Goal: Task Accomplishment & Management: Manage account settings

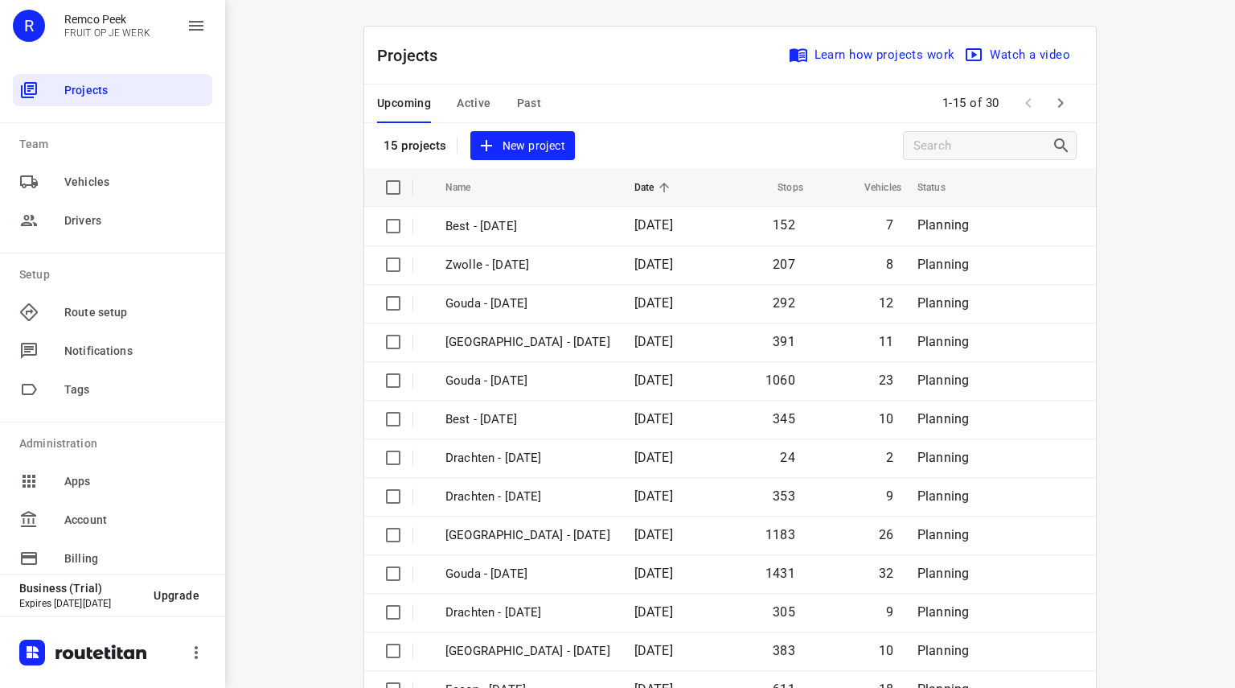
click at [537, 94] on div "Upcoming Active Past" at bounding box center [472, 103] width 190 height 39
click at [524, 100] on span "Past" at bounding box center [529, 103] width 25 height 20
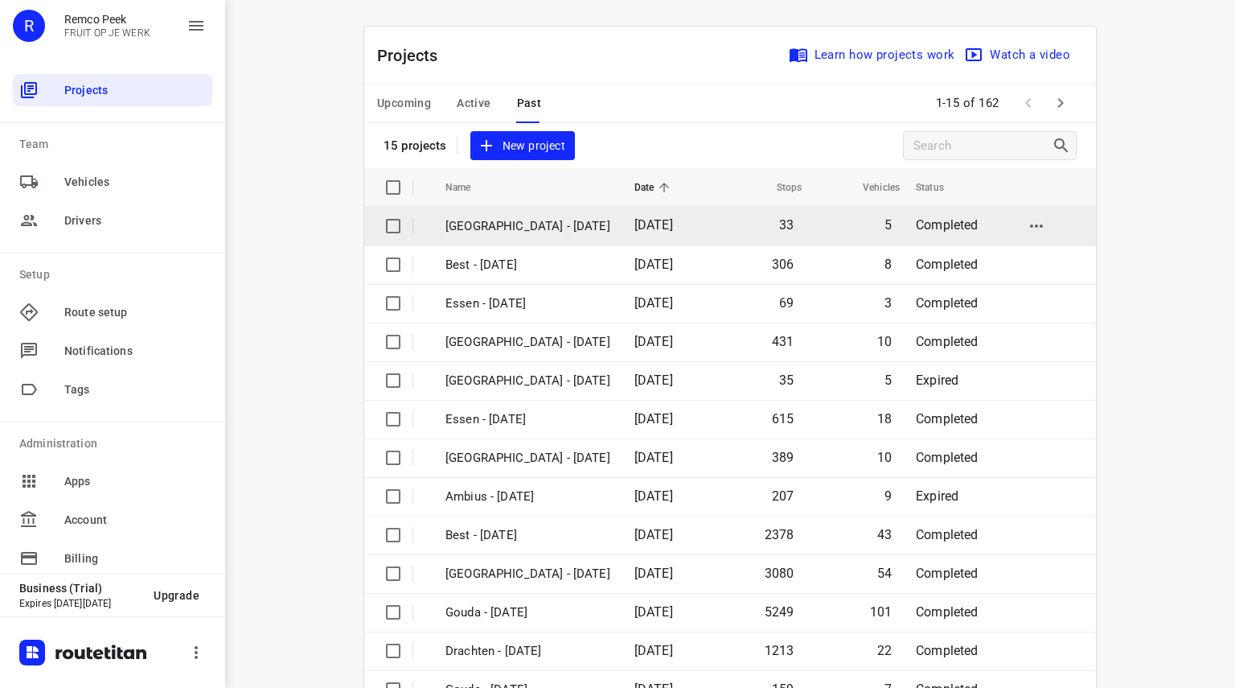
click at [481, 236] on td "[GEOGRAPHIC_DATA] - [DATE]" at bounding box center [525, 226] width 192 height 39
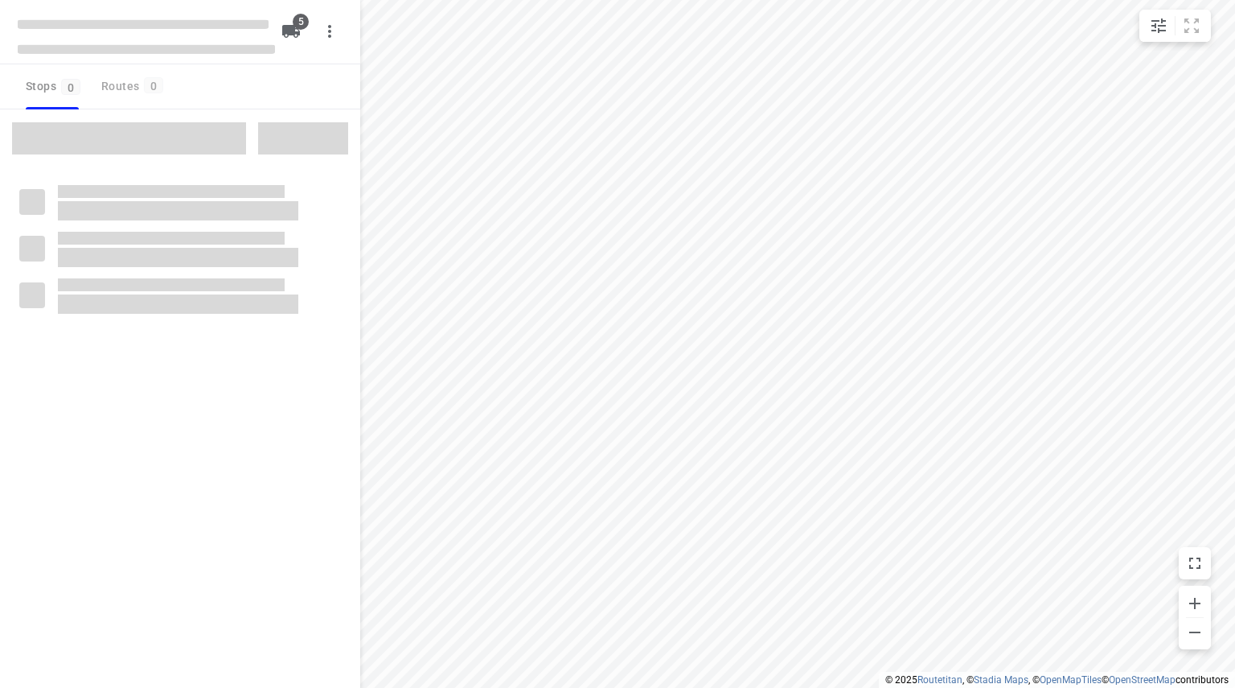
checkbox input "true"
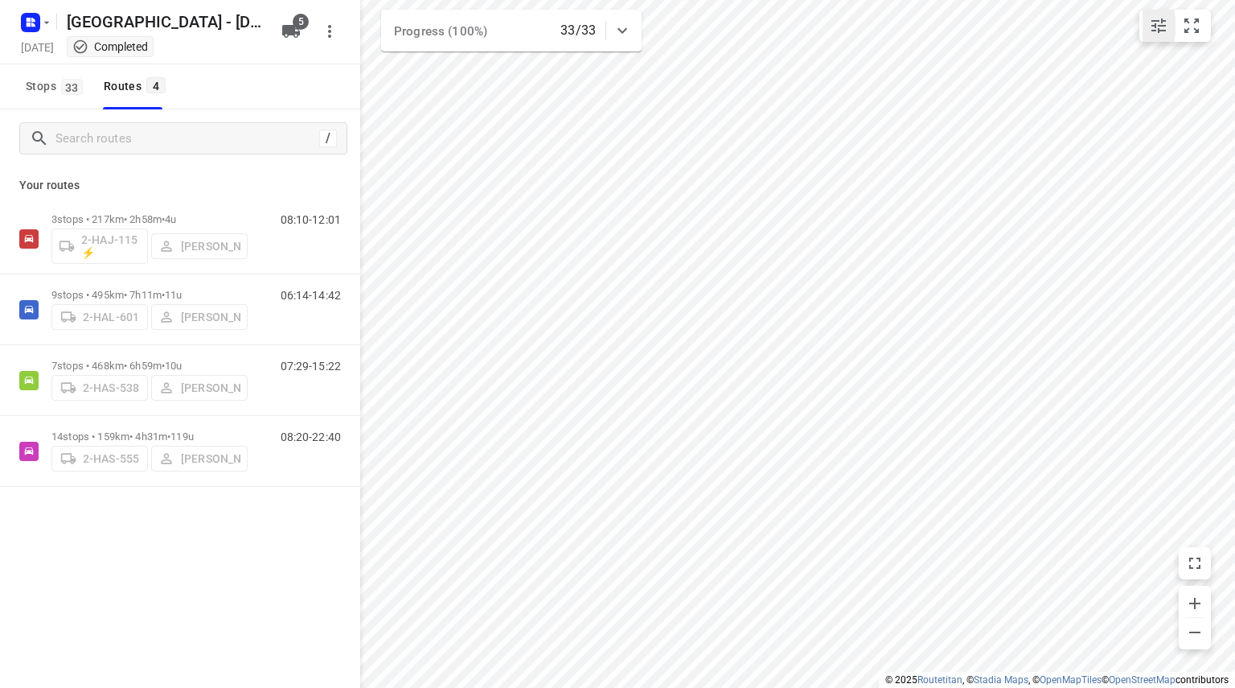
click at [1160, 23] on icon "small contained button group" at bounding box center [1158, 25] width 19 height 19
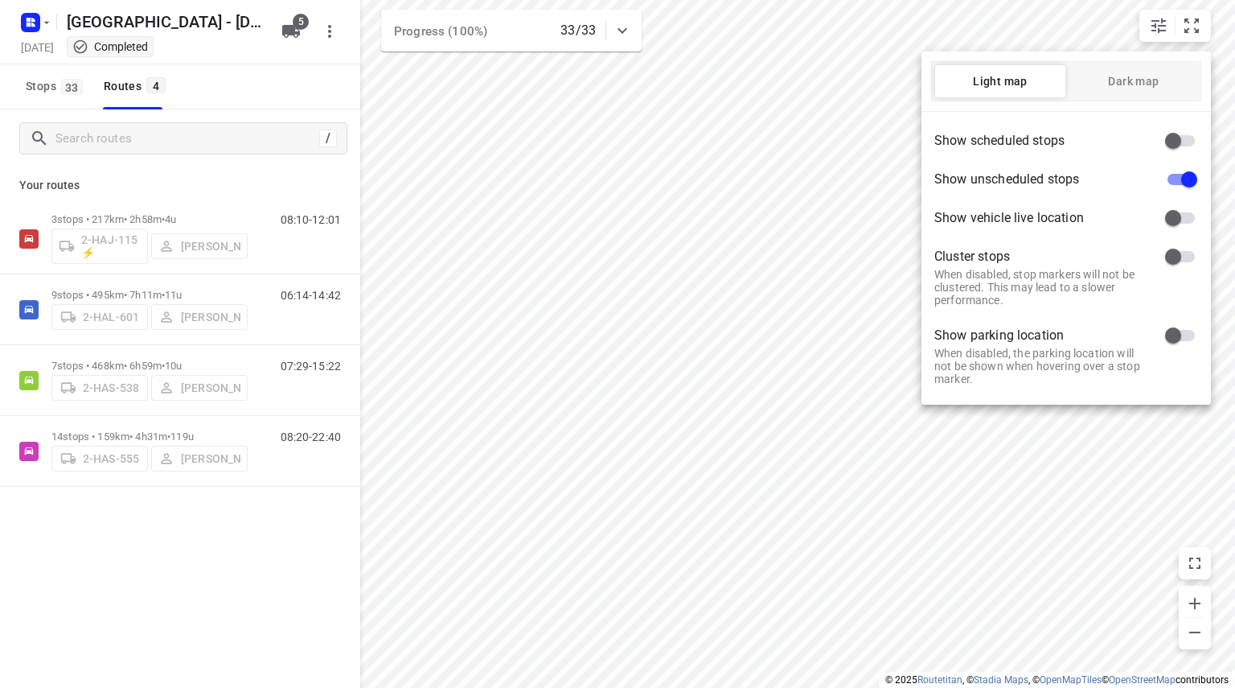
click at [1176, 140] on input "checkbox" at bounding box center [1173, 140] width 92 height 31
checkbox input "true"
click at [903, 150] on div at bounding box center [617, 344] width 1235 height 688
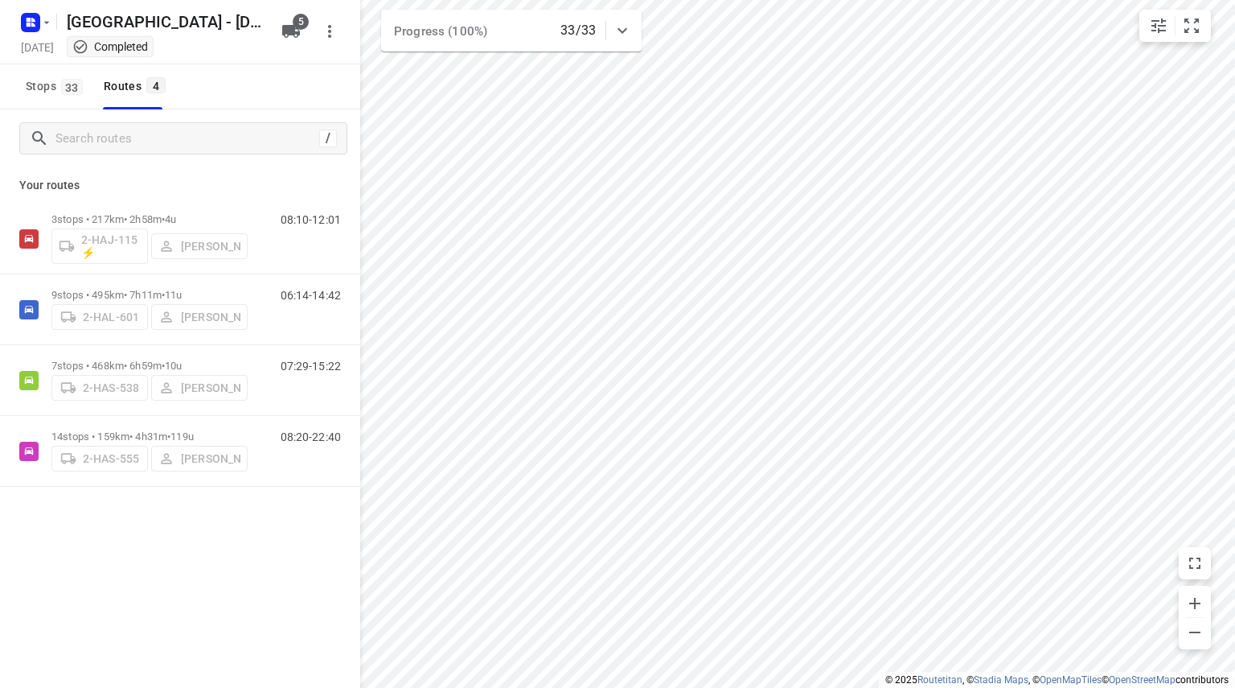
click at [37, 96] on span "Stops 33" at bounding box center [57, 86] width 62 height 20
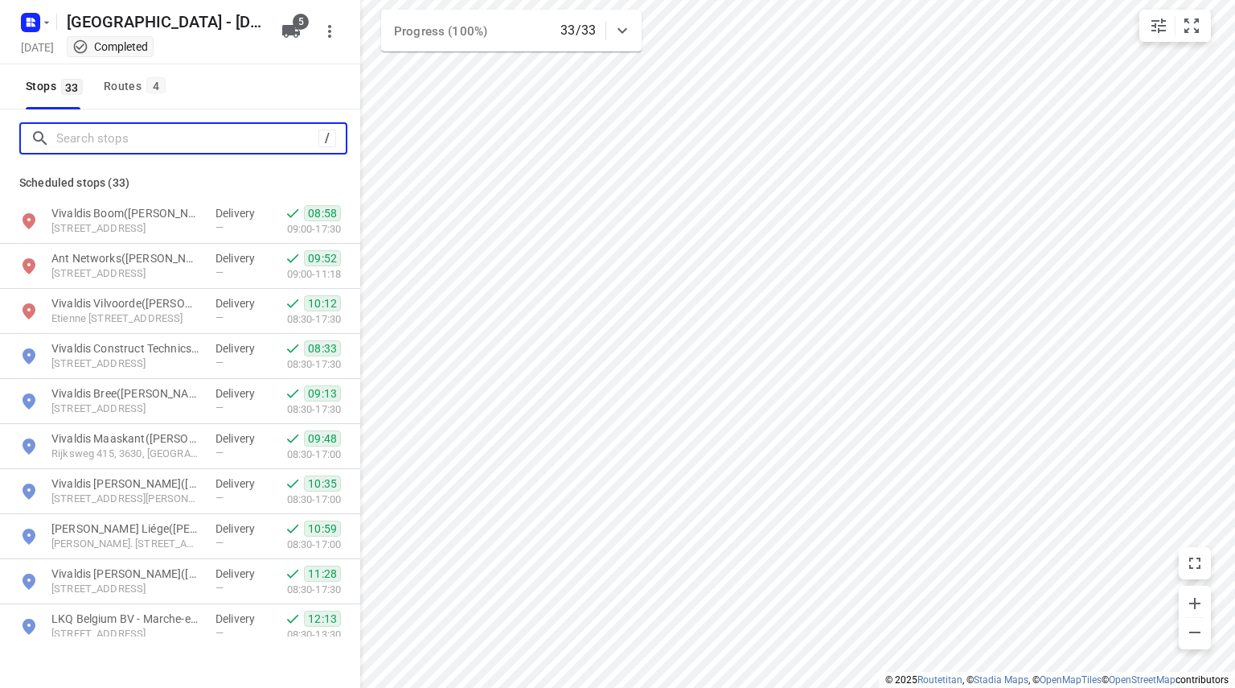
click at [106, 133] on input "Search stops" at bounding box center [187, 138] width 262 height 25
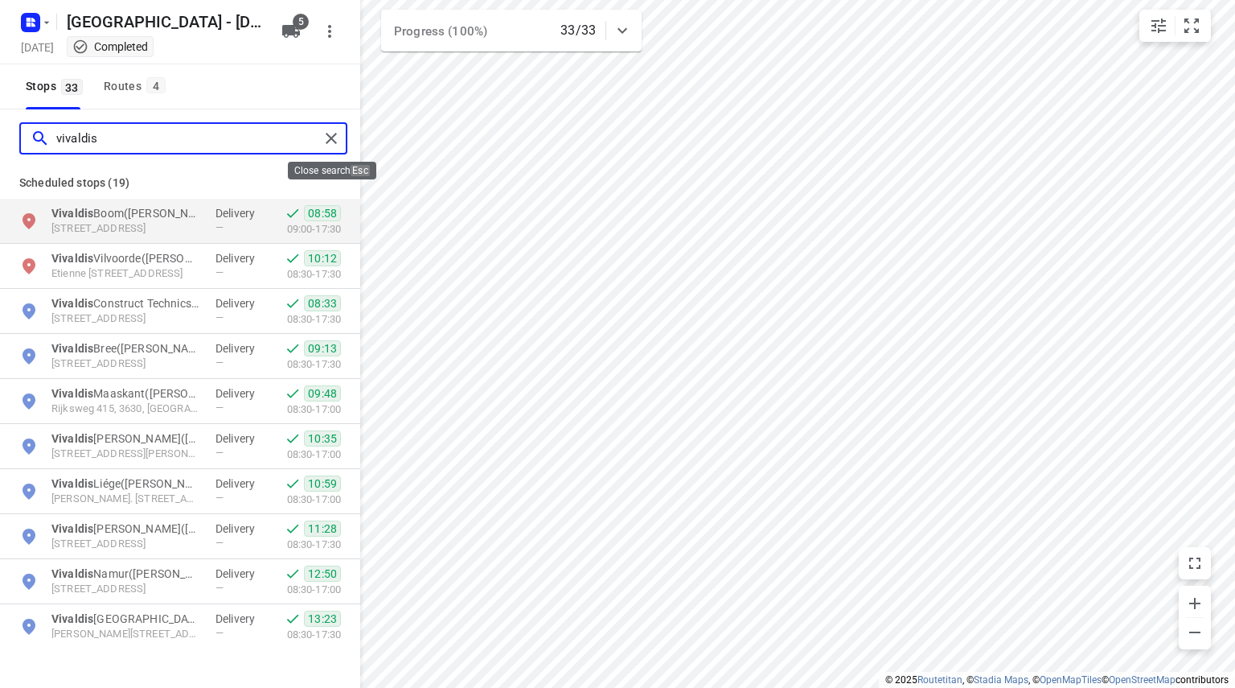
type input "vivaldis"
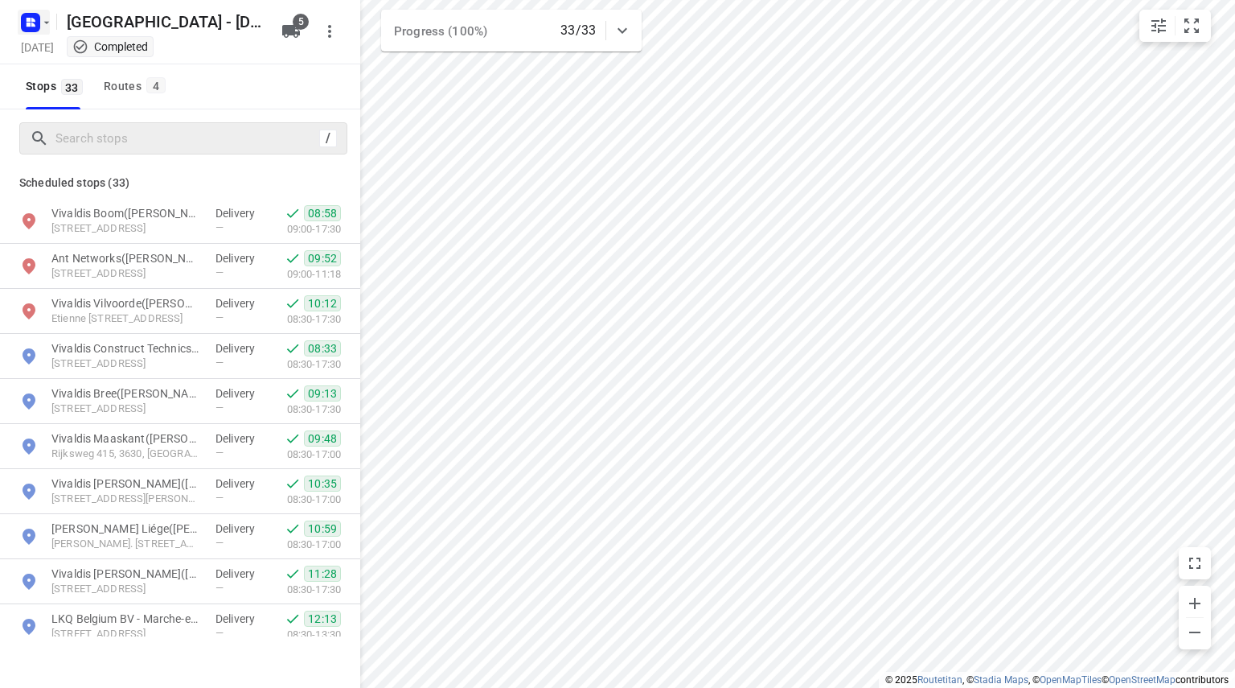
click at [48, 17] on icon "button" at bounding box center [46, 22] width 13 height 13
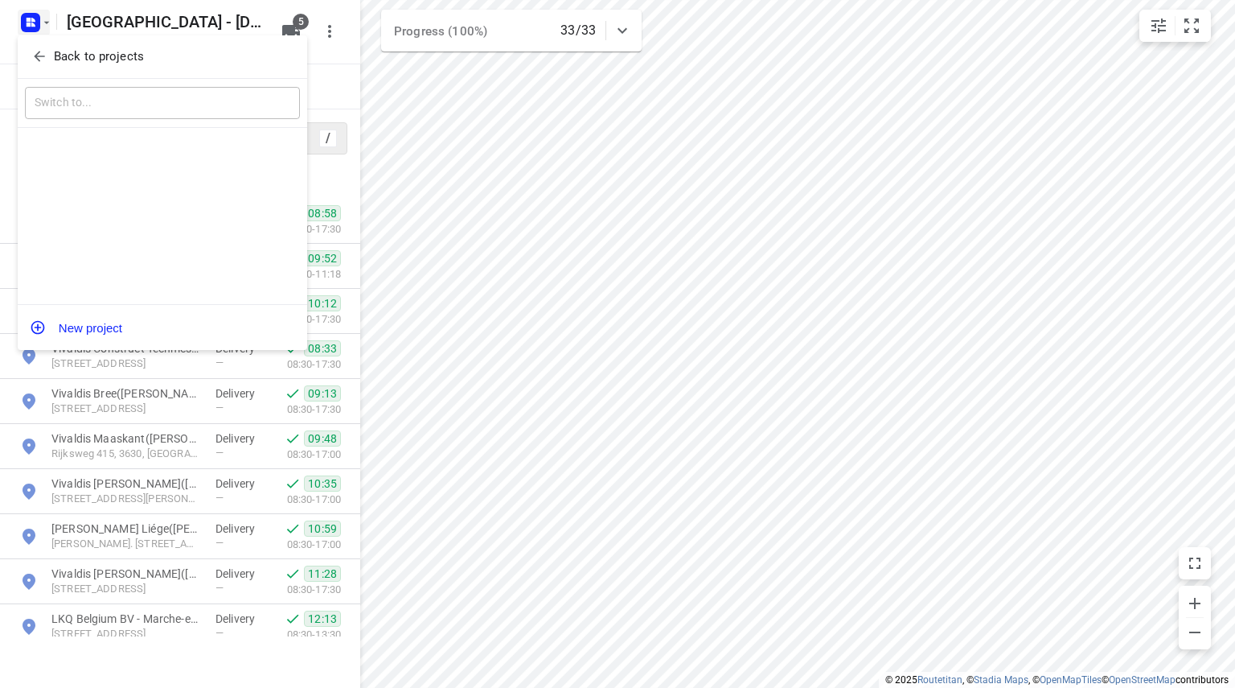
click at [38, 46] on button "Back to projects" at bounding box center [162, 56] width 275 height 27
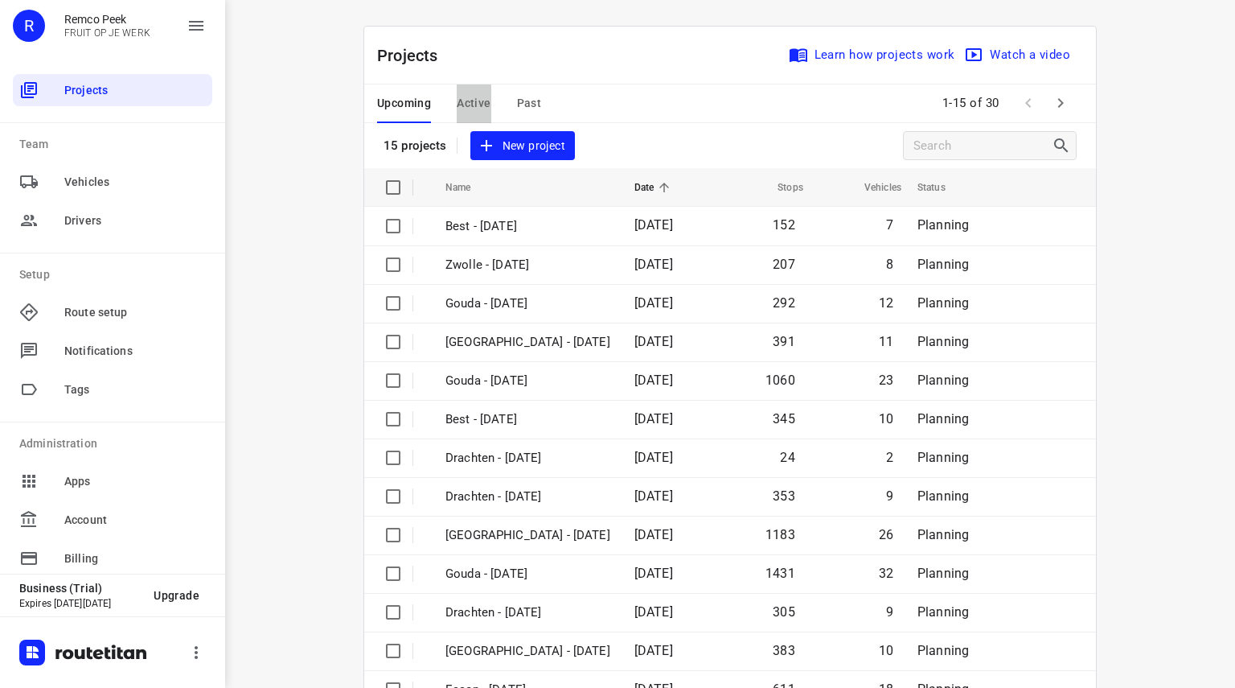
click at [468, 88] on button "Active" at bounding box center [474, 103] width 34 height 39
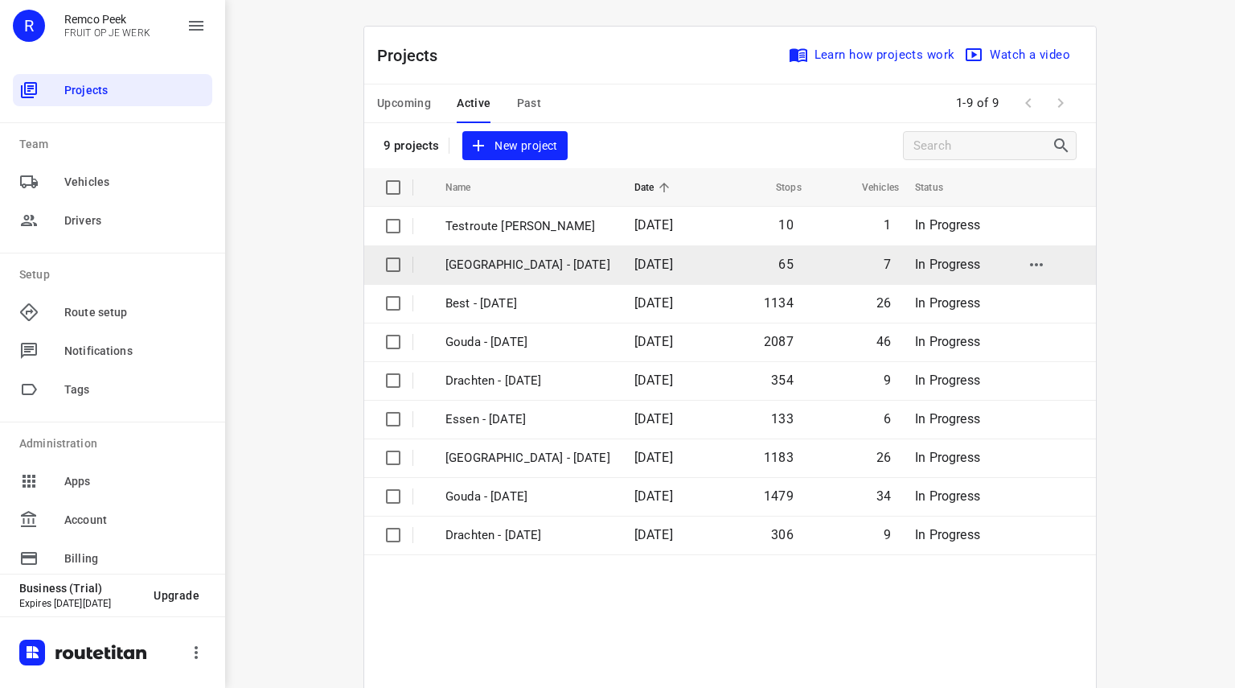
click at [499, 274] on td "[GEOGRAPHIC_DATA] - [DATE]" at bounding box center [525, 264] width 192 height 39
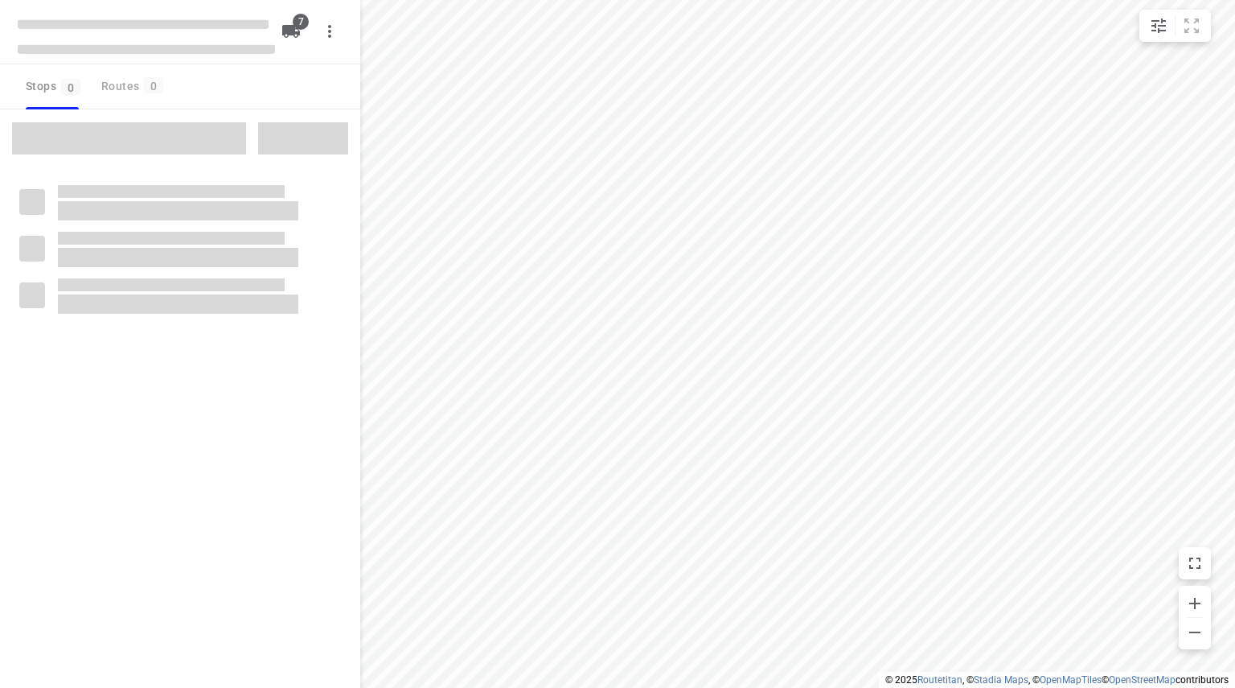
checkbox input "true"
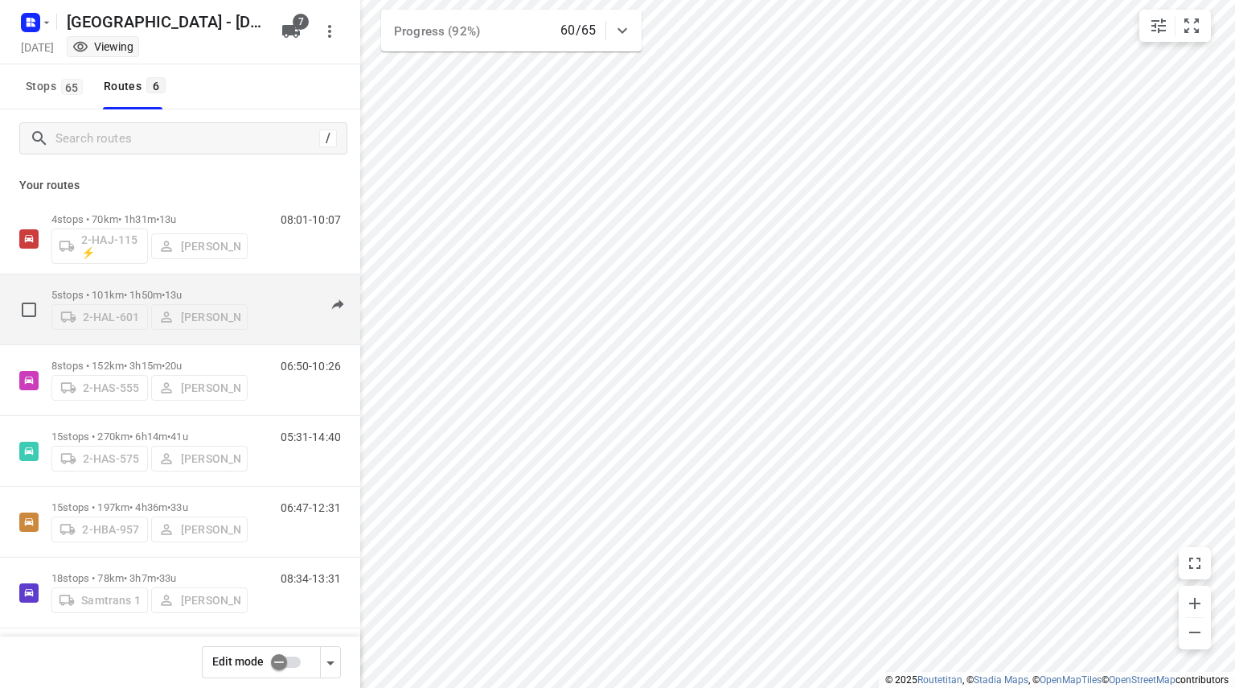
click at [277, 289] on div "07:45-10:06" at bounding box center [301, 313] width 80 height 49
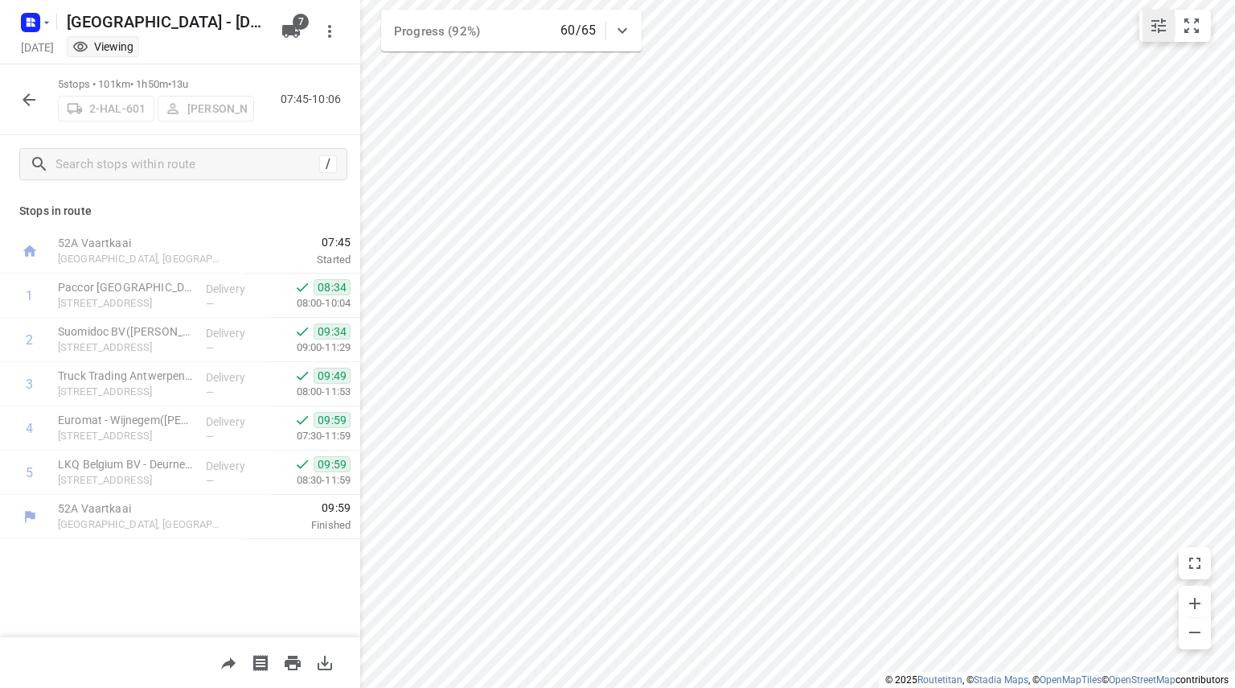
click at [1164, 27] on icon "small contained button group" at bounding box center [1159, 25] width 14 height 14
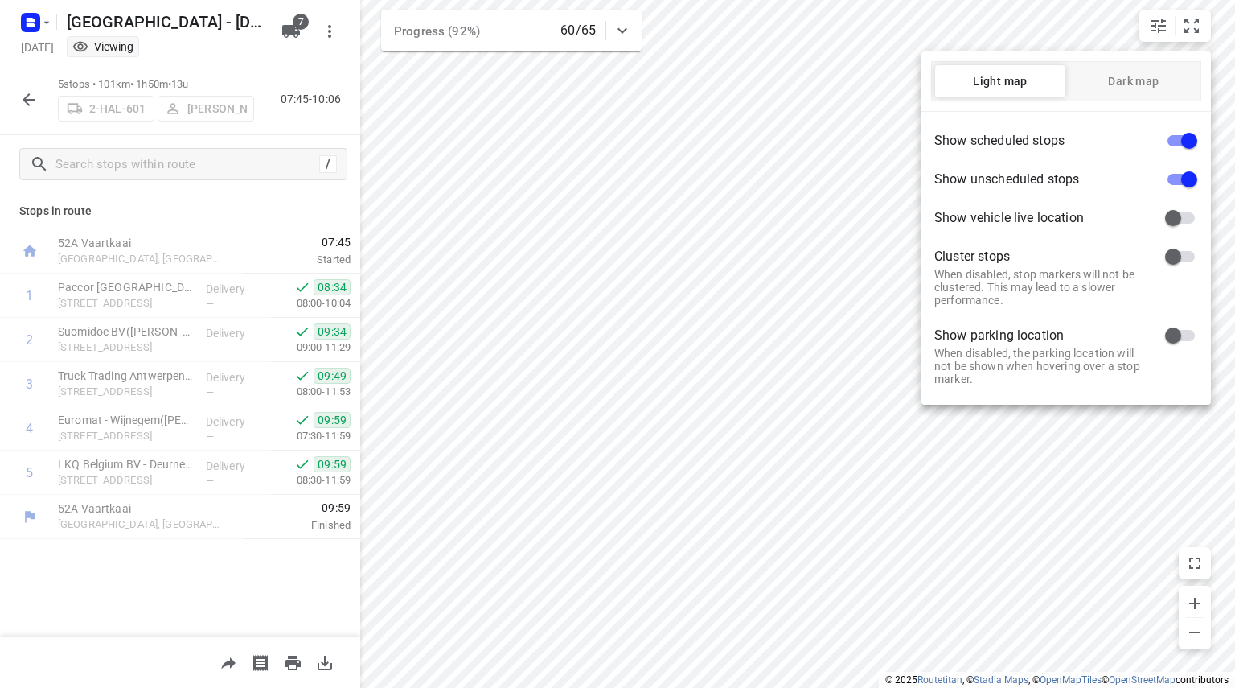
click at [1180, 134] on input "checkbox" at bounding box center [1189, 140] width 92 height 31
checkbox input "false"
drag, startPoint x: 775, startPoint y: 403, endPoint x: 722, endPoint y: 396, distance: 53.5
click at [722, 396] on div at bounding box center [617, 344] width 1235 height 688
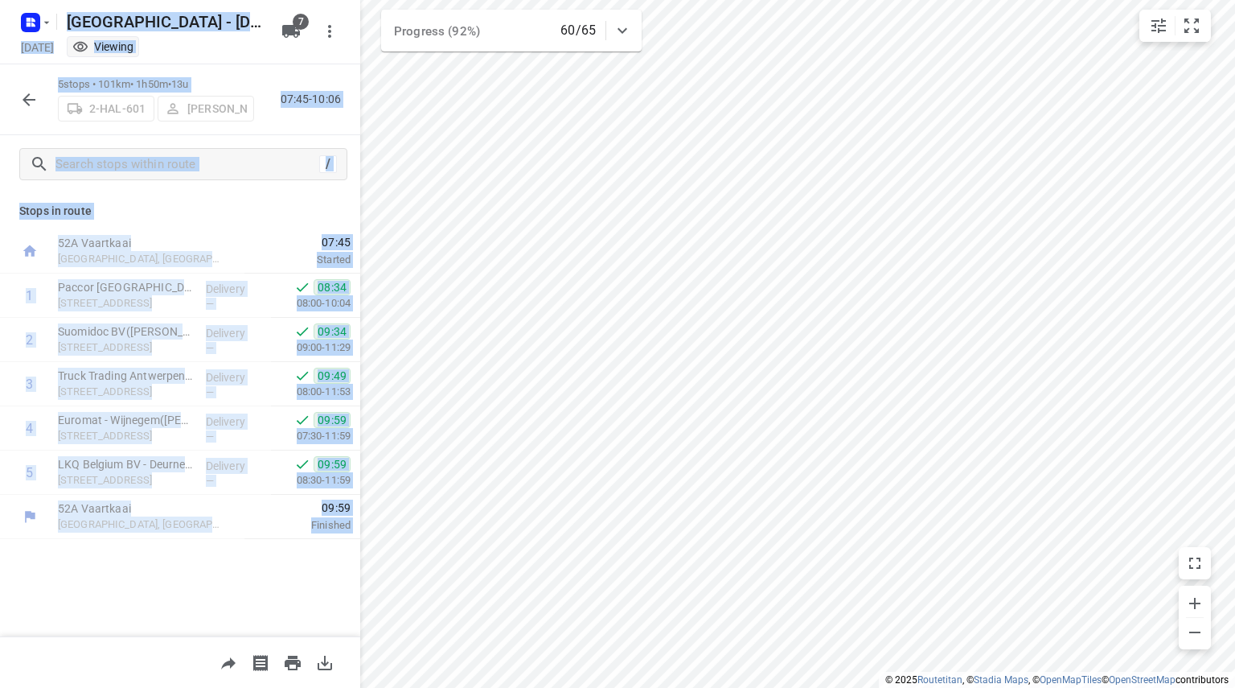
click at [209, 209] on p "Stops in route" at bounding box center [180, 211] width 322 height 17
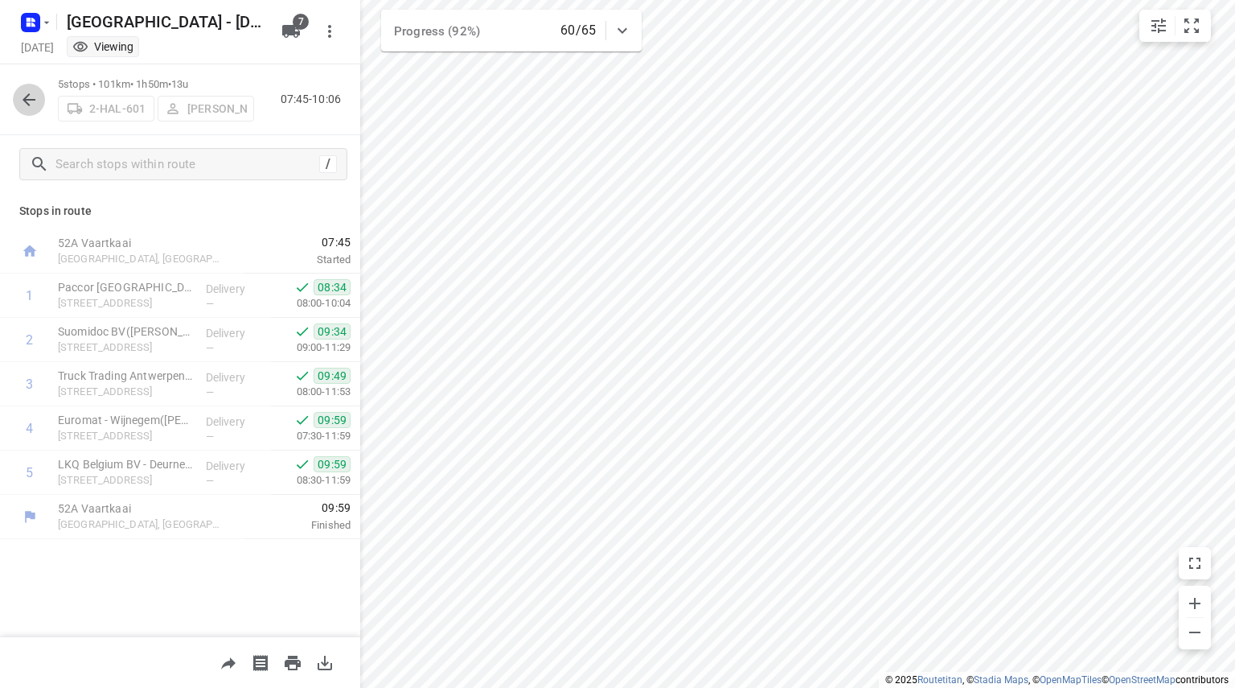
click at [20, 101] on icon "button" at bounding box center [28, 99] width 19 height 19
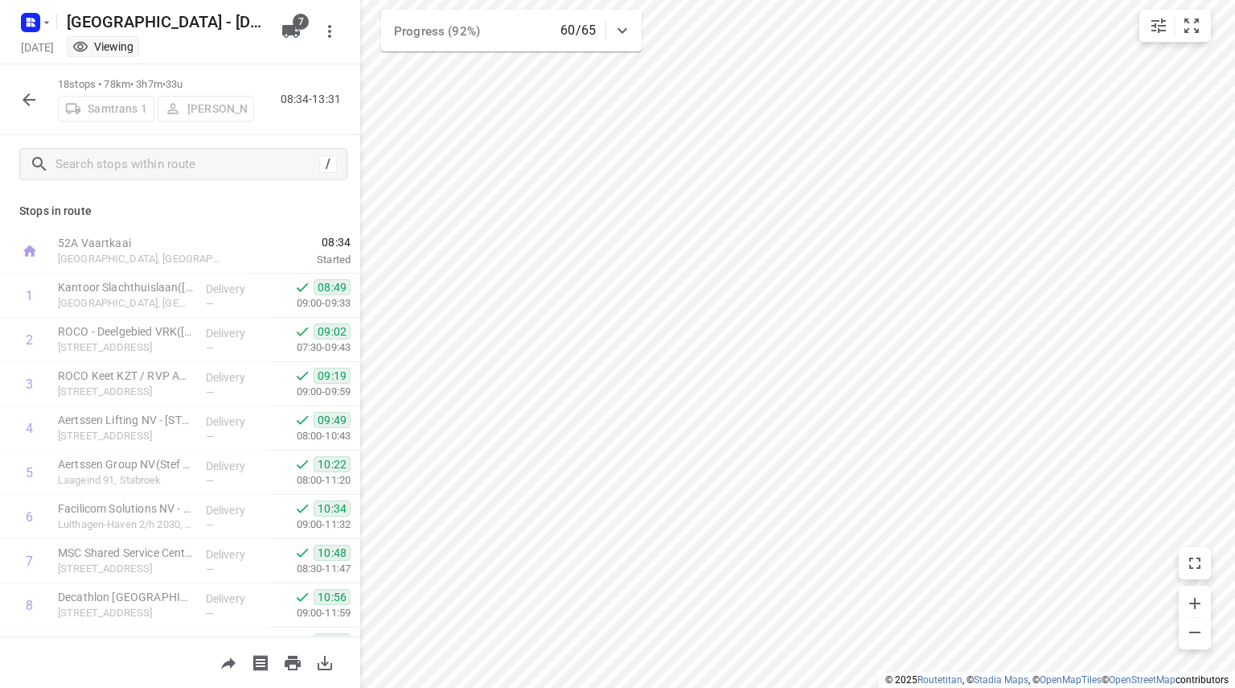
click at [37, 101] on icon "button" at bounding box center [28, 99] width 19 height 19
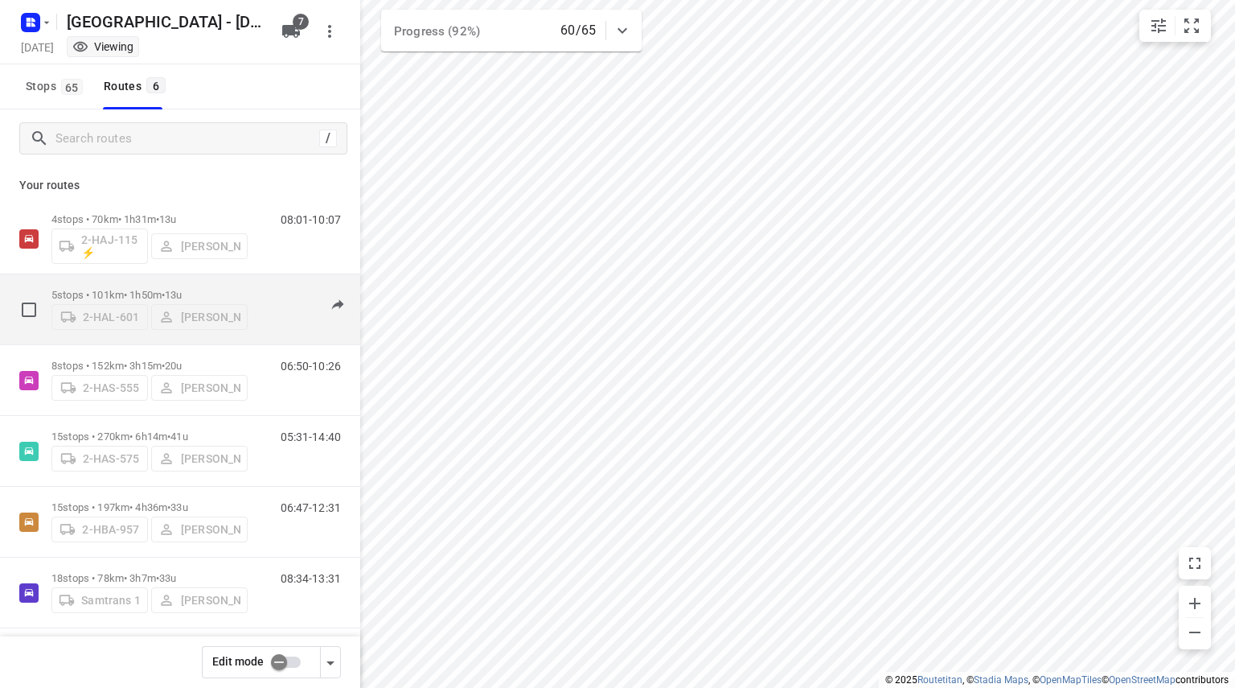
scroll to position [8, 0]
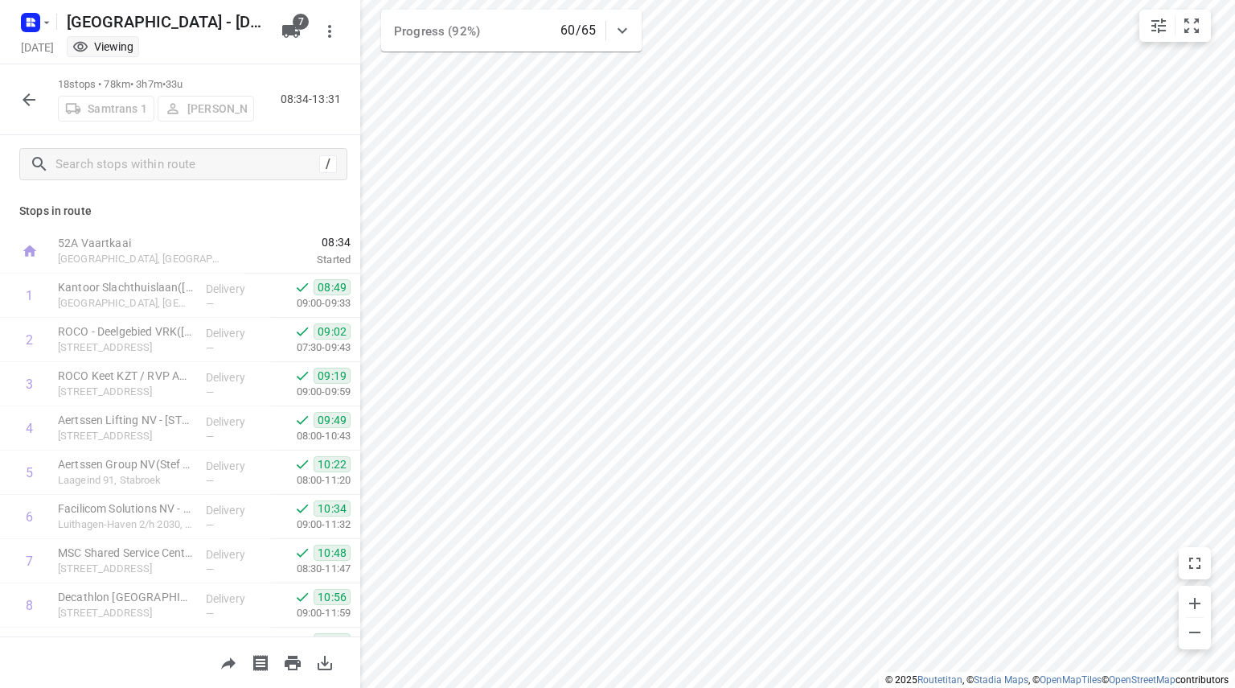
click at [36, 100] on icon "button" at bounding box center [28, 99] width 19 height 19
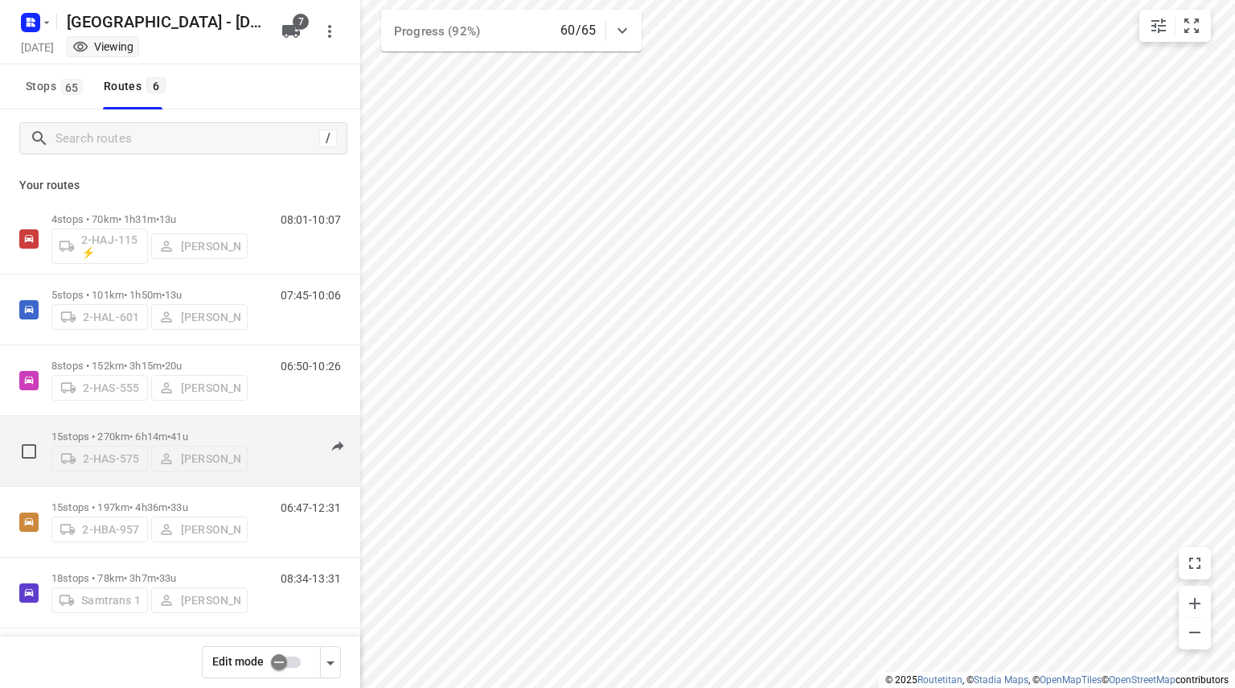
click at [213, 433] on p "15 stops • 270km • 6h14m • 41u" at bounding box center [149, 436] width 196 height 12
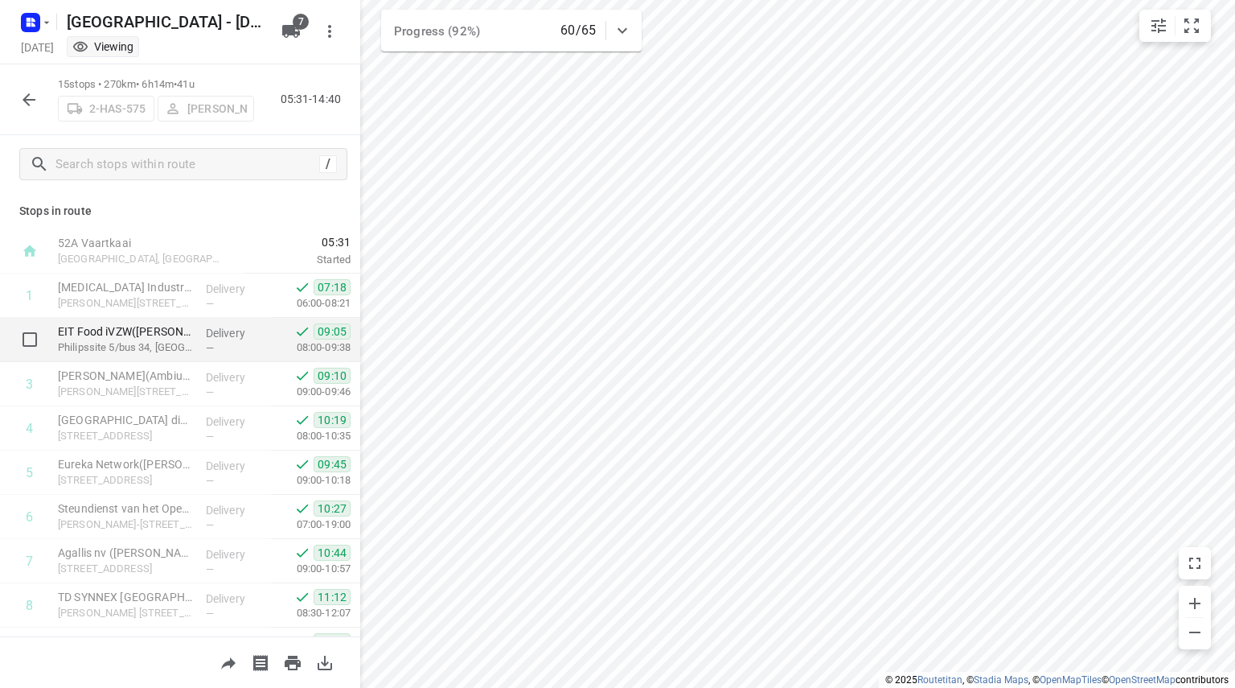
scroll to position [344, 0]
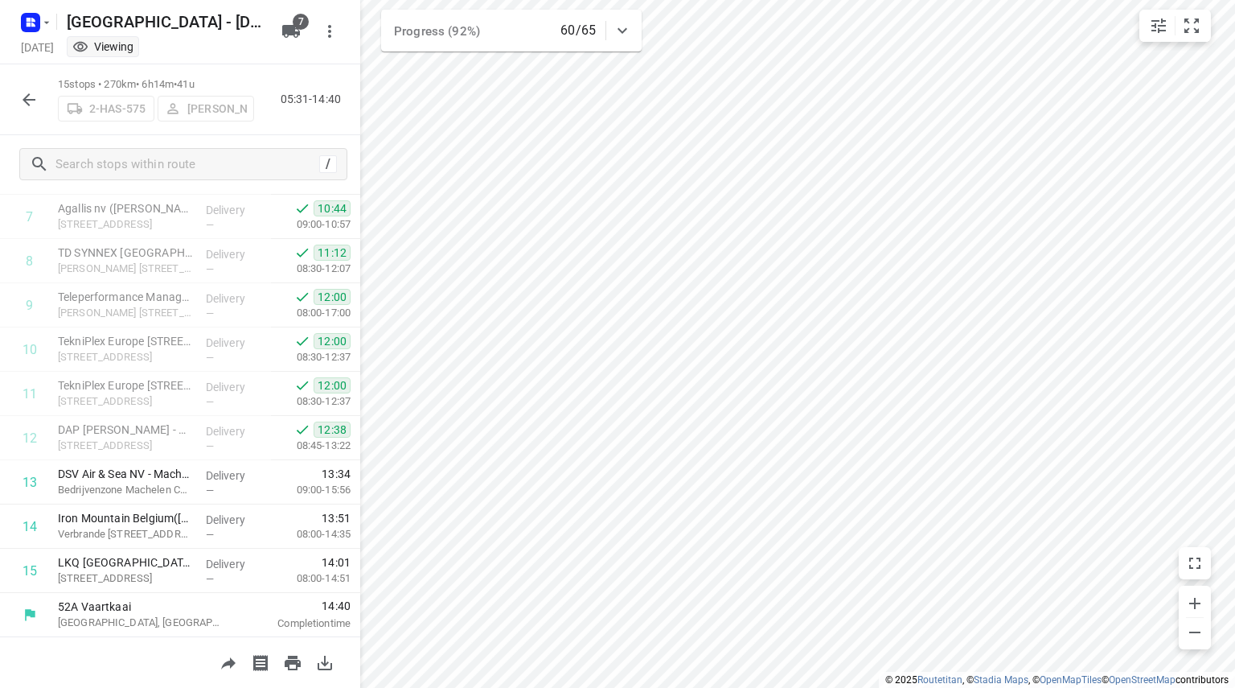
click at [35, 92] on icon "button" at bounding box center [28, 99] width 19 height 19
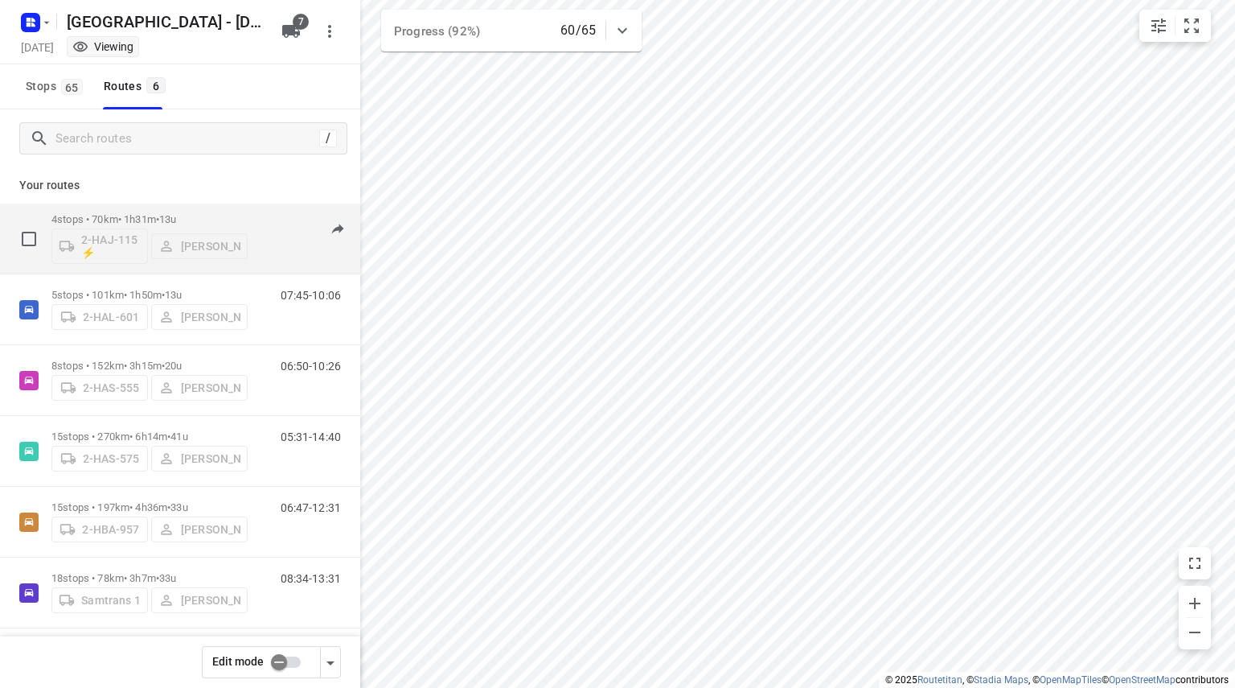
click at [113, 211] on div "4 stops • 70km • 1h31m • 13u 2-HAJ-115 ⚡ [PERSON_NAME]" at bounding box center [149, 238] width 196 height 67
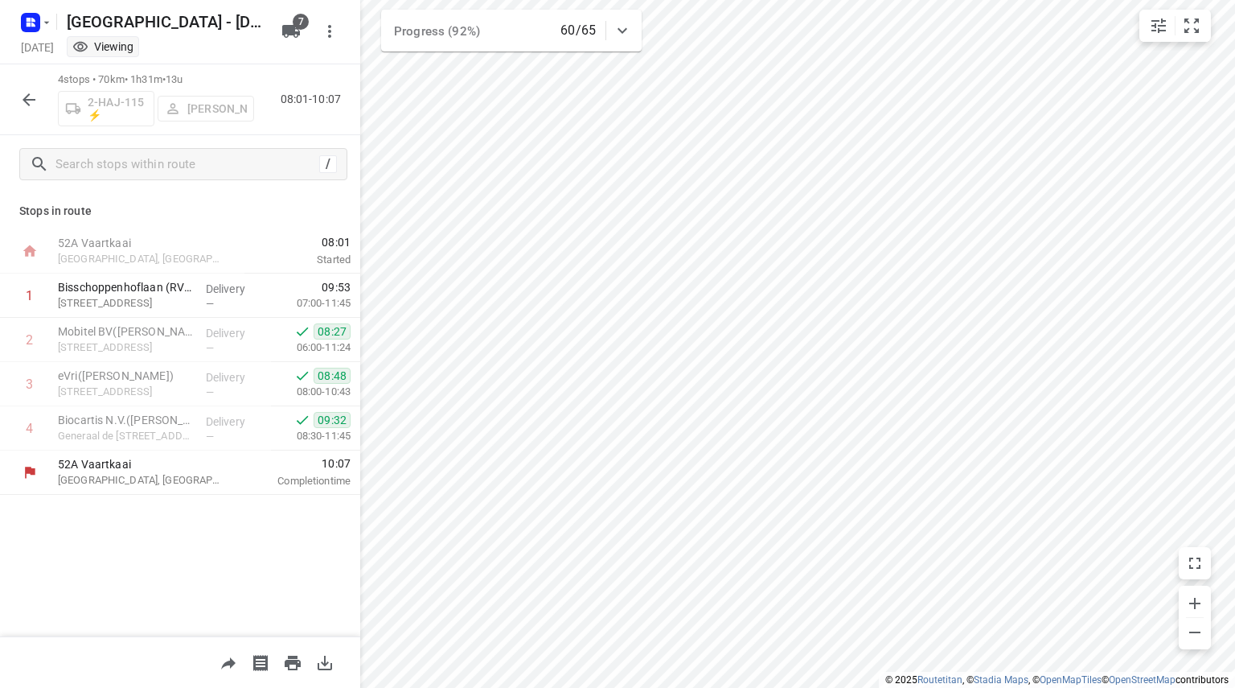
click at [23, 93] on icon "button" at bounding box center [28, 99] width 19 height 19
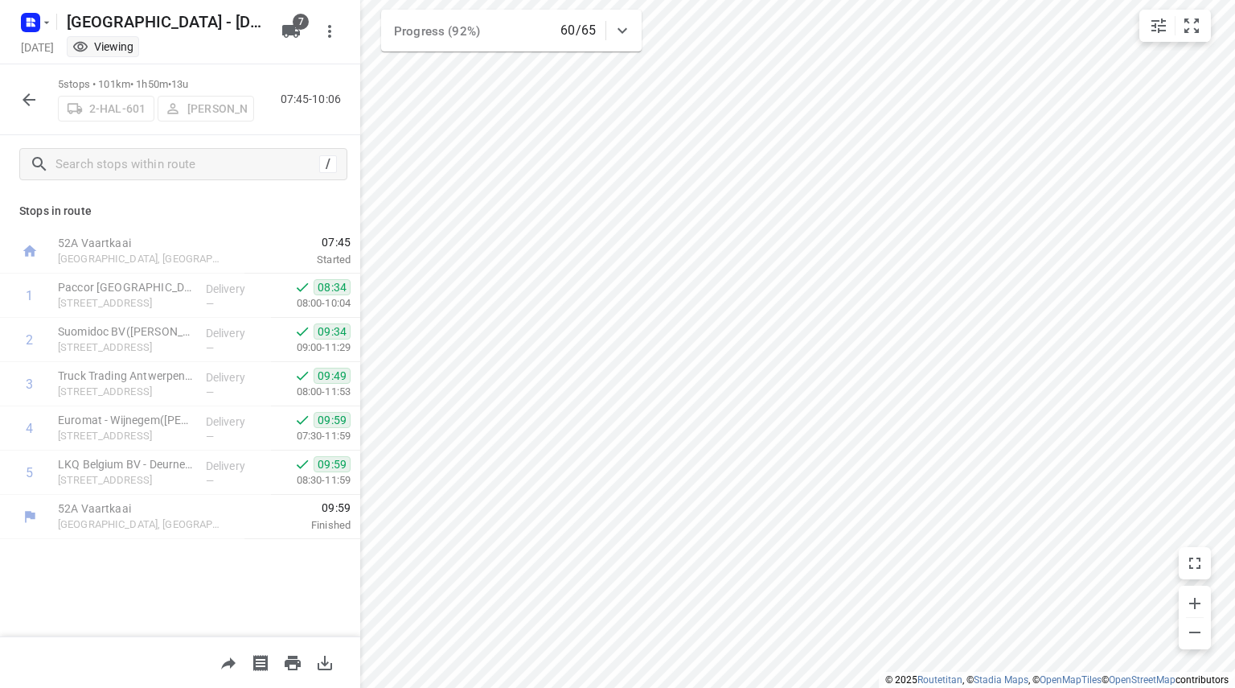
click at [23, 94] on icon "button" at bounding box center [28, 99] width 19 height 19
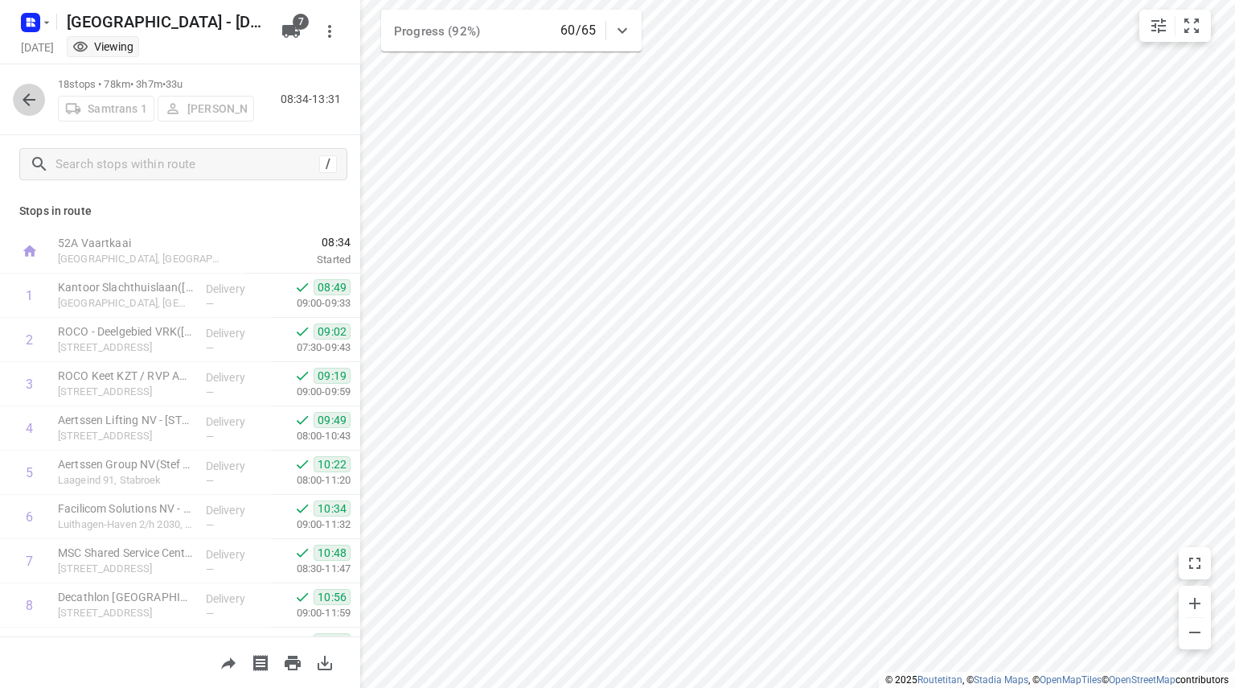
click at [25, 100] on icon "button" at bounding box center [29, 99] width 13 height 13
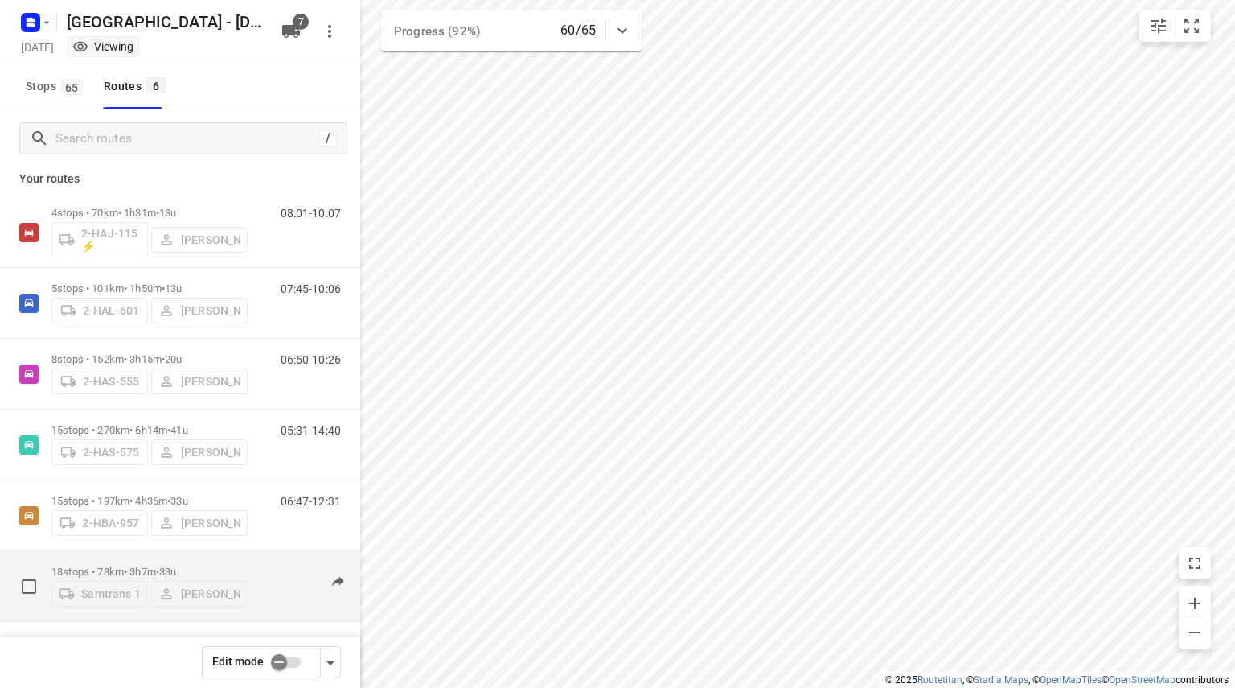
scroll to position [8, 0]
click at [175, 564] on span "33u" at bounding box center [167, 570] width 17 height 12
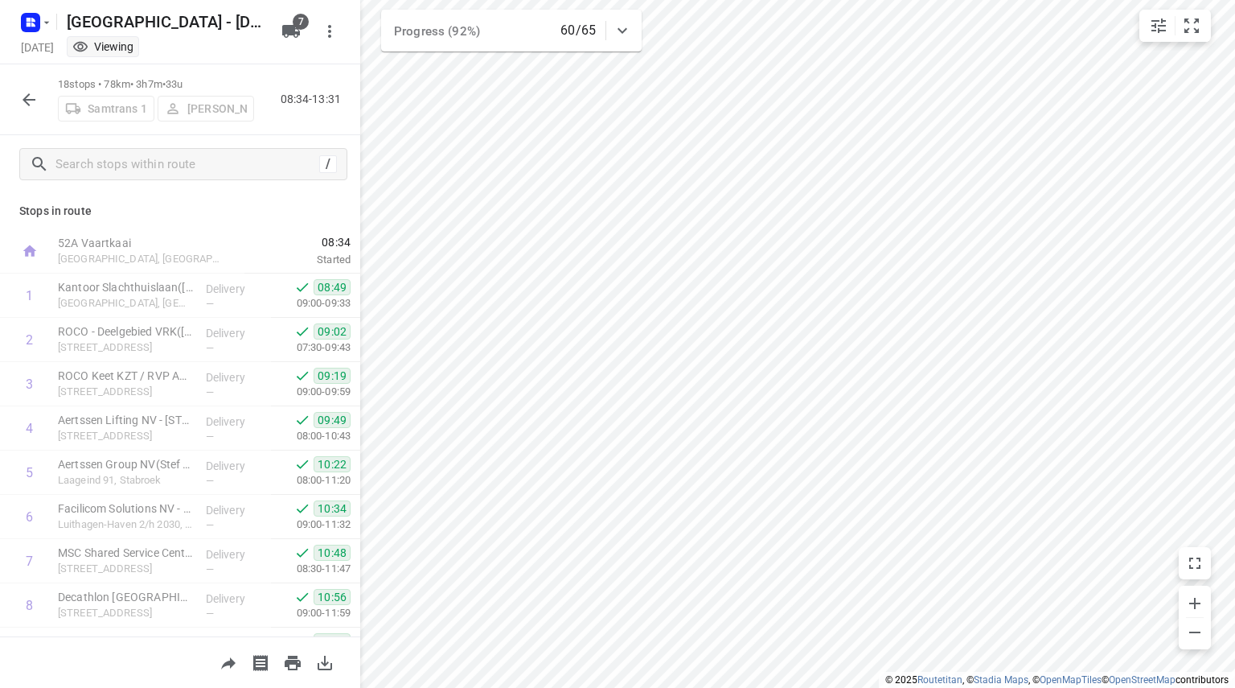
click at [34, 100] on icon "button" at bounding box center [29, 99] width 13 height 13
click at [23, 90] on icon "button" at bounding box center [28, 99] width 19 height 19
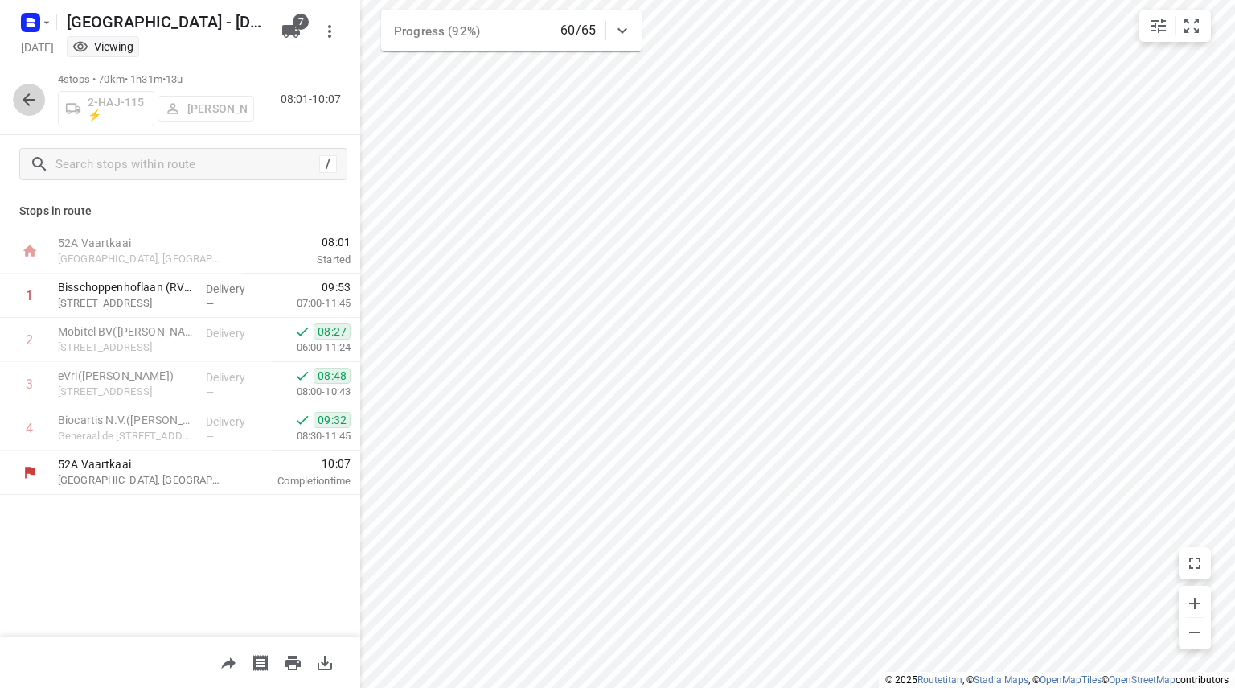
click at [21, 109] on button "button" at bounding box center [29, 100] width 32 height 32
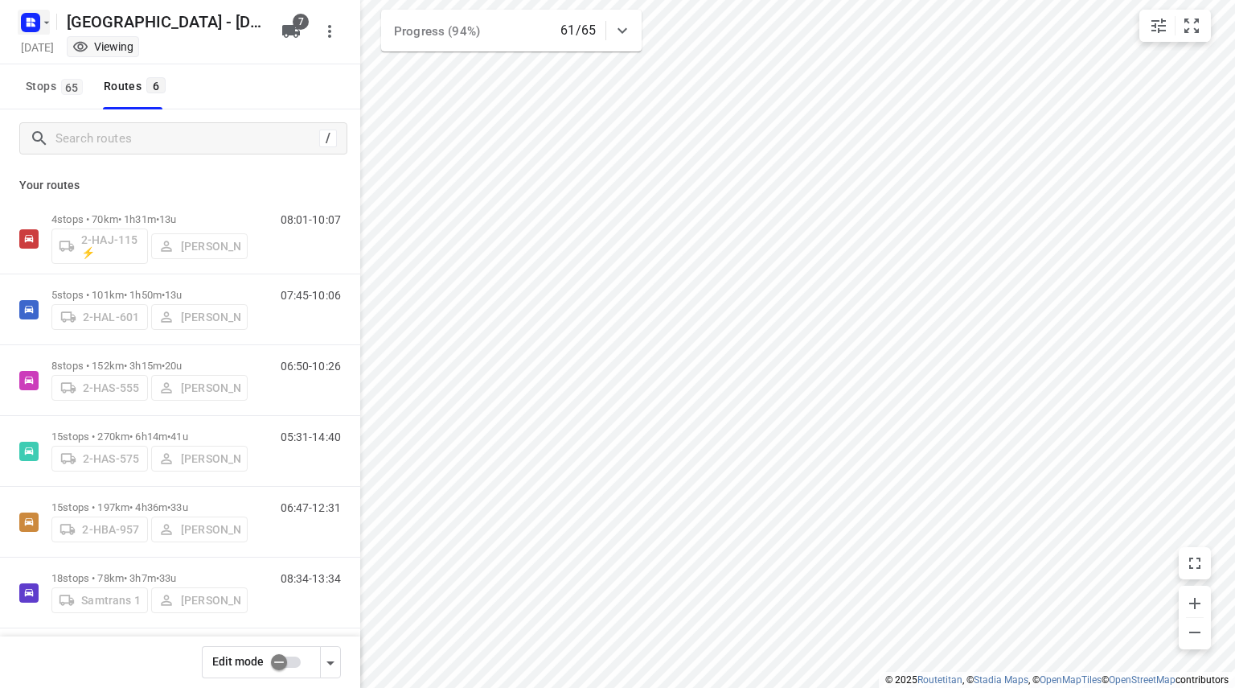
click at [39, 17] on rect "button" at bounding box center [30, 22] width 19 height 19
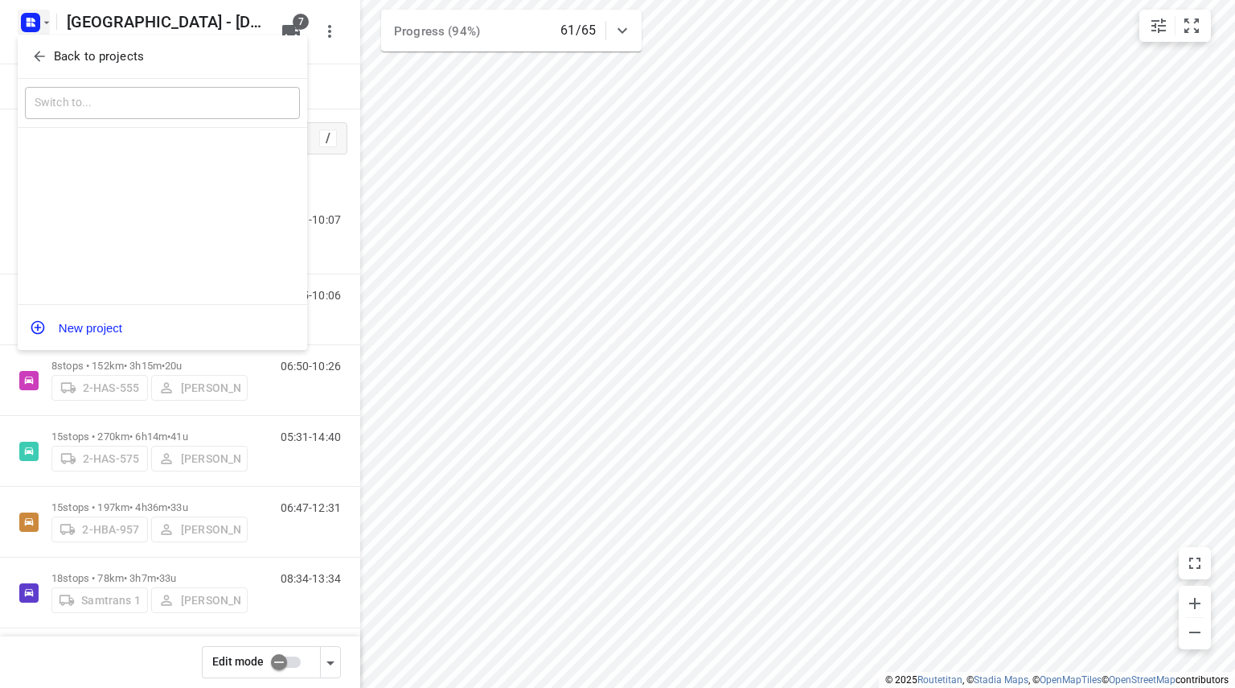
click at [42, 46] on button "Back to projects" at bounding box center [162, 56] width 275 height 27
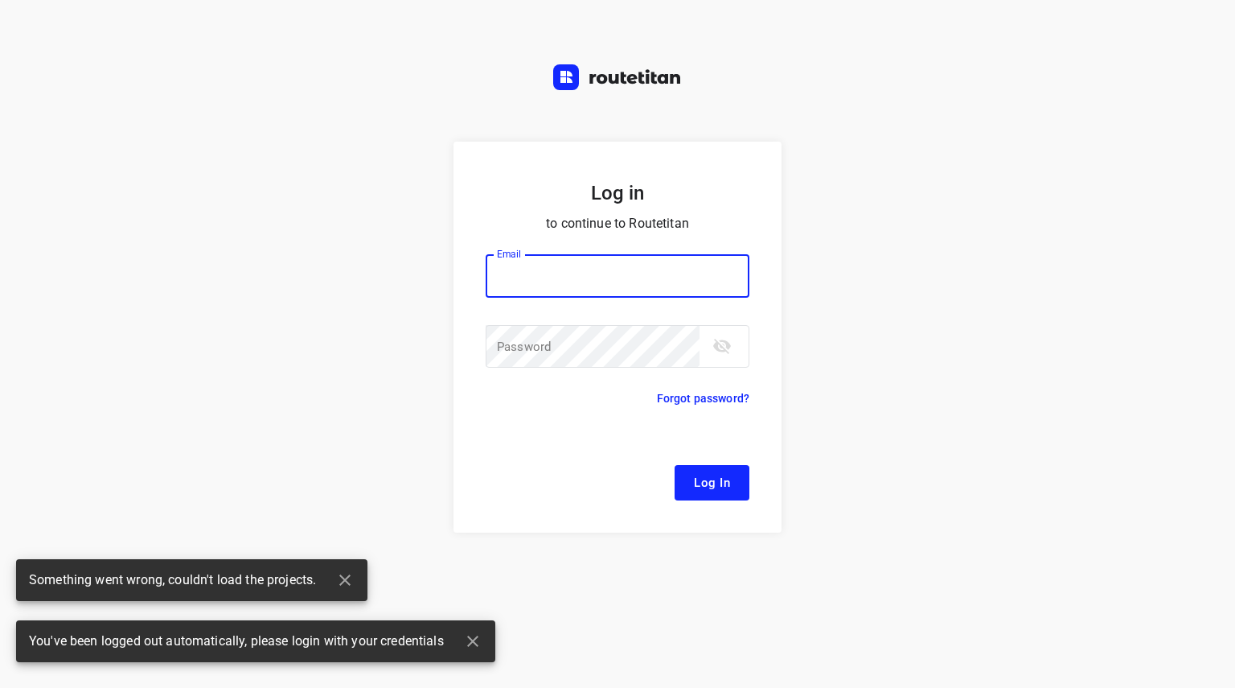
type input "[EMAIL_ADDRESS][DOMAIN_NAME]"
click at [706, 484] on span "Log In" at bounding box center [712, 482] width 36 height 21
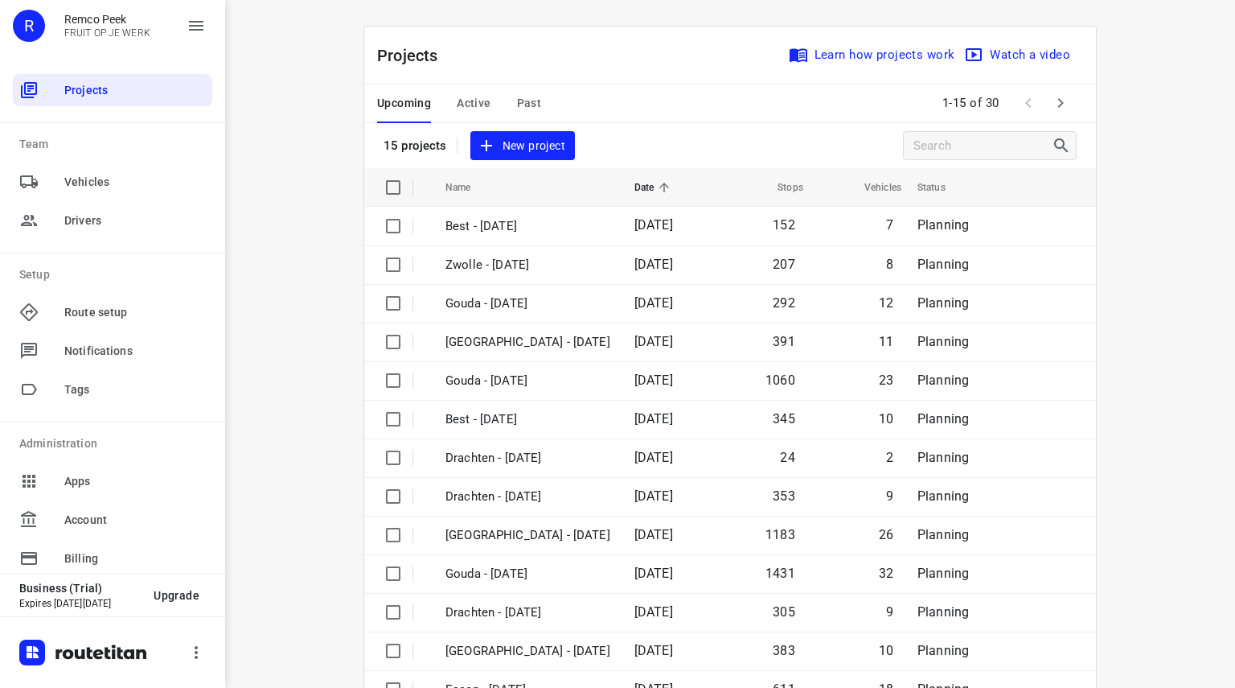
click at [523, 107] on span "Past" at bounding box center [529, 103] width 25 height 20
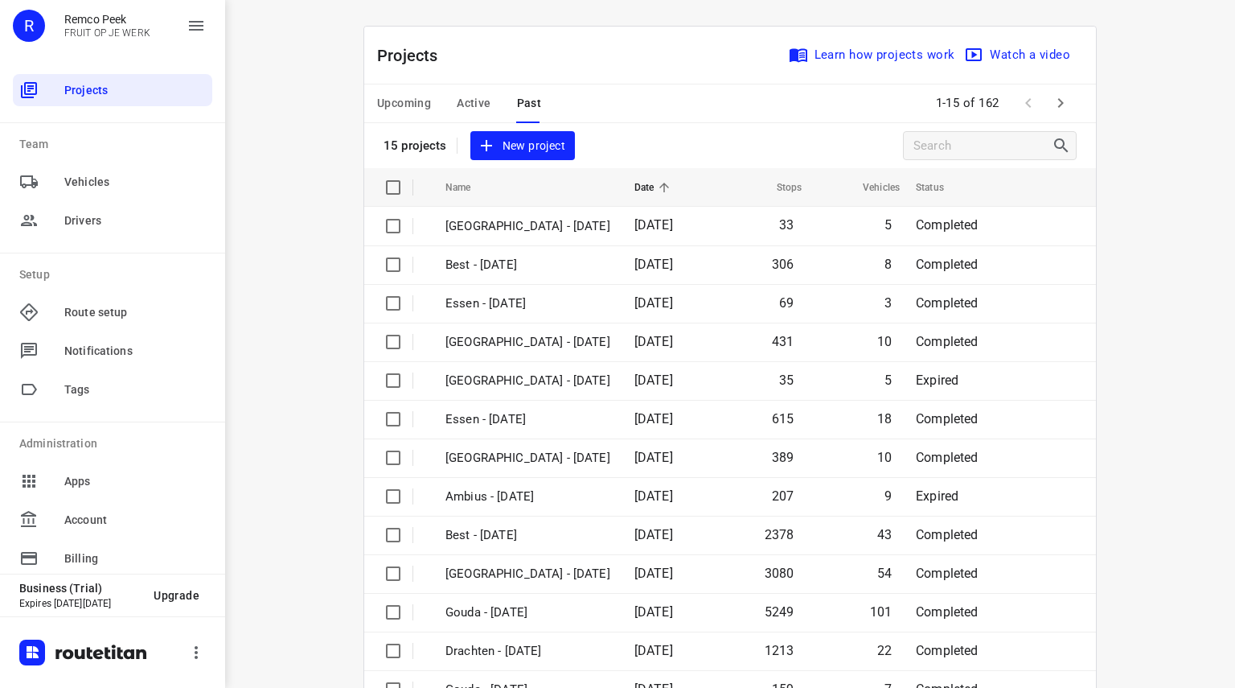
click at [402, 105] on span "Upcoming" at bounding box center [404, 103] width 54 height 20
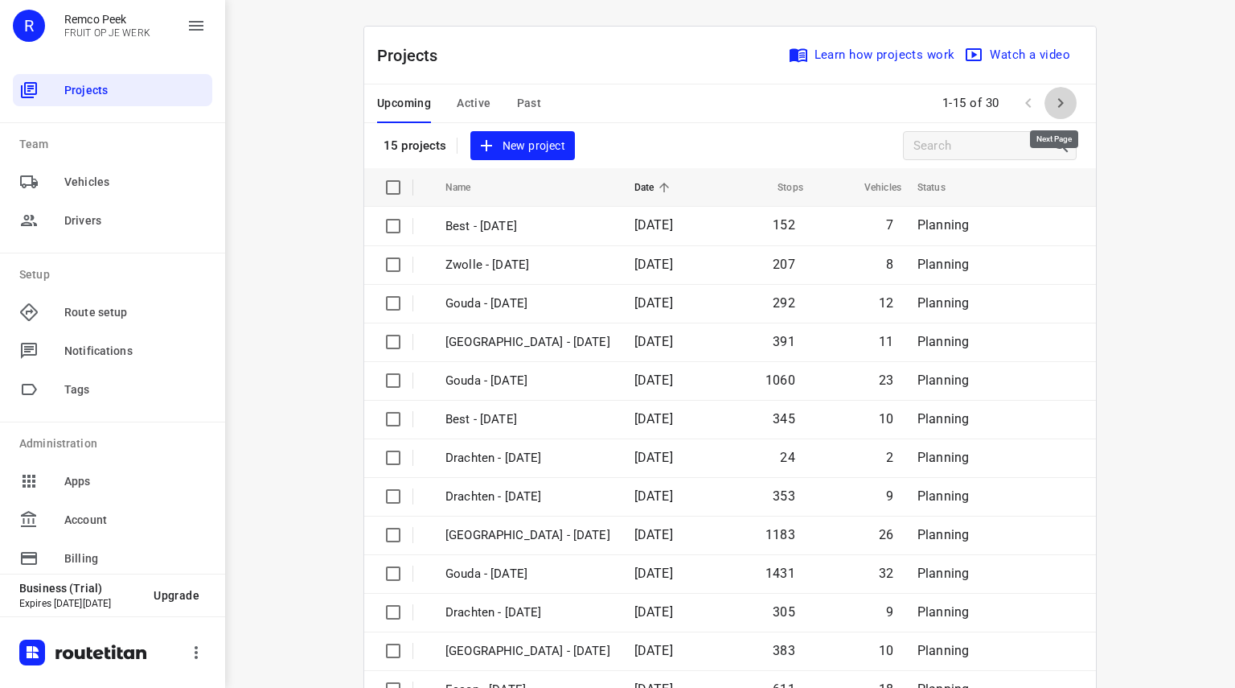
click at [1057, 105] on icon "button" at bounding box center [1060, 102] width 19 height 19
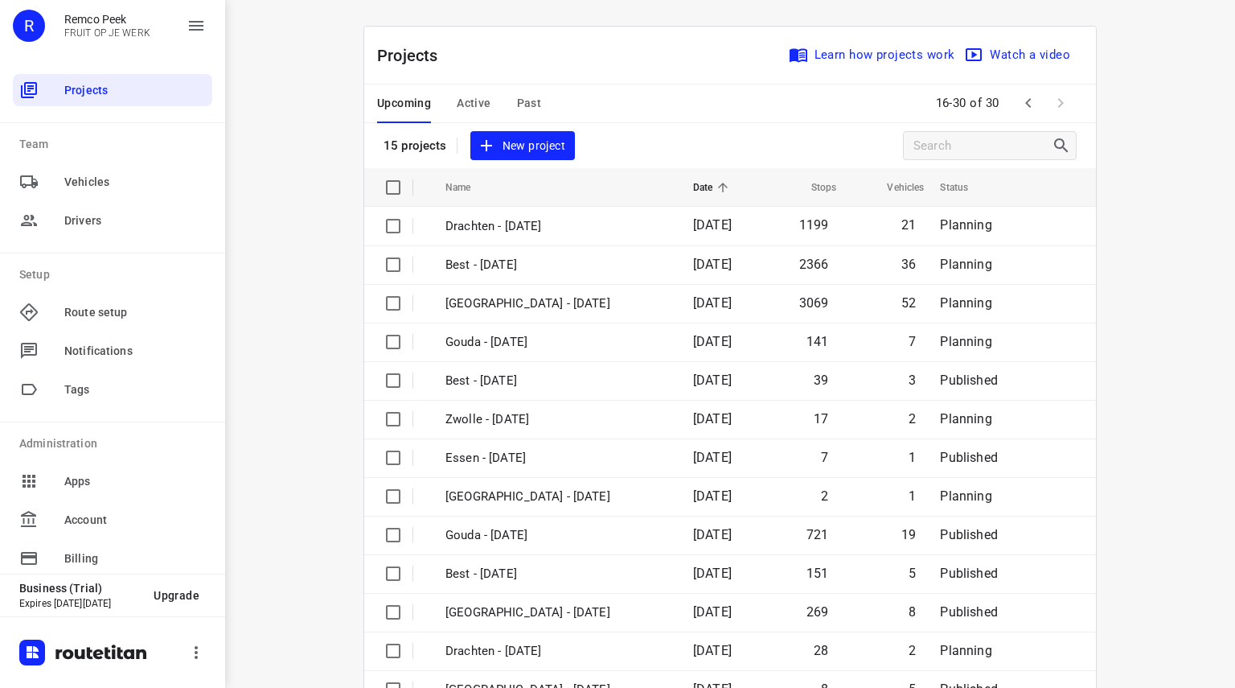
click at [1058, 101] on span at bounding box center [1061, 103] width 32 height 32
click at [1053, 101] on span at bounding box center [1061, 103] width 32 height 32
click at [529, 100] on span "Past" at bounding box center [529, 103] width 25 height 20
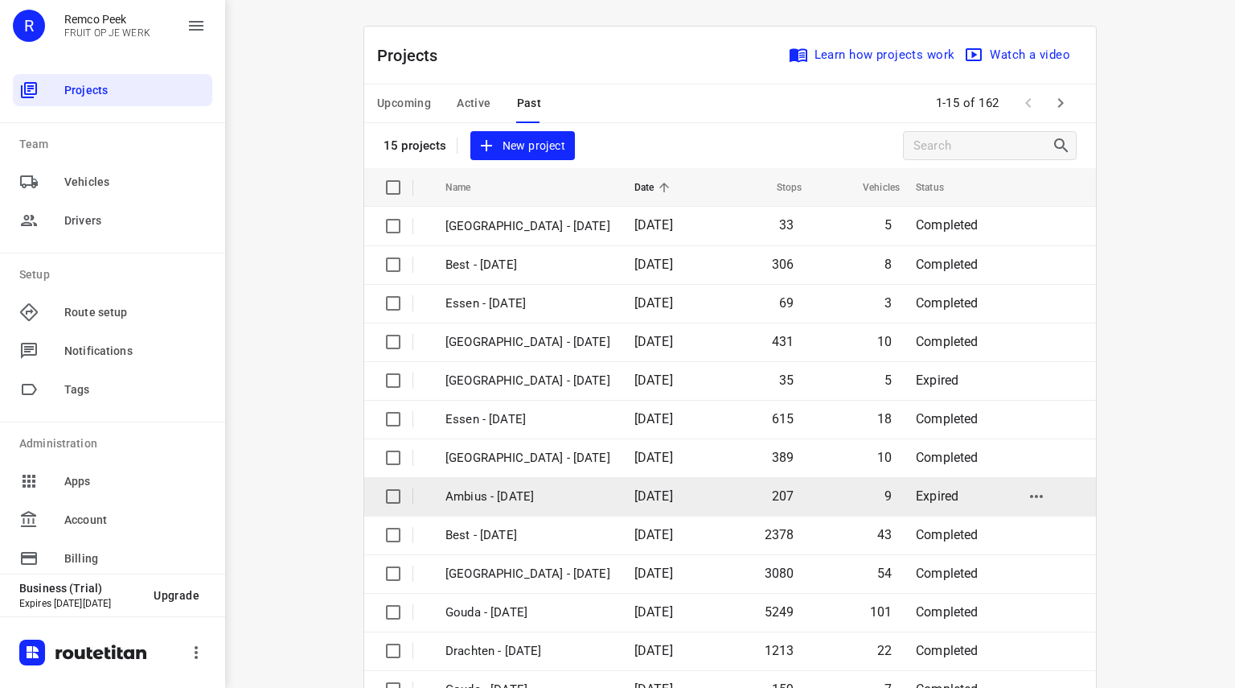
click at [503, 498] on p "Ambius - [DATE]" at bounding box center [527, 496] width 165 height 18
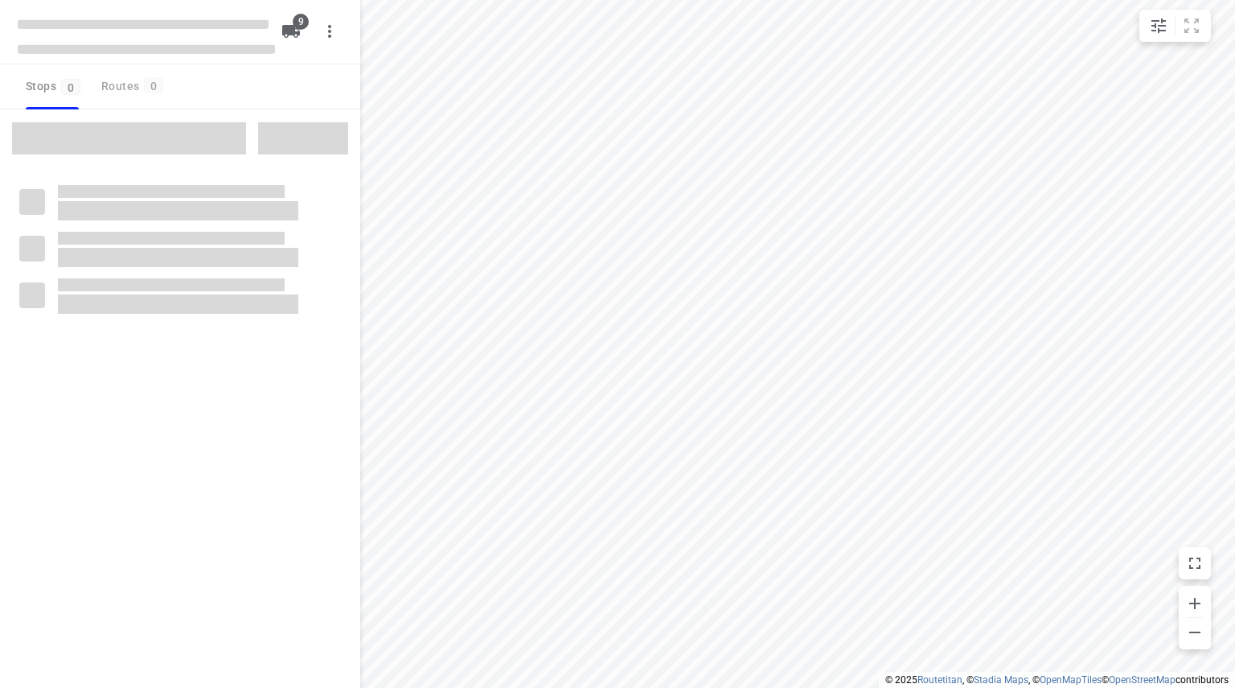
checkbox input "true"
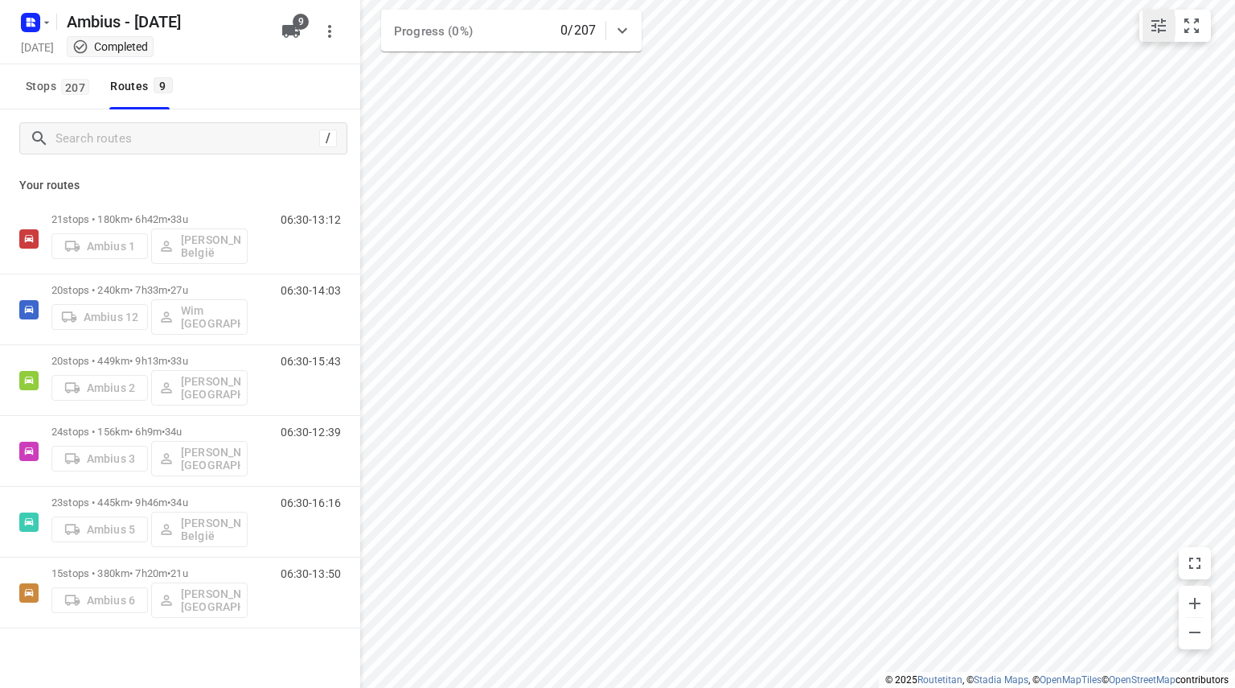
click at [1158, 26] on icon "small contained button group" at bounding box center [1159, 25] width 14 height 14
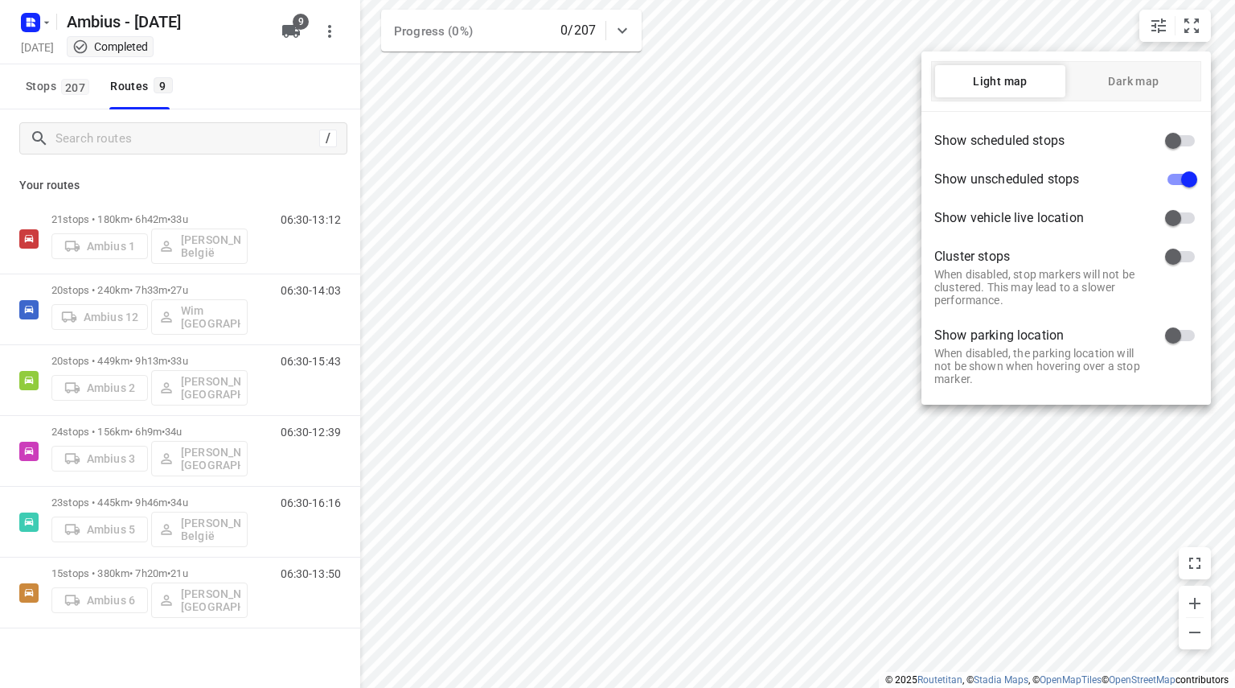
click at [1172, 147] on input "checkbox" at bounding box center [1173, 140] width 92 height 31
checkbox input "true"
click at [767, 189] on div at bounding box center [617, 344] width 1235 height 688
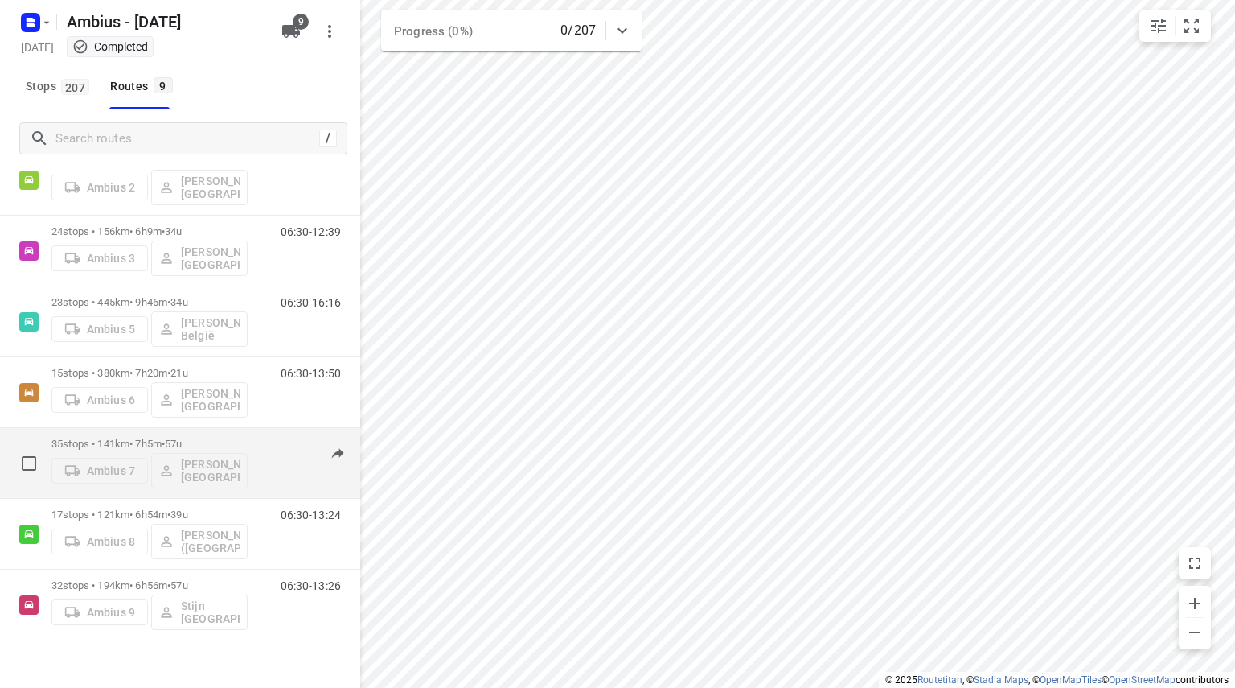
scroll to position [220, 0]
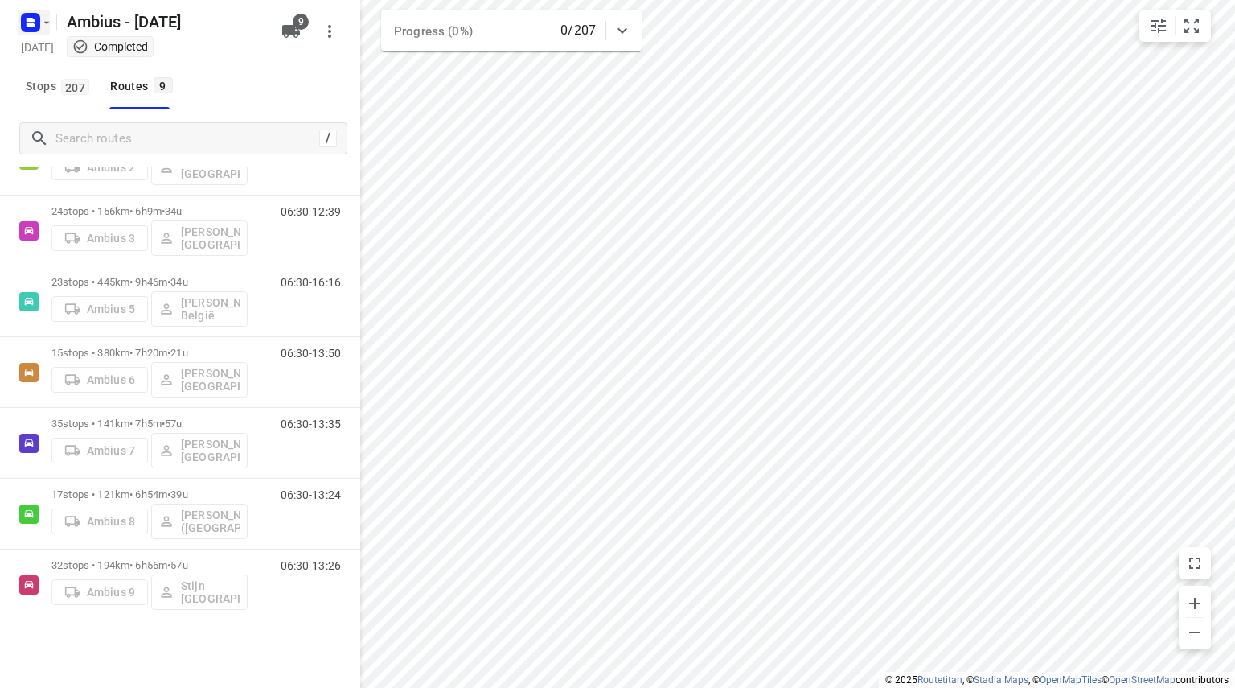
click at [32, 18] on icon "button" at bounding box center [33, 20] width 4 height 4
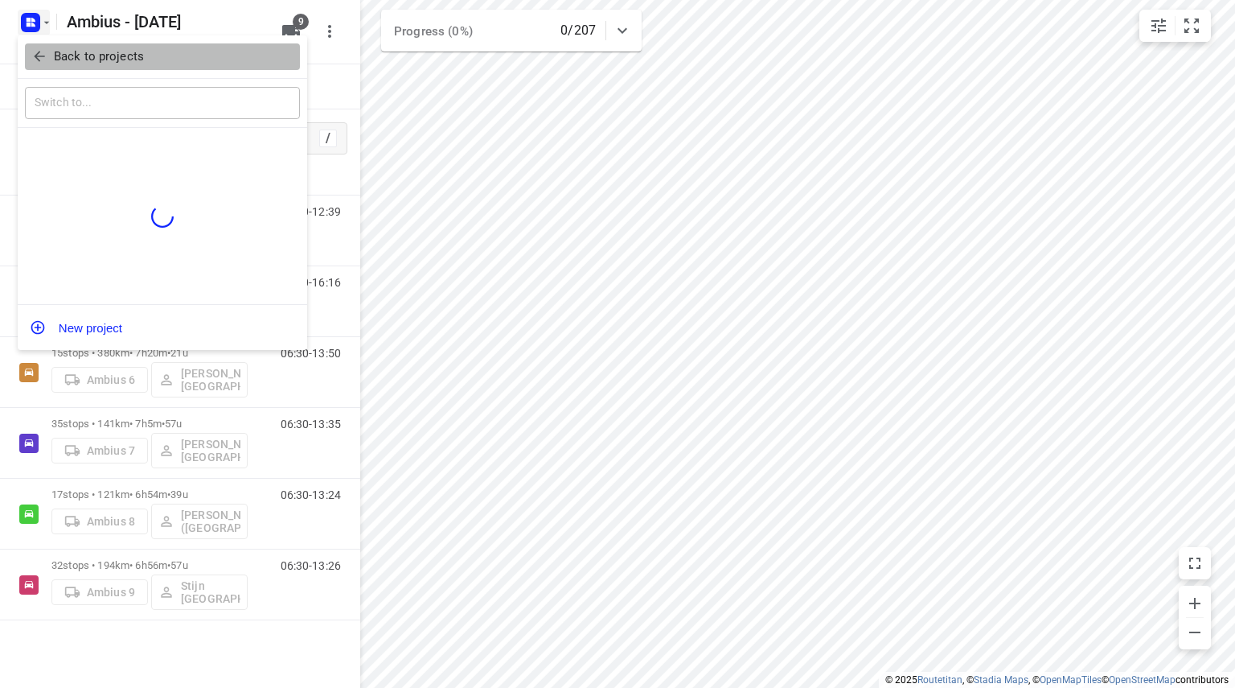
click at [35, 59] on icon "button" at bounding box center [39, 56] width 16 height 16
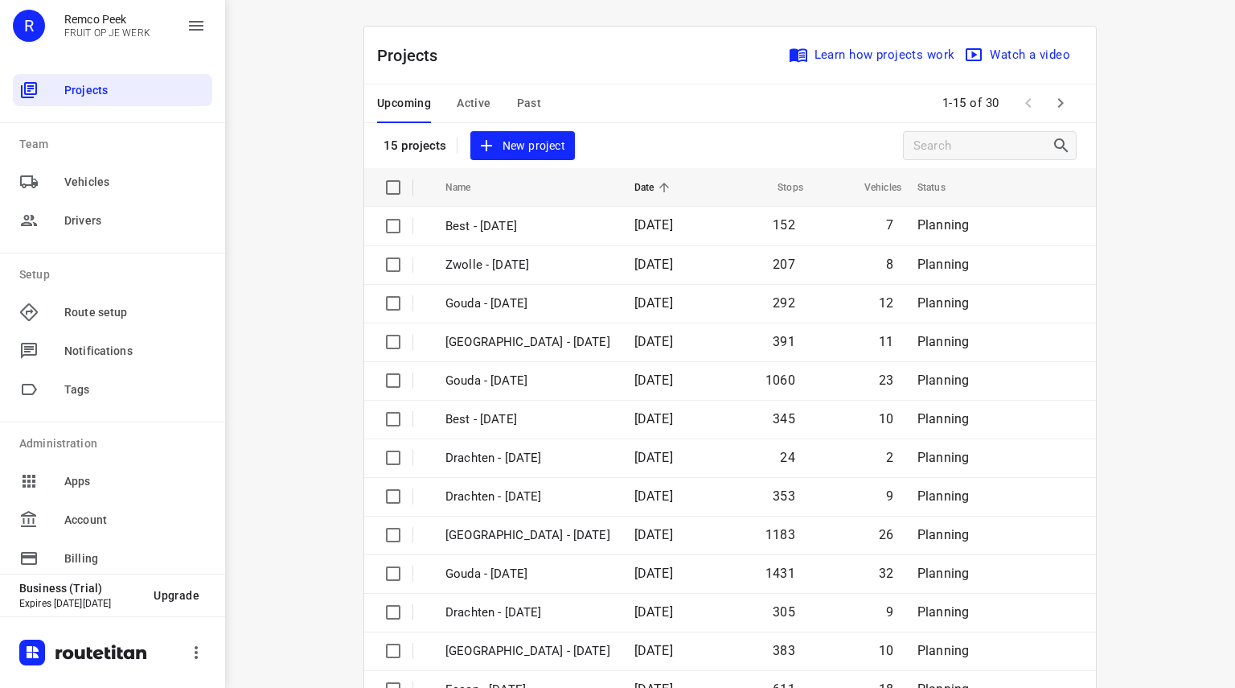
click at [474, 111] on span "Active" at bounding box center [474, 103] width 34 height 20
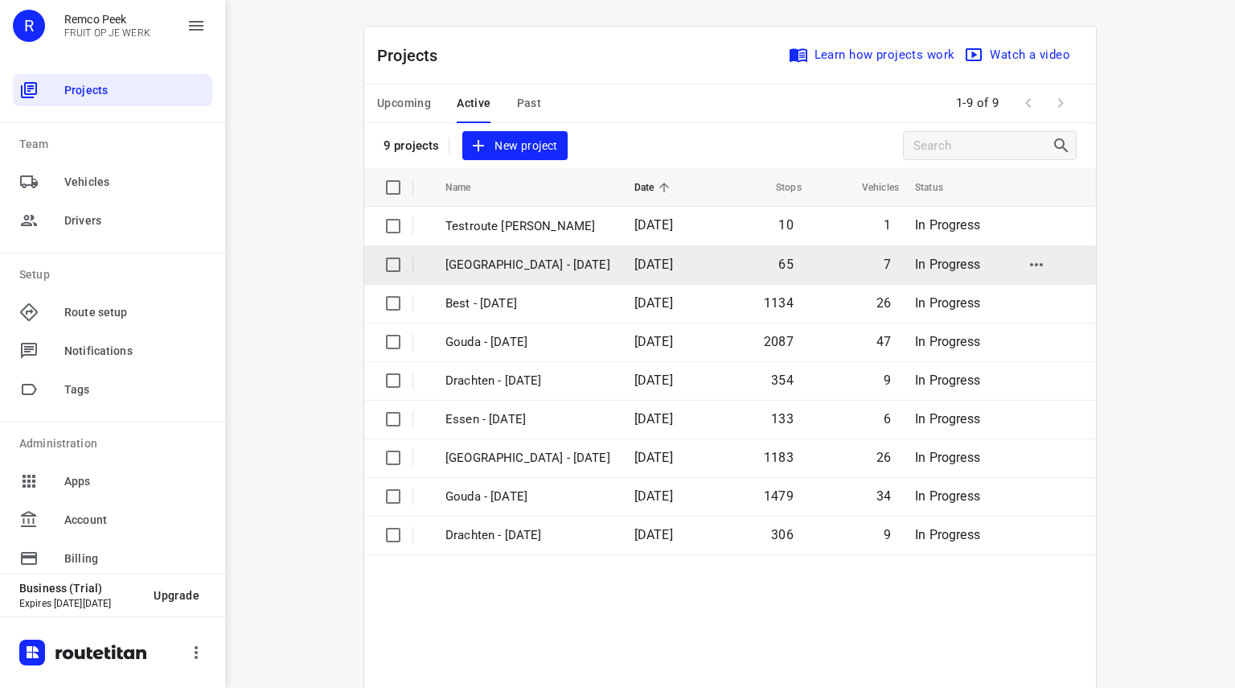
click at [476, 252] on td "[GEOGRAPHIC_DATA] - [DATE]" at bounding box center [525, 264] width 192 height 39
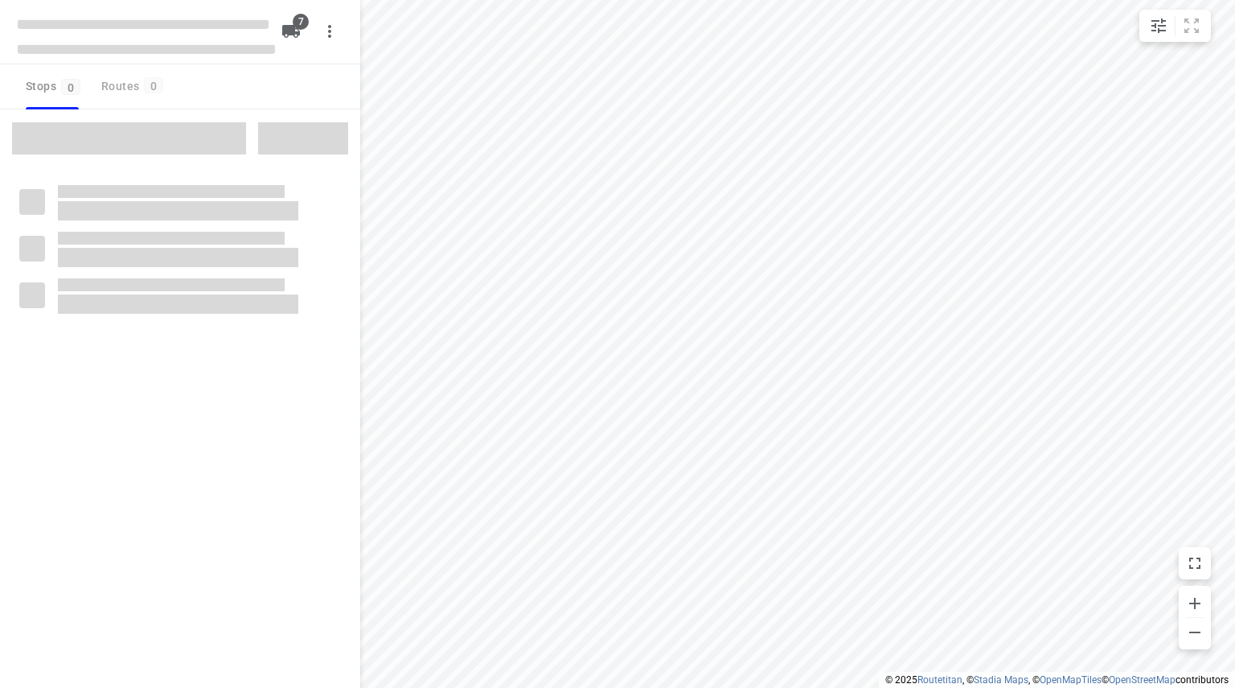
checkbox input "true"
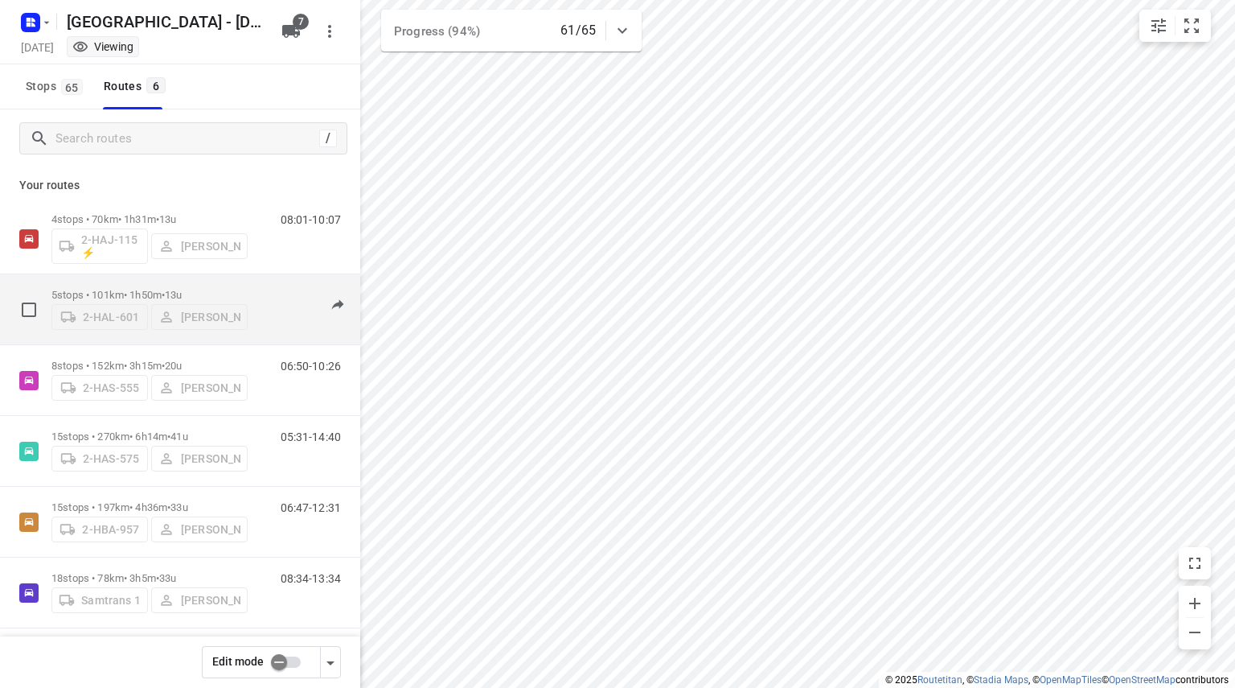
scroll to position [8, 0]
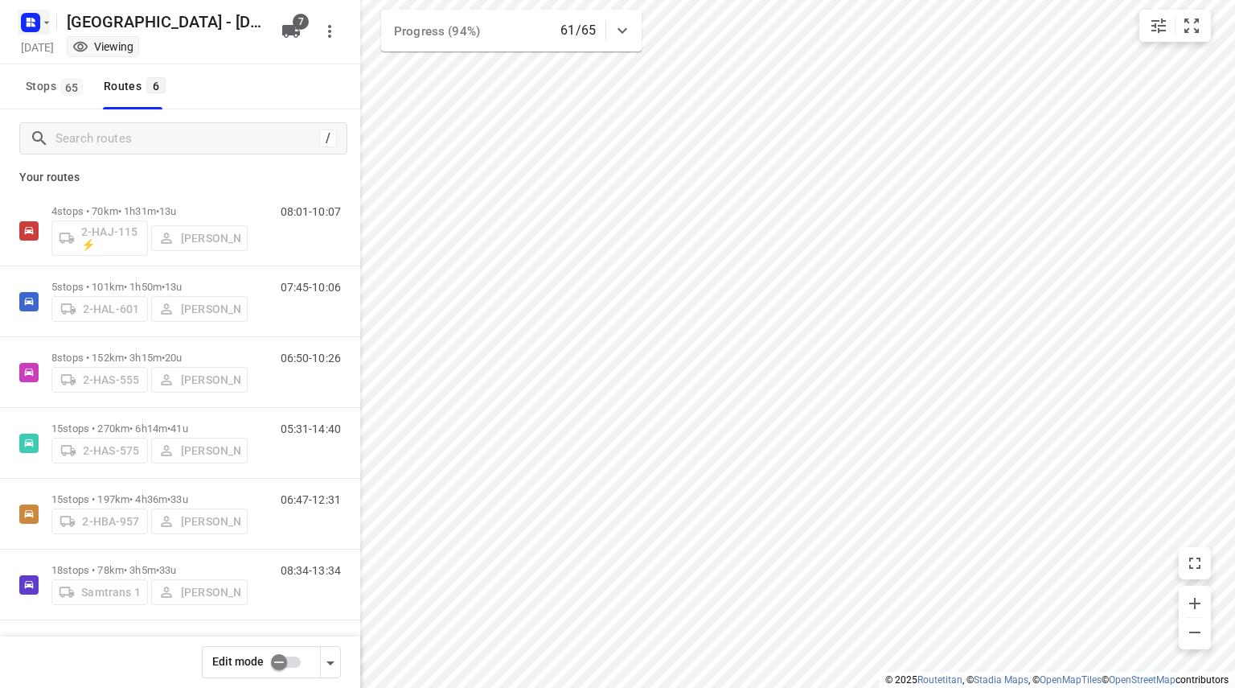
click at [48, 27] on icon "button" at bounding box center [46, 22] width 13 height 13
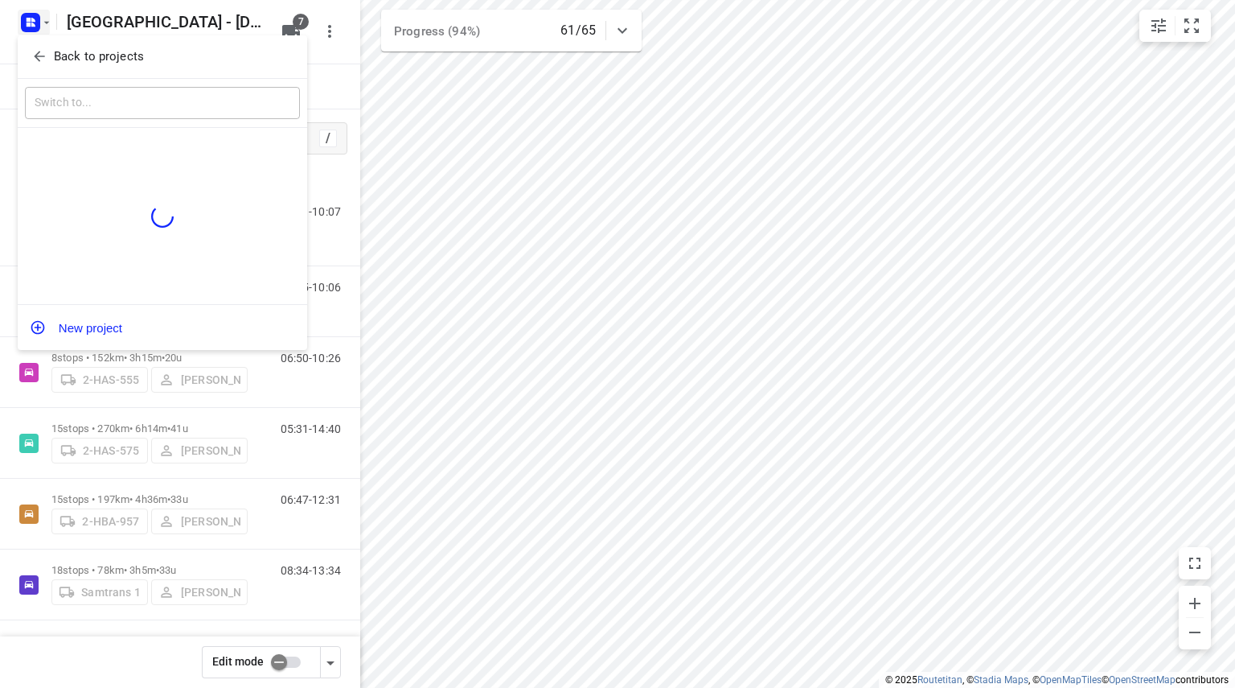
click at [47, 53] on icon "button" at bounding box center [39, 56] width 16 height 16
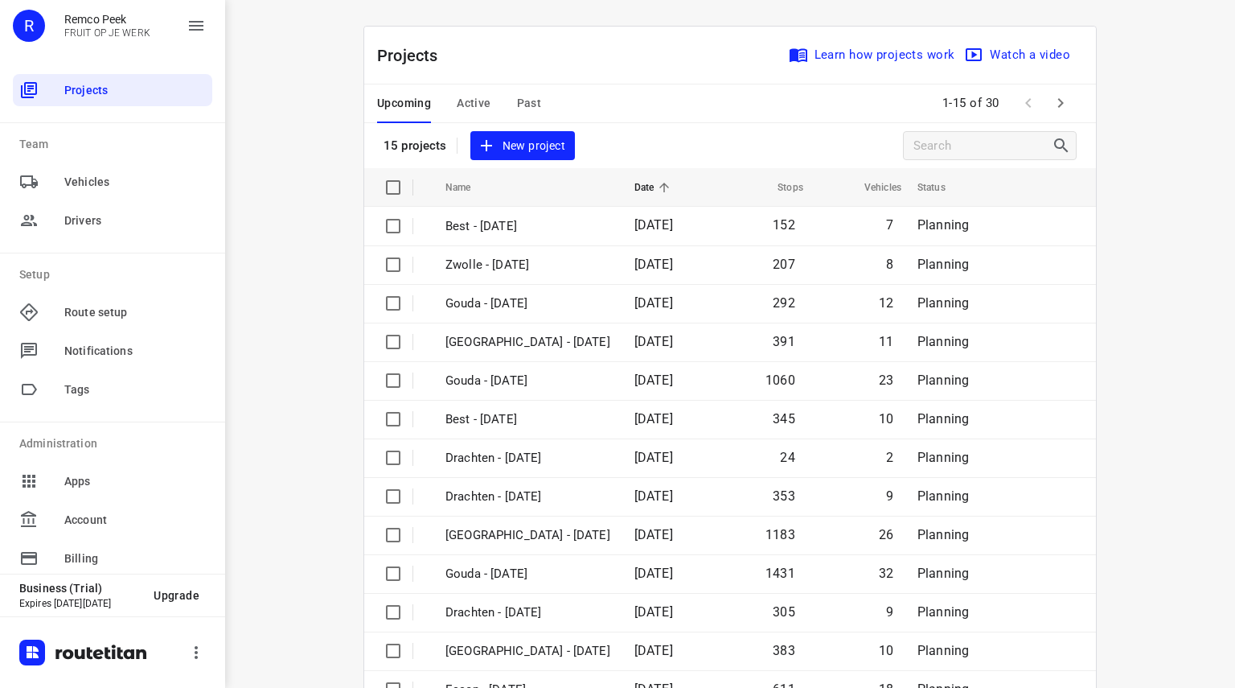
drag, startPoint x: 307, startPoint y: 197, endPoint x: 377, endPoint y: 295, distance: 120.5
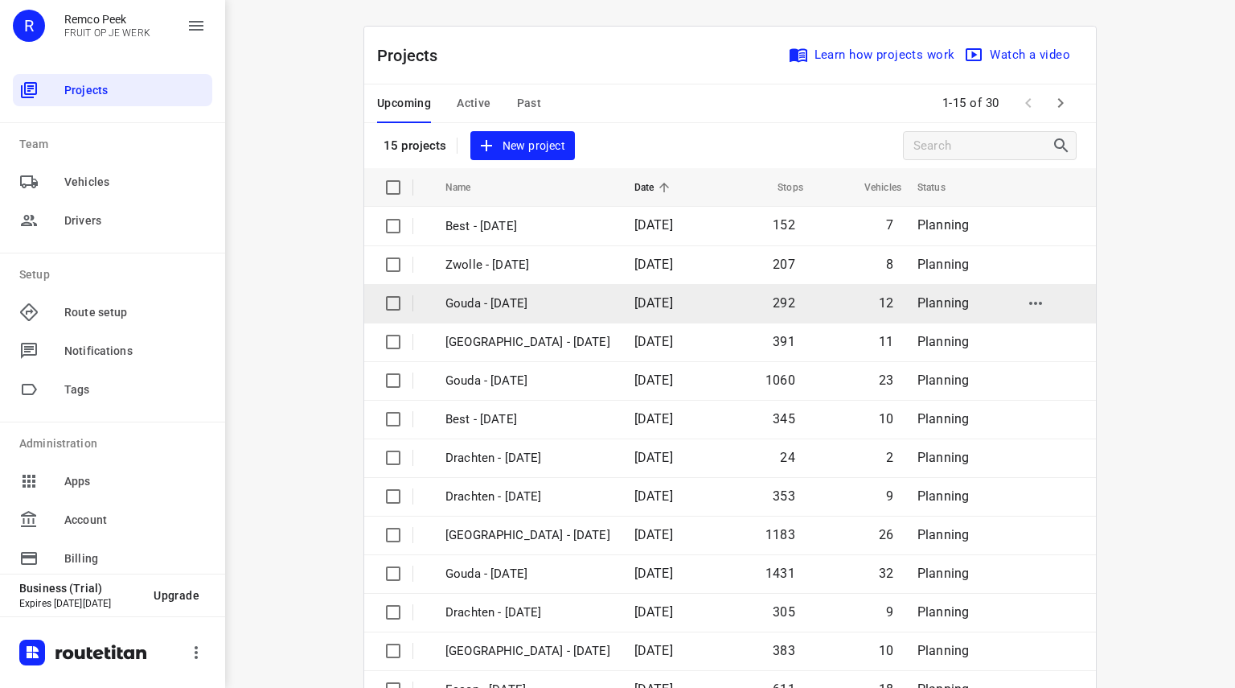
click at [307, 196] on div "i © 2025 Routetitan , © Stadia Maps , © OpenMapTiles © OpenStreetMap contributo…" at bounding box center [730, 344] width 1010 height 688
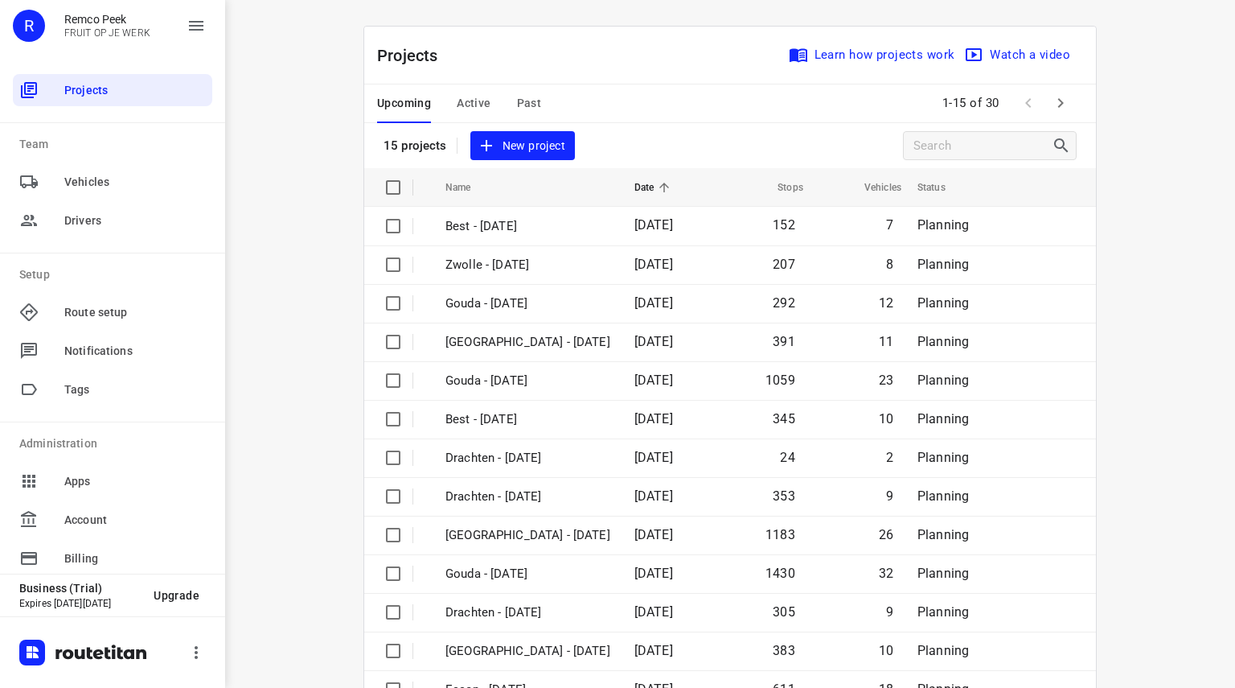
click at [474, 104] on span "Active" at bounding box center [474, 103] width 34 height 20
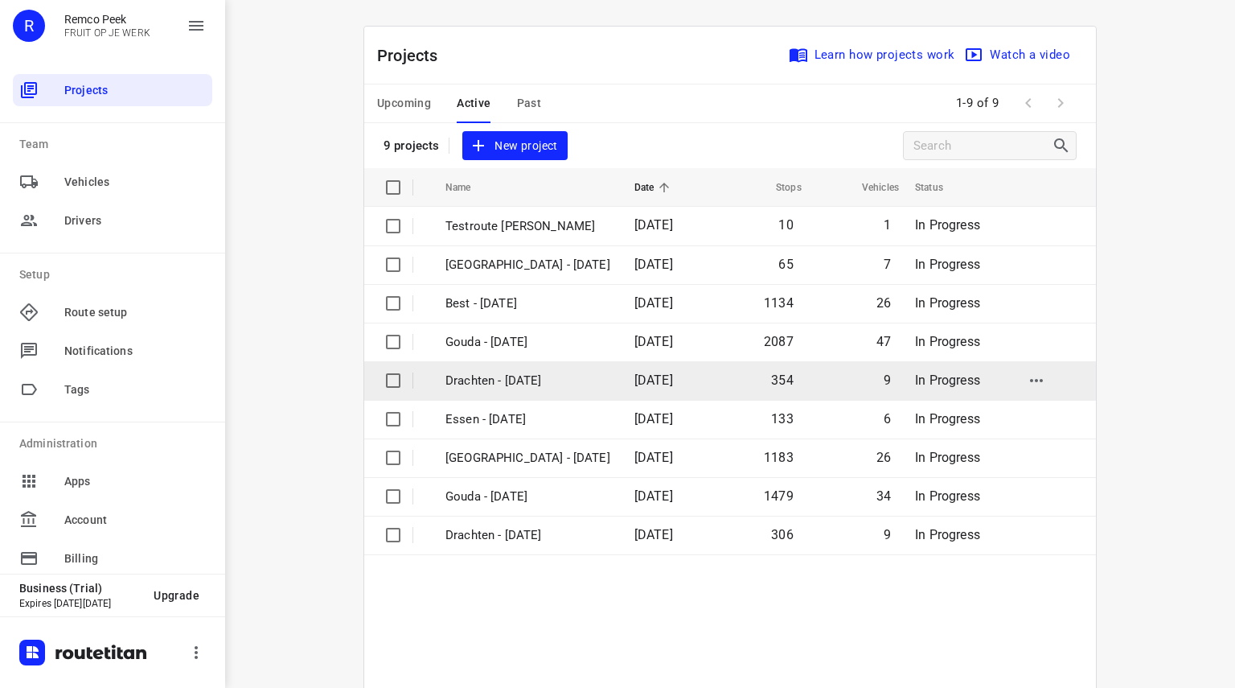
click at [524, 375] on p "Drachten - [DATE]" at bounding box center [527, 381] width 165 height 18
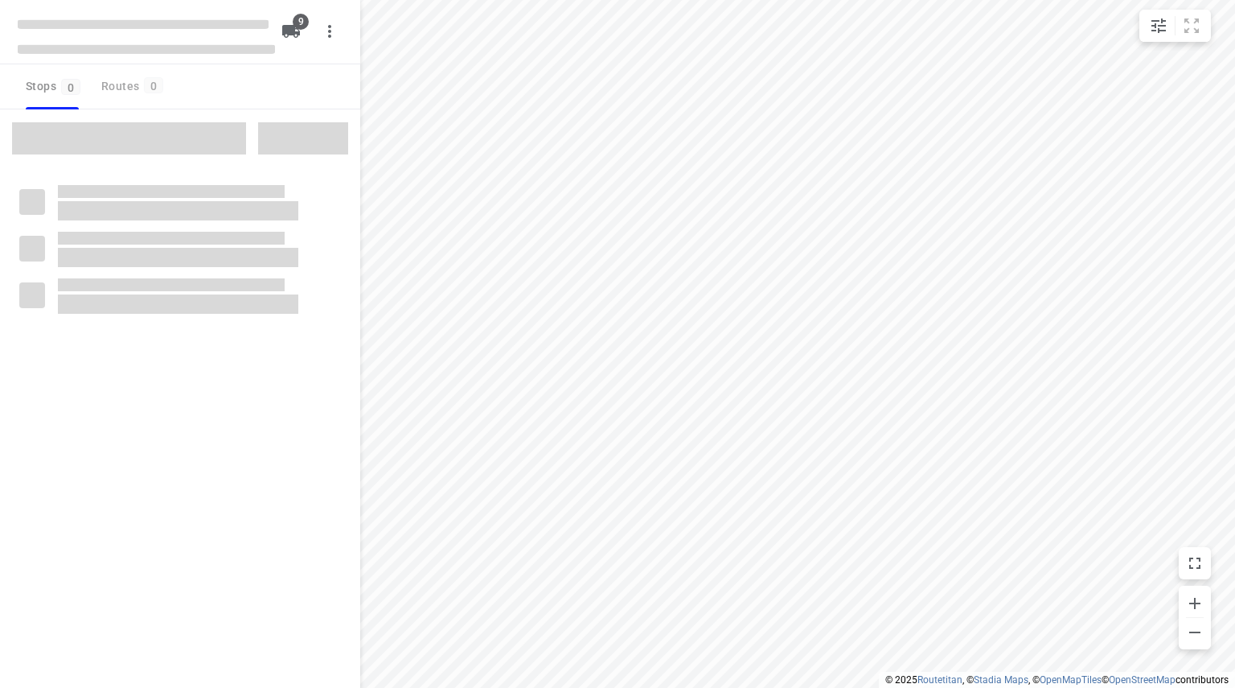
checkbox input "true"
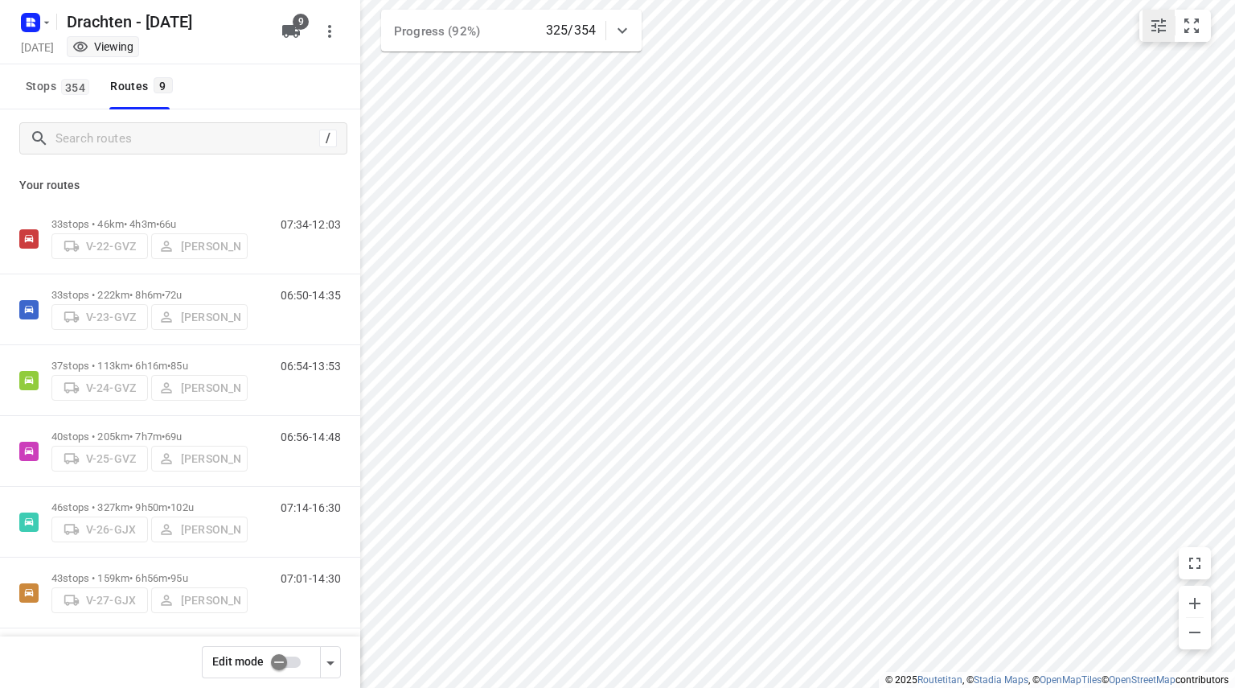
click at [1169, 28] on button "small contained button group" at bounding box center [1159, 26] width 32 height 32
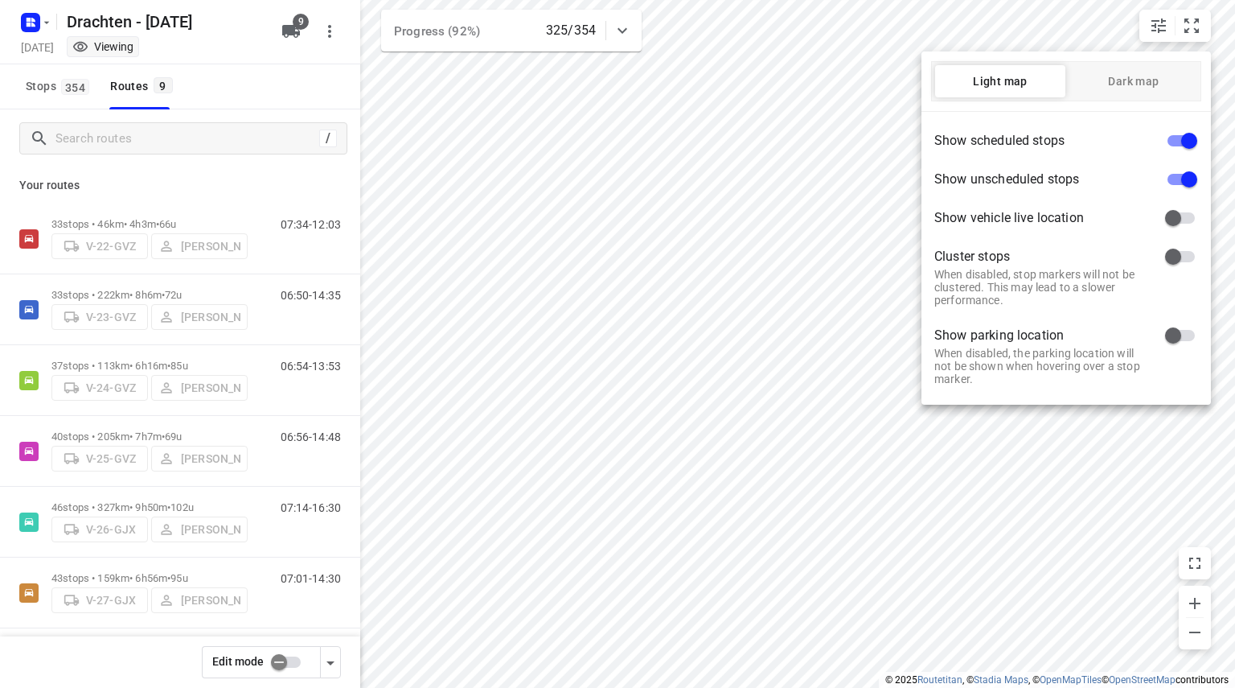
click at [1155, 26] on div at bounding box center [617, 344] width 1235 height 688
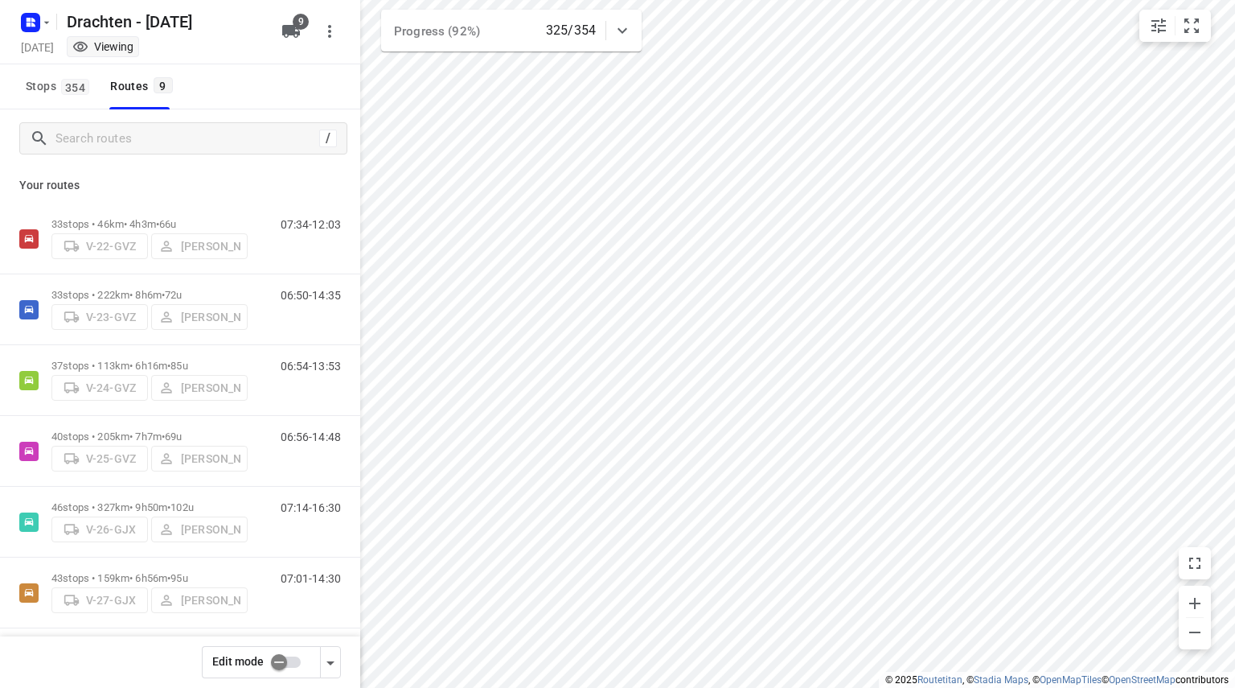
click at [1155, 26] on icon "small contained button group" at bounding box center [1159, 25] width 14 height 14
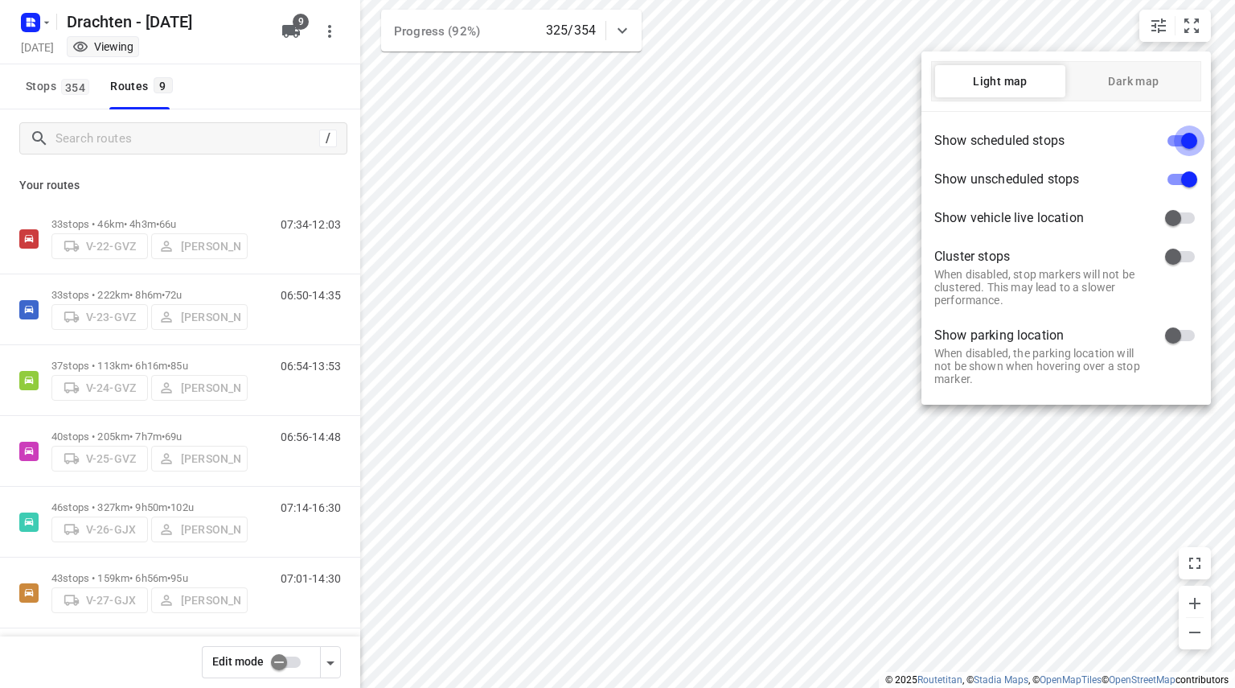
click at [1180, 137] on input "checkbox" at bounding box center [1189, 140] width 92 height 31
checkbox input "false"
click at [844, 121] on div at bounding box center [617, 344] width 1235 height 688
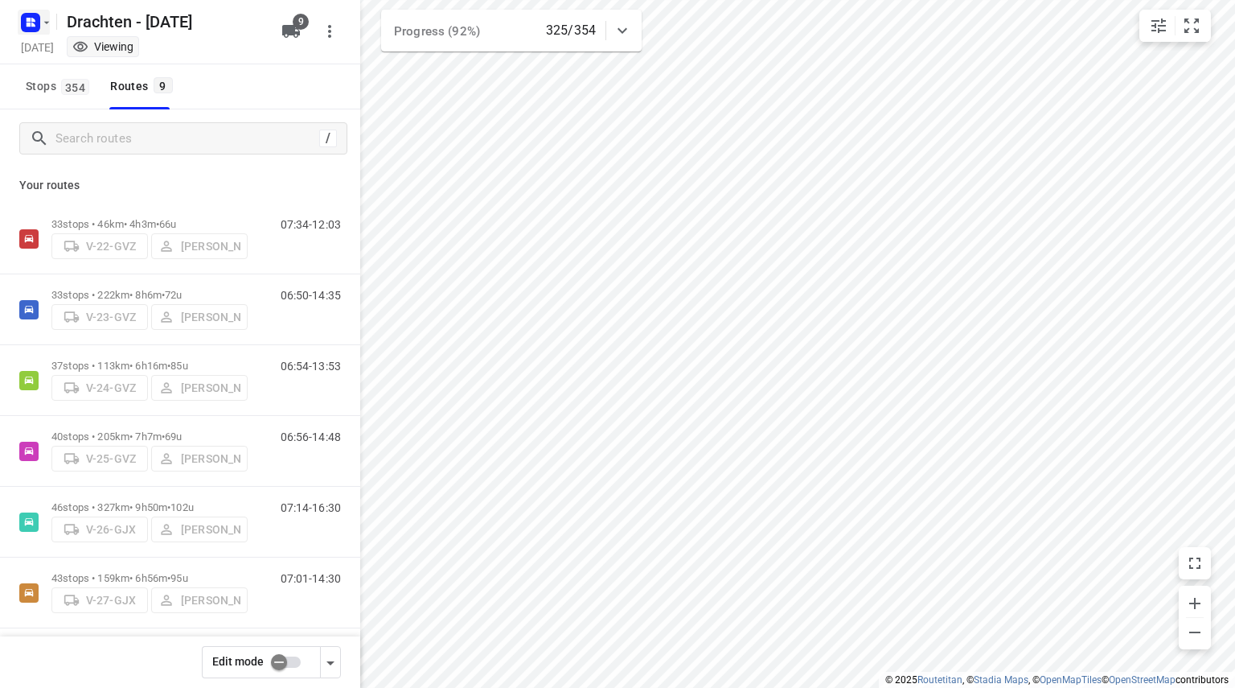
click at [48, 27] on icon "button" at bounding box center [46, 22] width 13 height 13
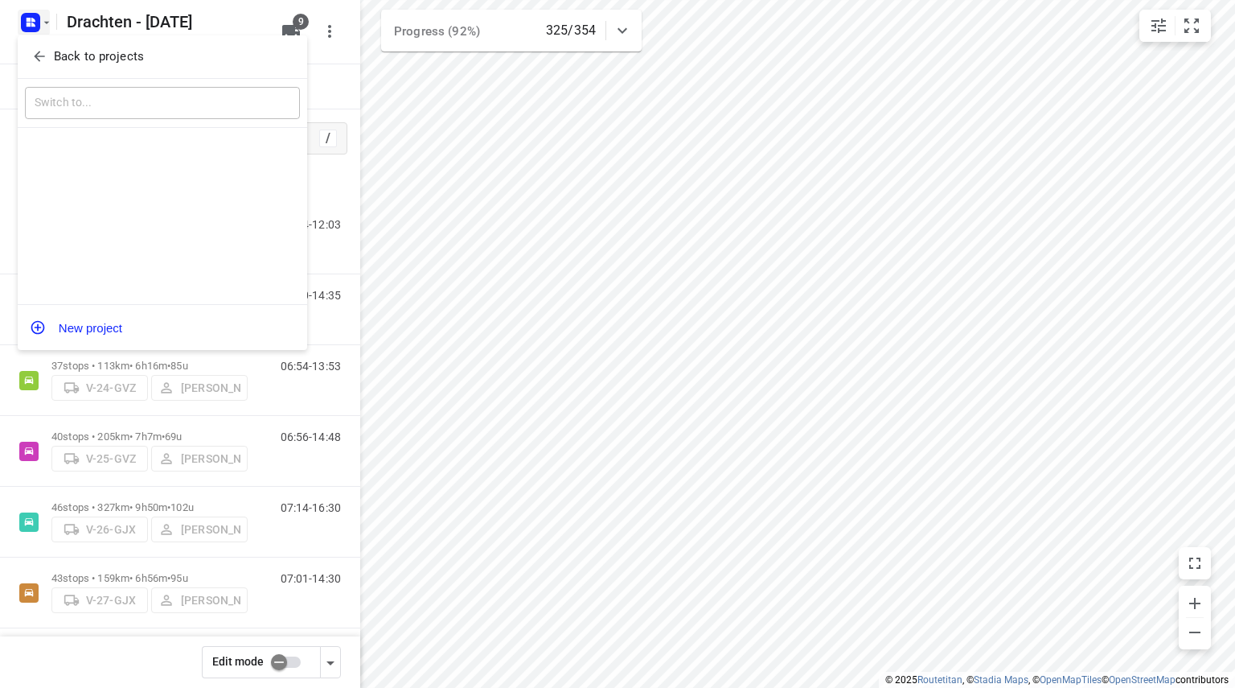
click at [44, 51] on icon "button" at bounding box center [39, 56] width 16 height 16
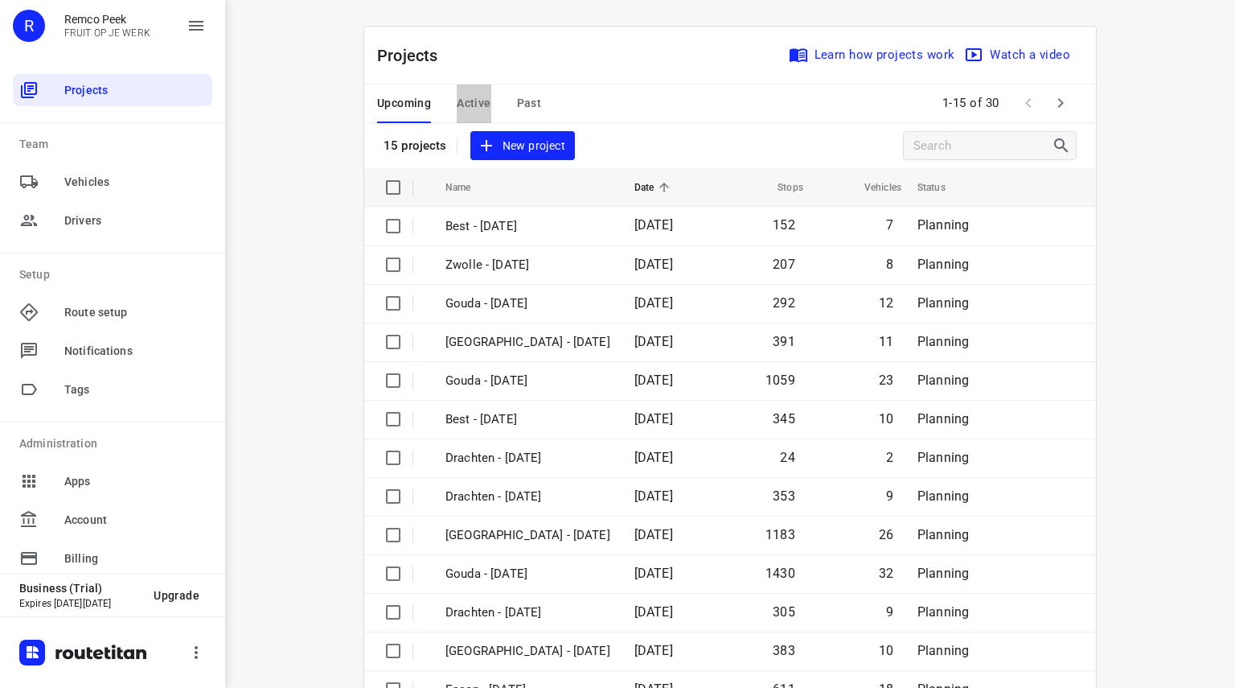
click at [478, 105] on span "Active" at bounding box center [474, 103] width 34 height 20
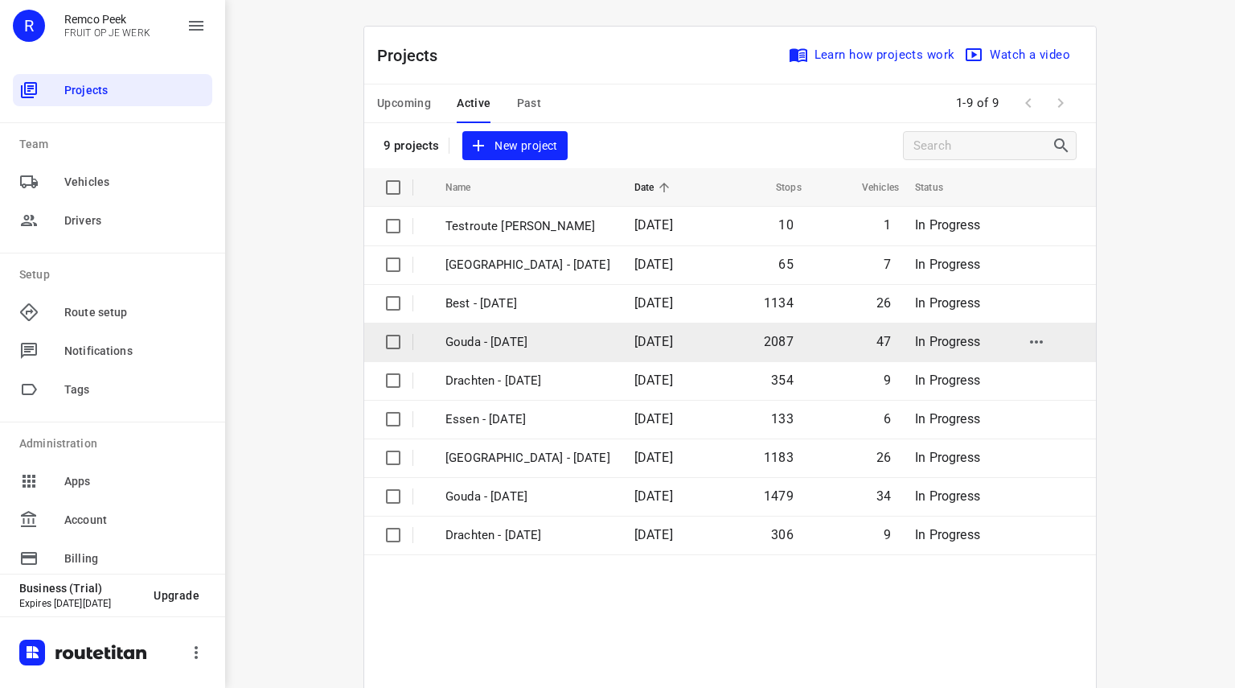
click at [481, 344] on p "Gouda - [DATE]" at bounding box center [527, 342] width 165 height 18
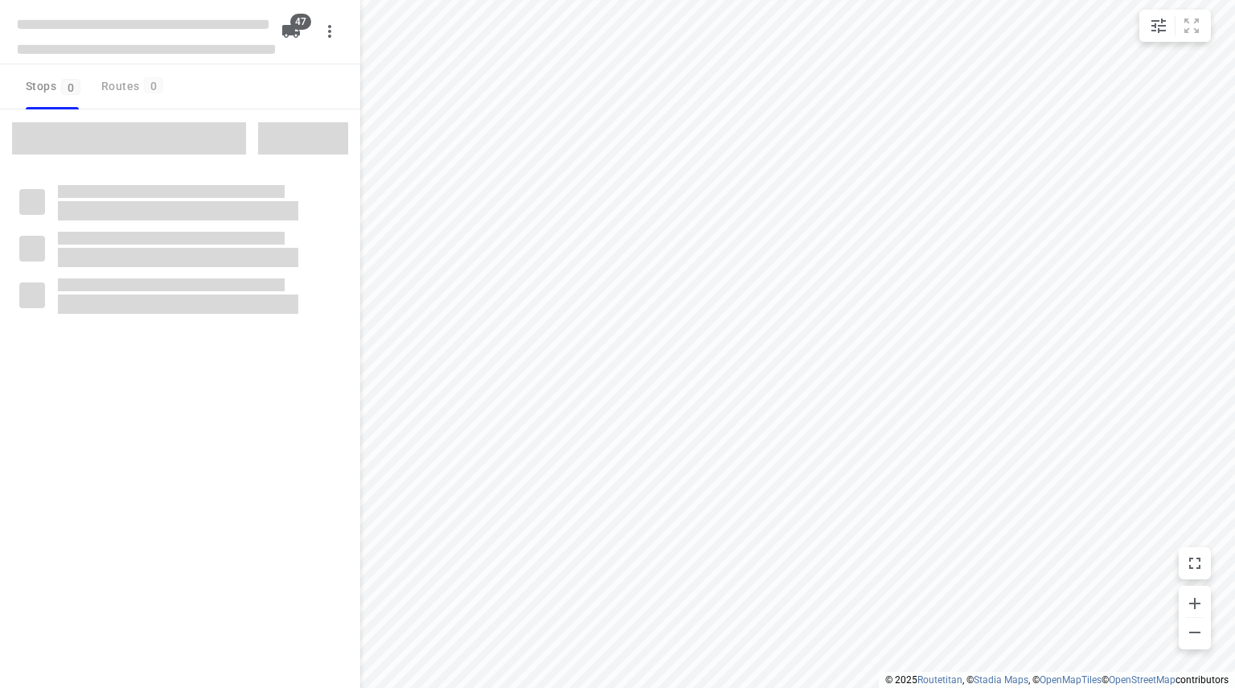
checkbox input "true"
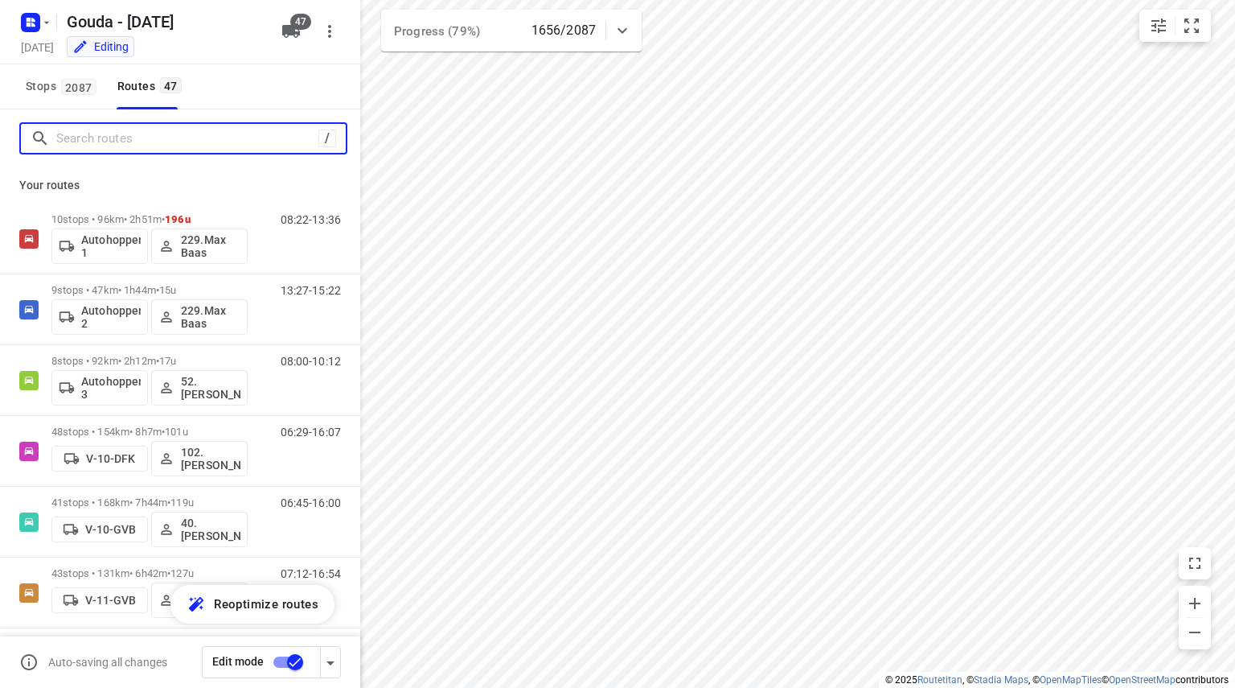
click at [136, 144] on input "Search routes" at bounding box center [187, 138] width 262 height 25
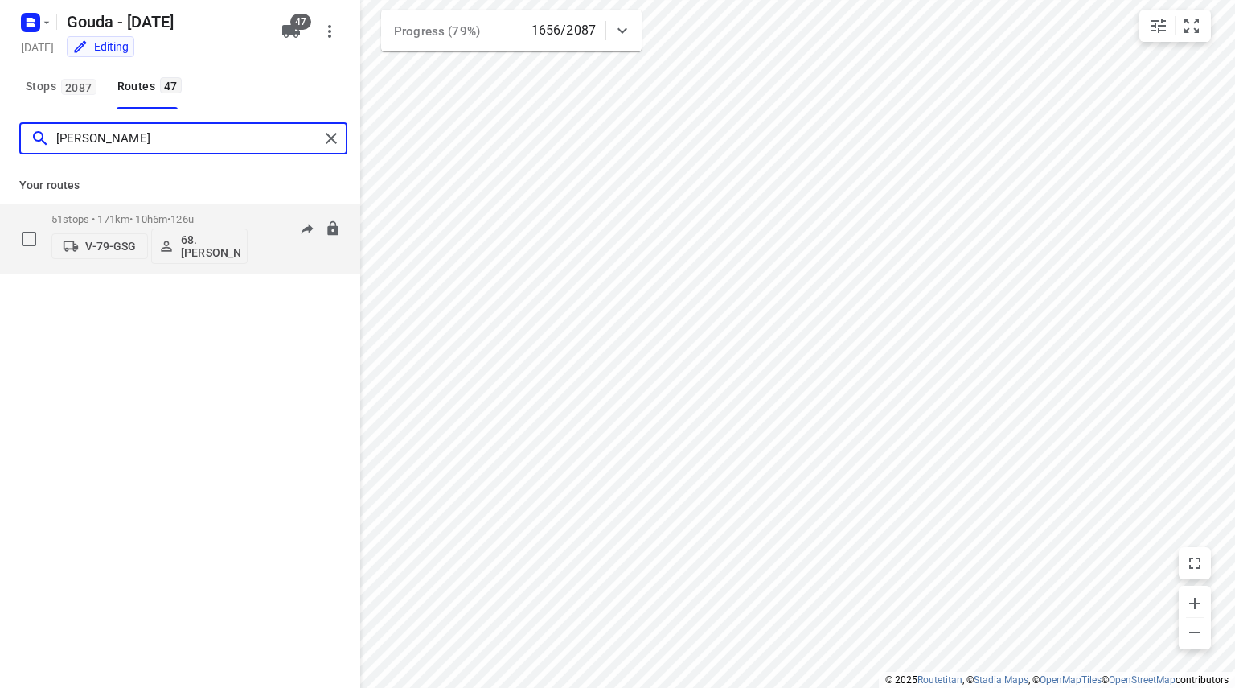
type input "jay"
click at [143, 210] on div "51 stops • 171km • 10h6m • 126u V-79-GSG 68.Jay Jairam" at bounding box center [149, 238] width 196 height 67
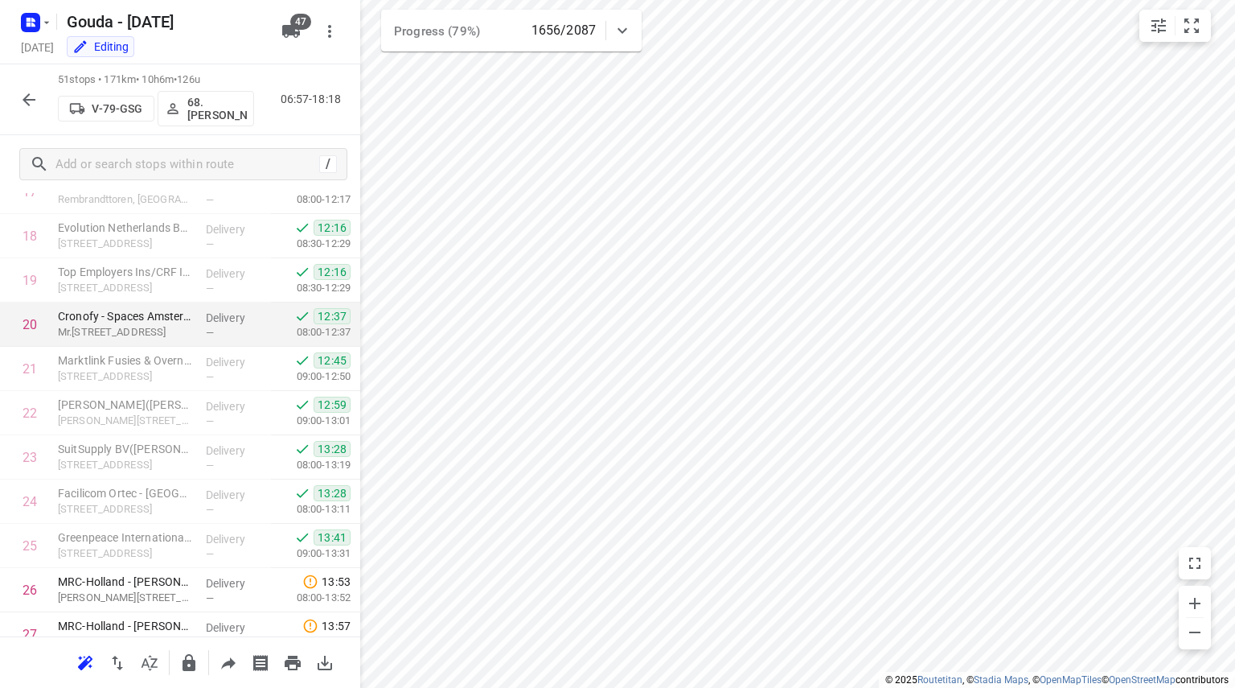
scroll to position [730, 0]
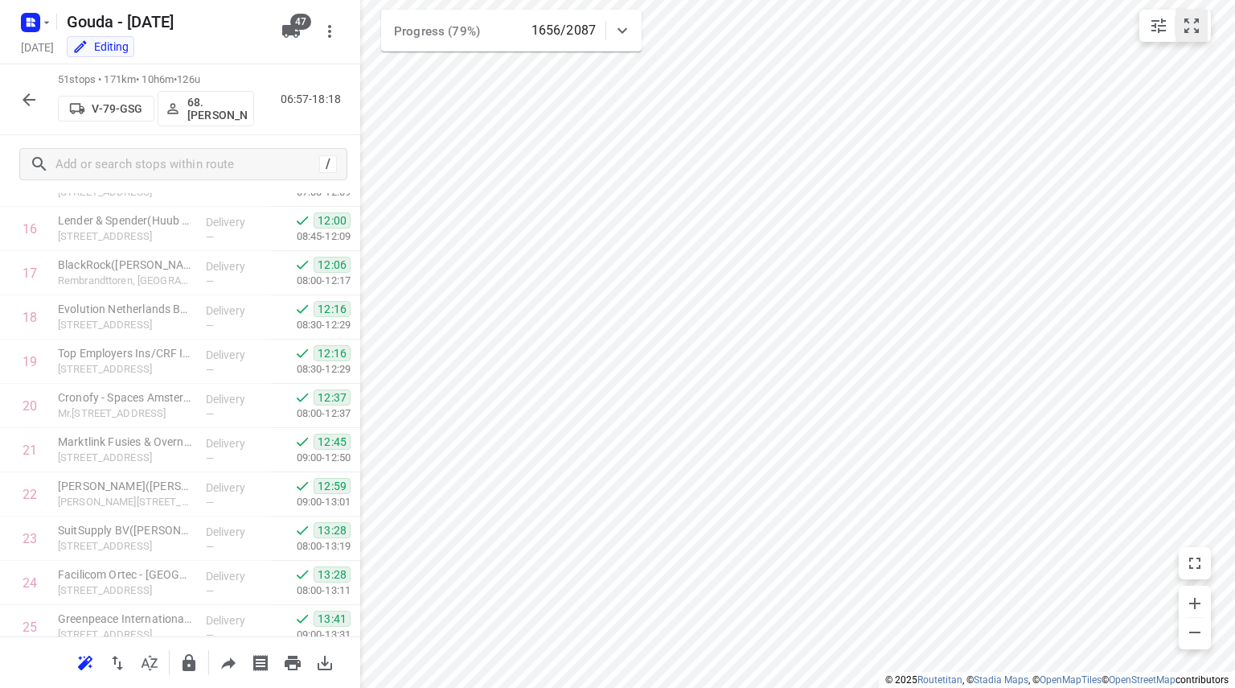
click at [1193, 25] on icon "small contained button group" at bounding box center [1191, 25] width 19 height 19
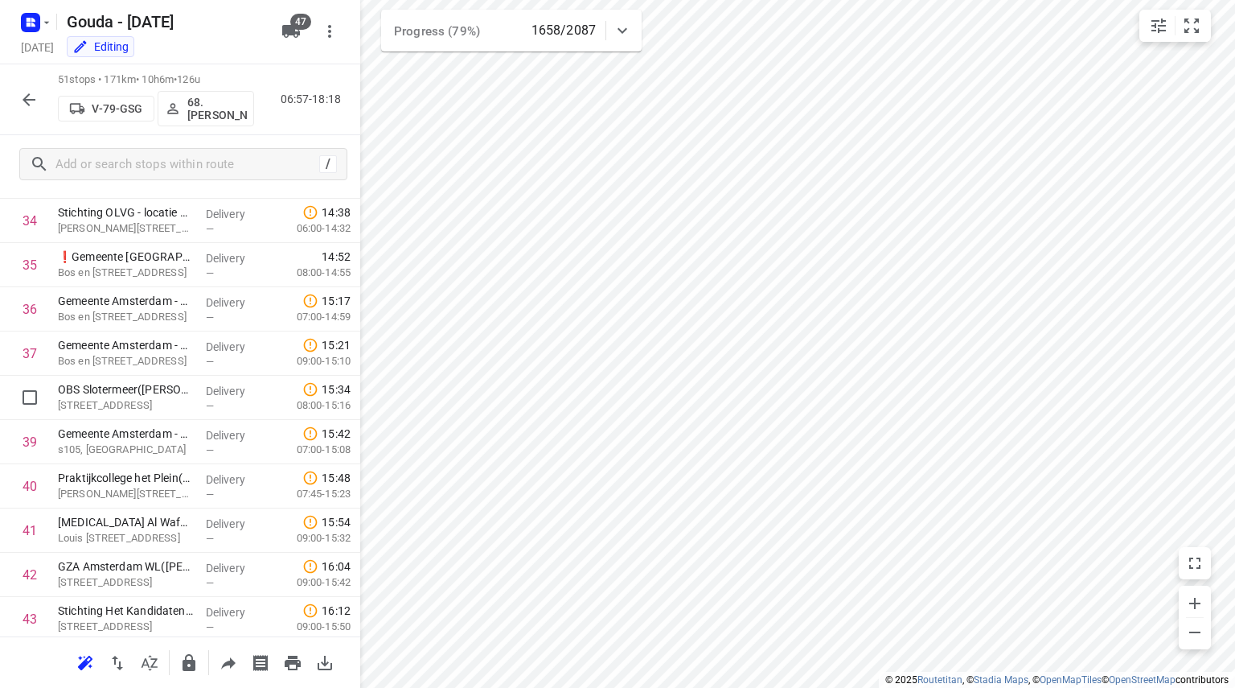
scroll to position [1936, 0]
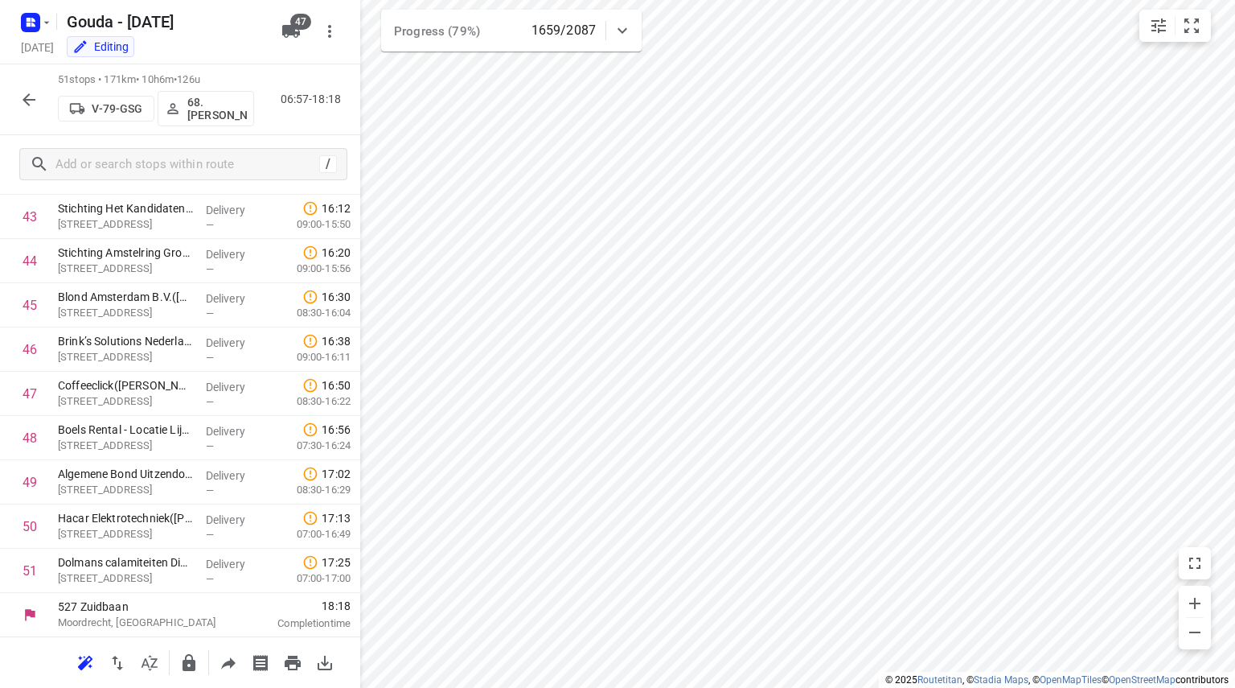
click at [34, 97] on icon "button" at bounding box center [28, 99] width 19 height 19
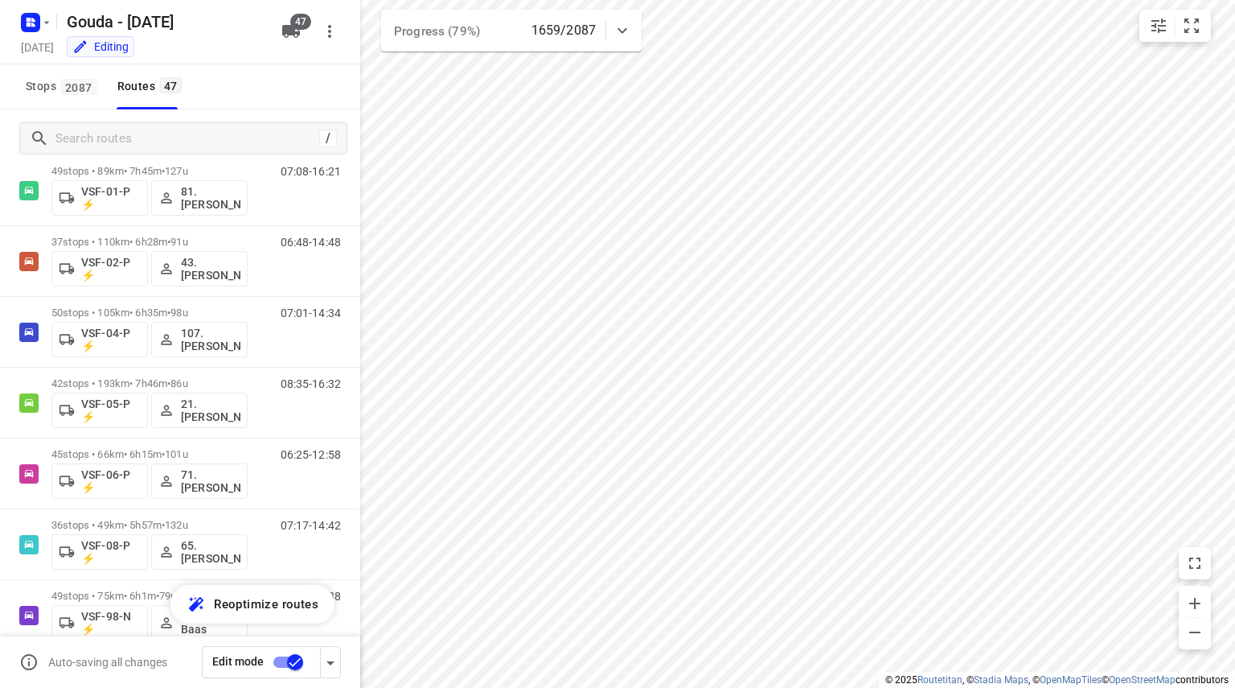
scroll to position [2895, 0]
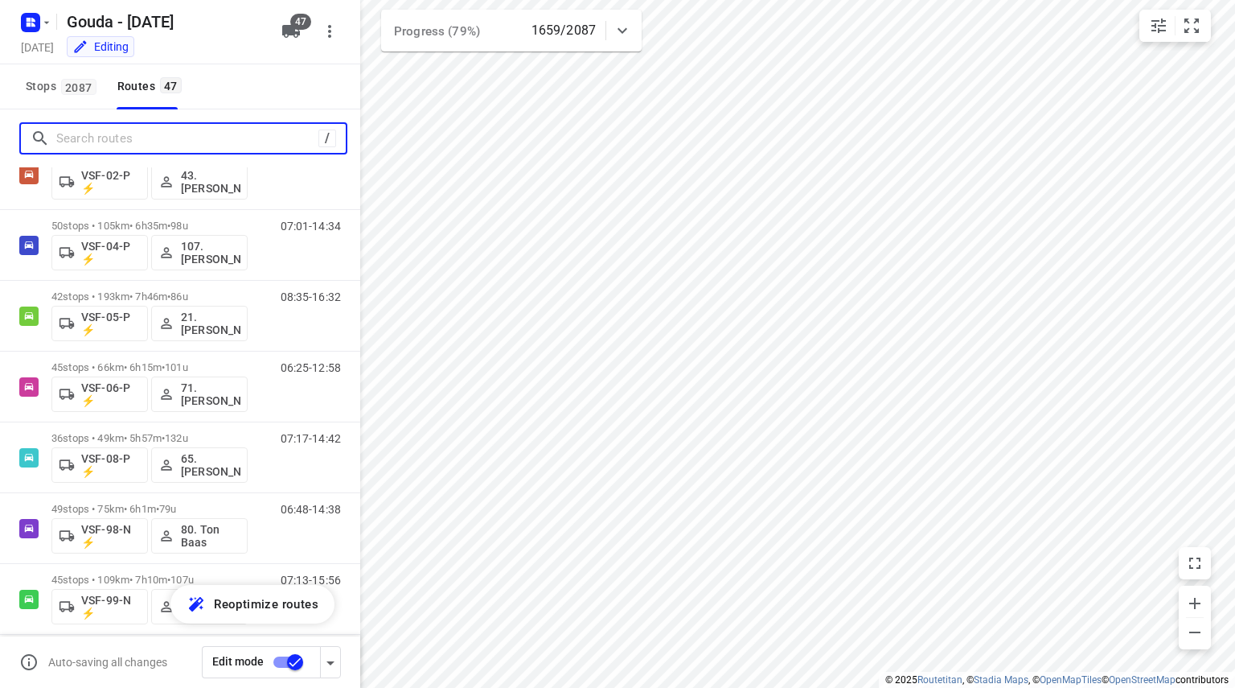
click at [218, 138] on input "Search routes" at bounding box center [187, 138] width 262 height 25
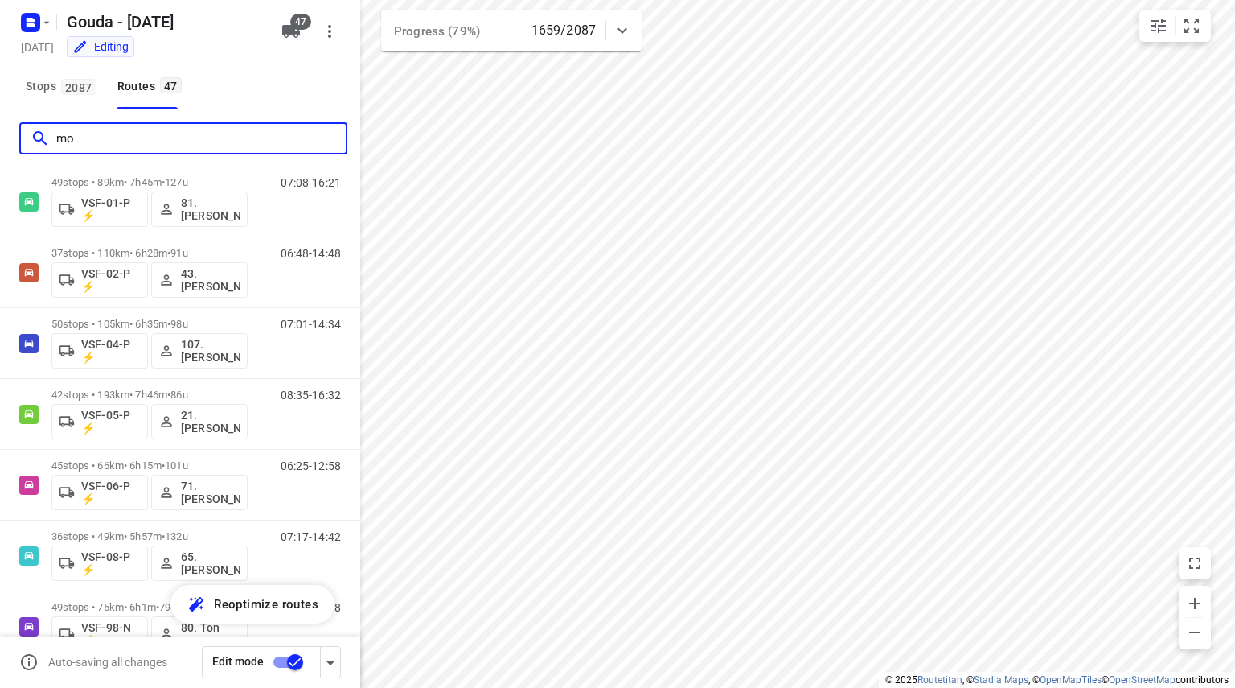
scroll to position [0, 0]
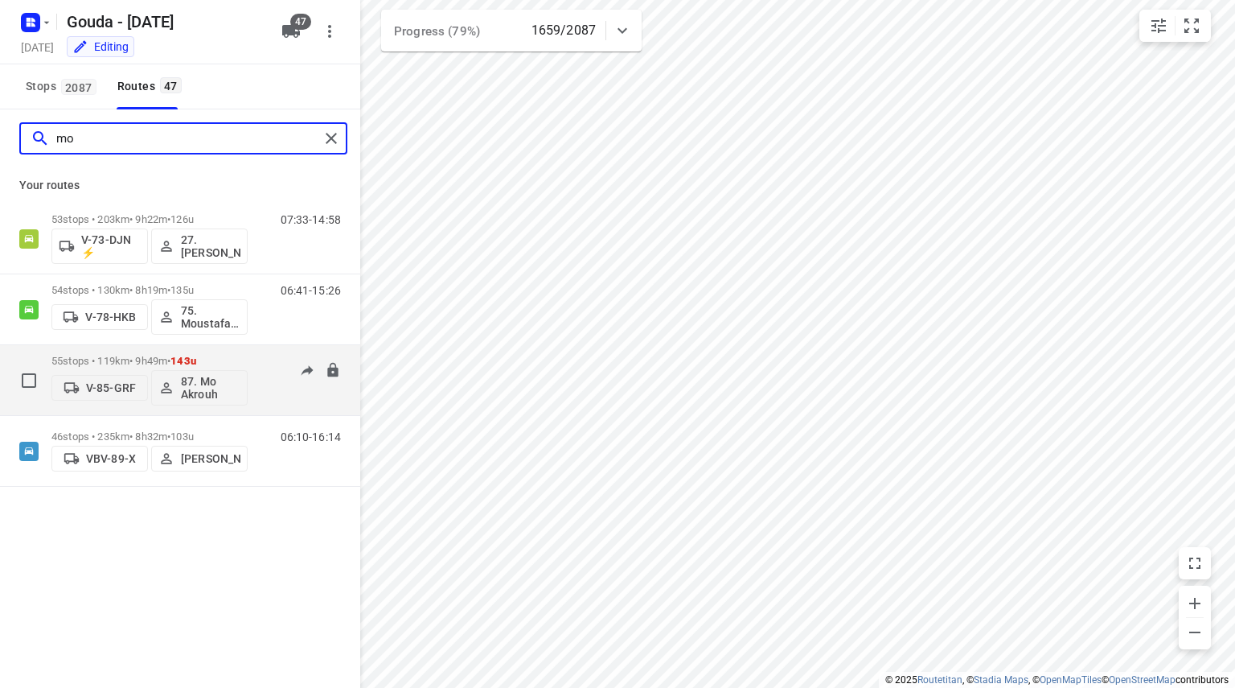
type input "mo"
click at [210, 350] on div "55 stops • 119km • 9h49m • 143u V-85-GRF 87. Mo Akrouh" at bounding box center [149, 380] width 196 height 67
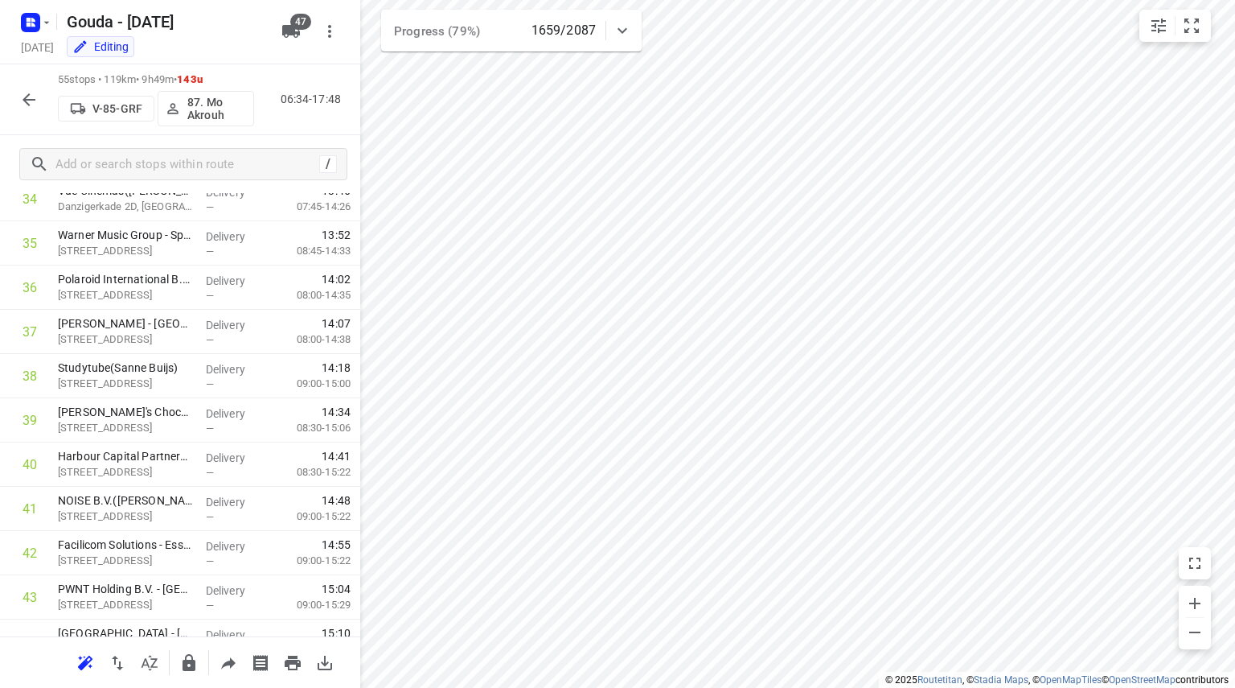
scroll to position [1232, 0]
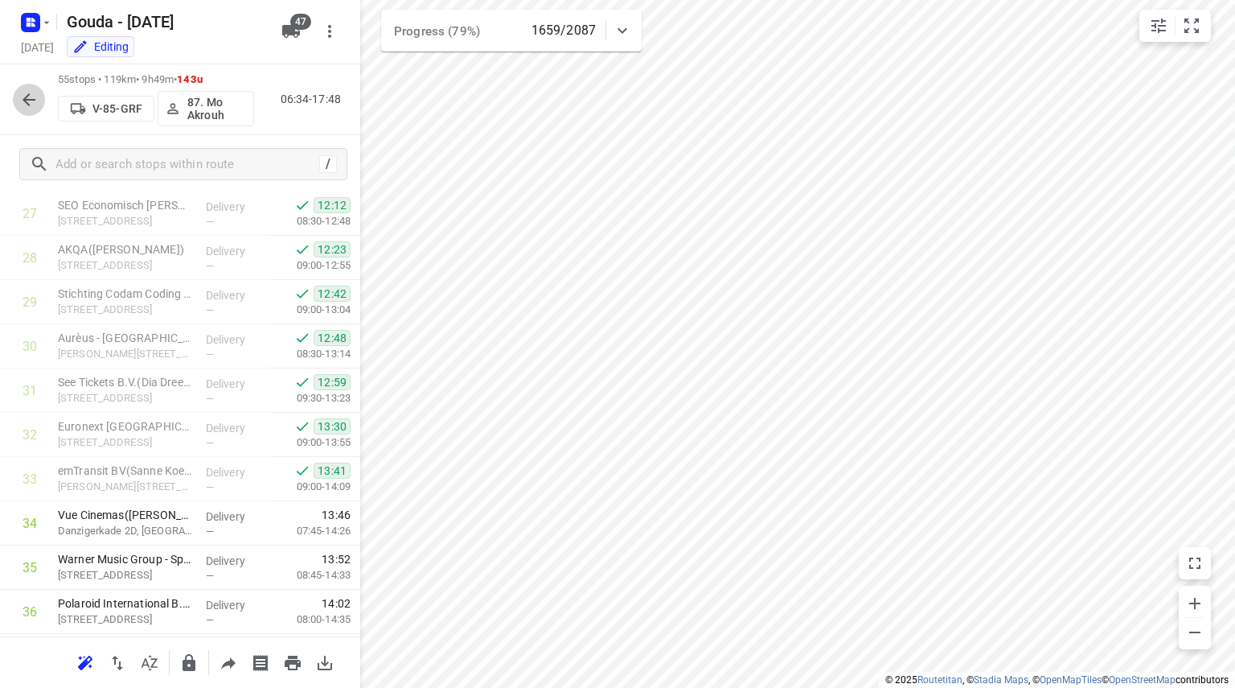
click at [32, 92] on icon "button" at bounding box center [28, 99] width 19 height 19
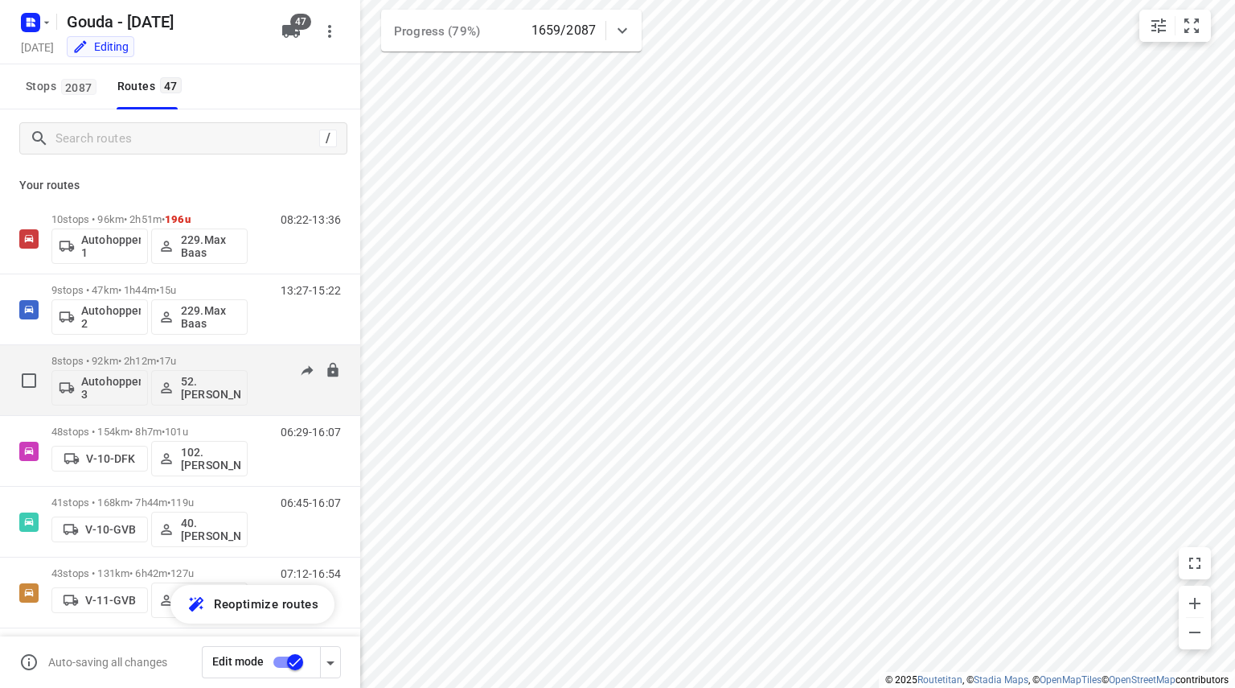
click at [194, 356] on p "8 stops • 92km • 2h12m • 17u" at bounding box center [149, 361] width 196 height 12
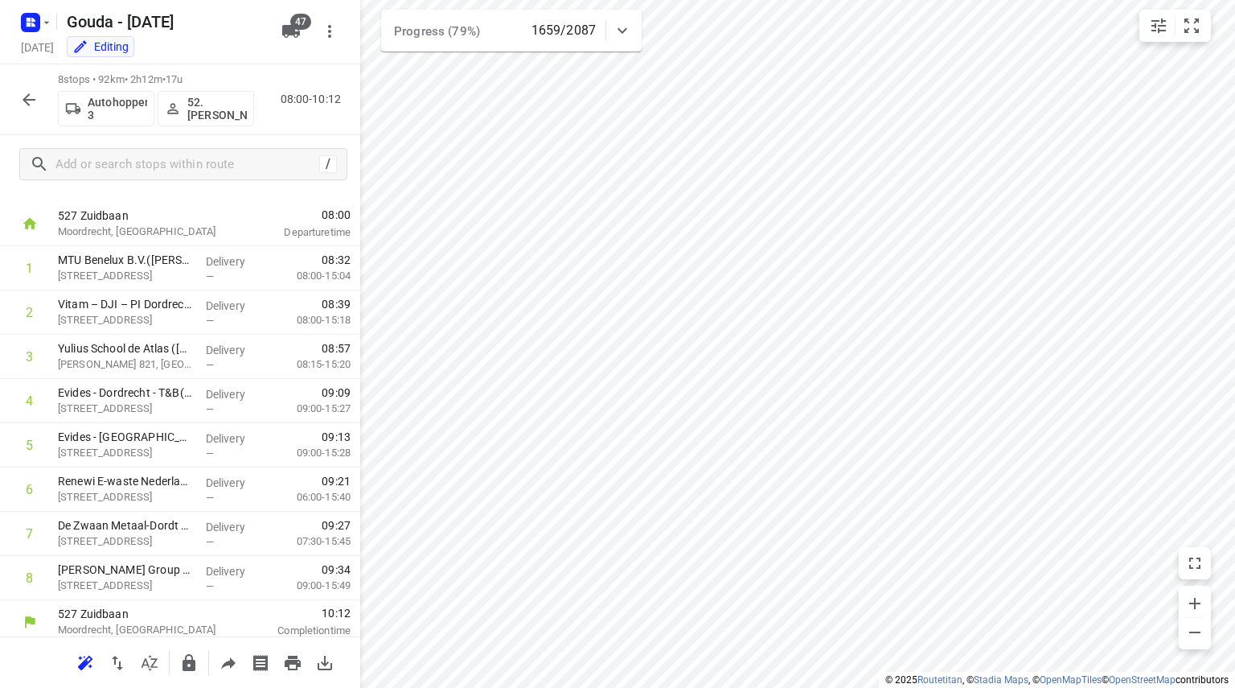
scroll to position [35, 0]
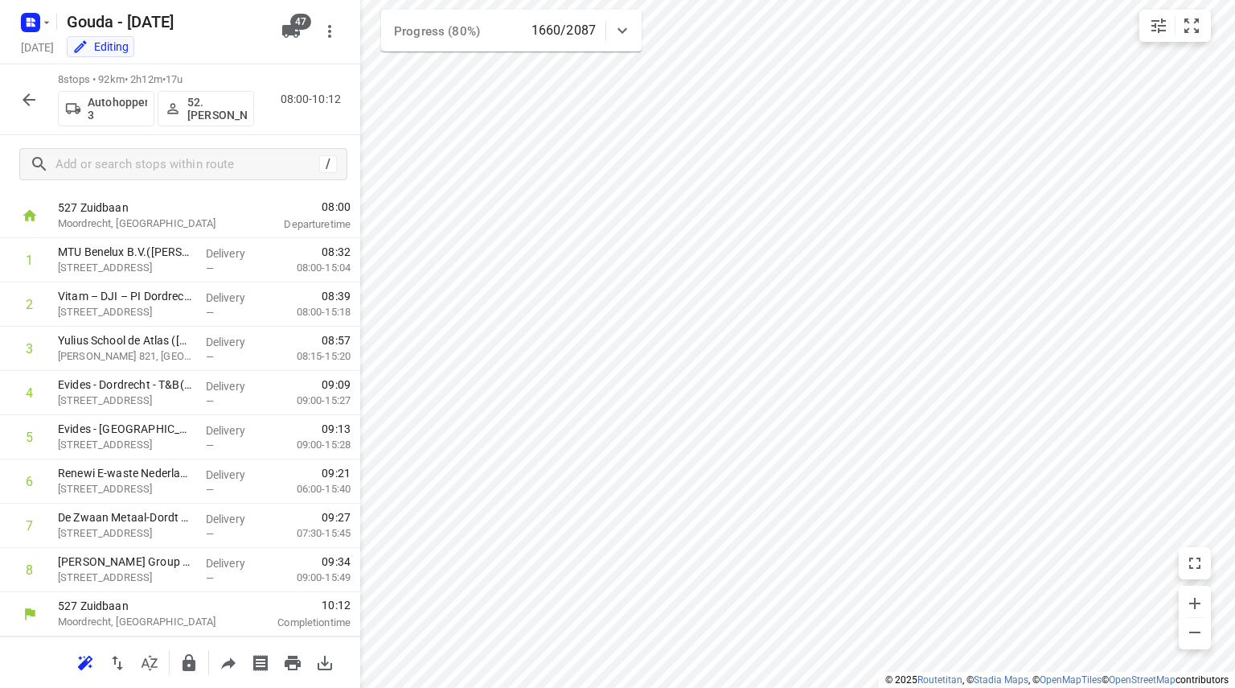
click at [31, 92] on icon "button" at bounding box center [28, 99] width 19 height 19
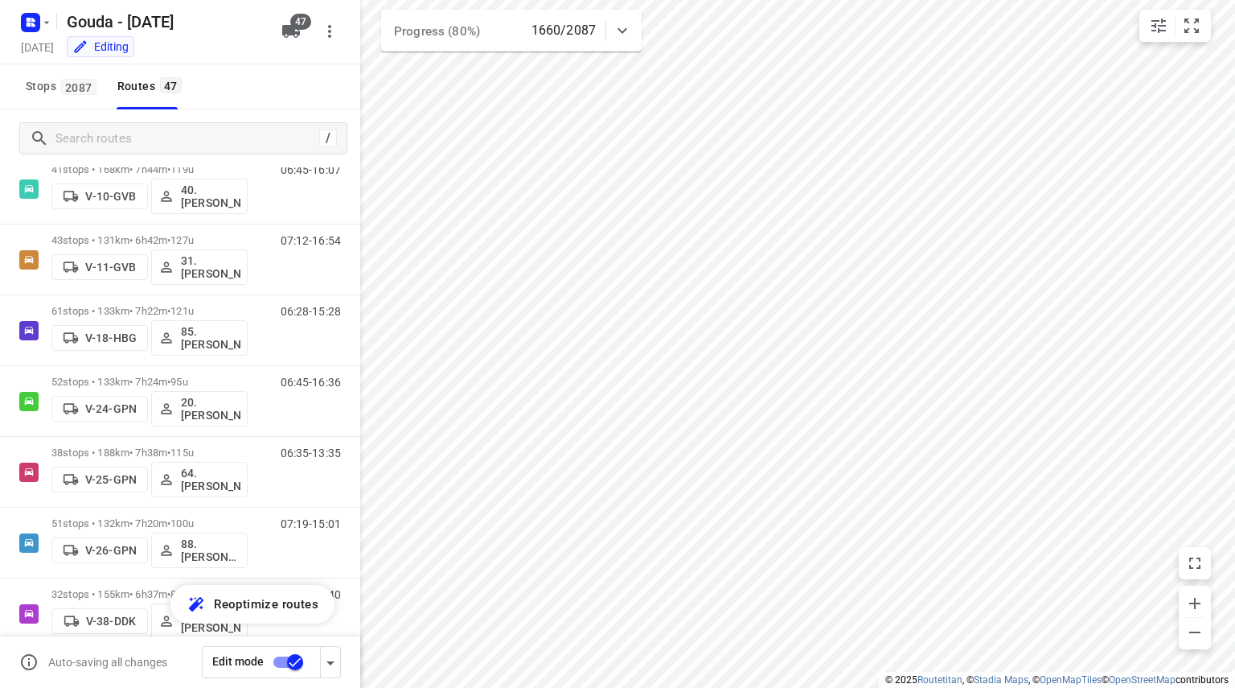
scroll to position [0, 0]
